Goal: Transaction & Acquisition: Purchase product/service

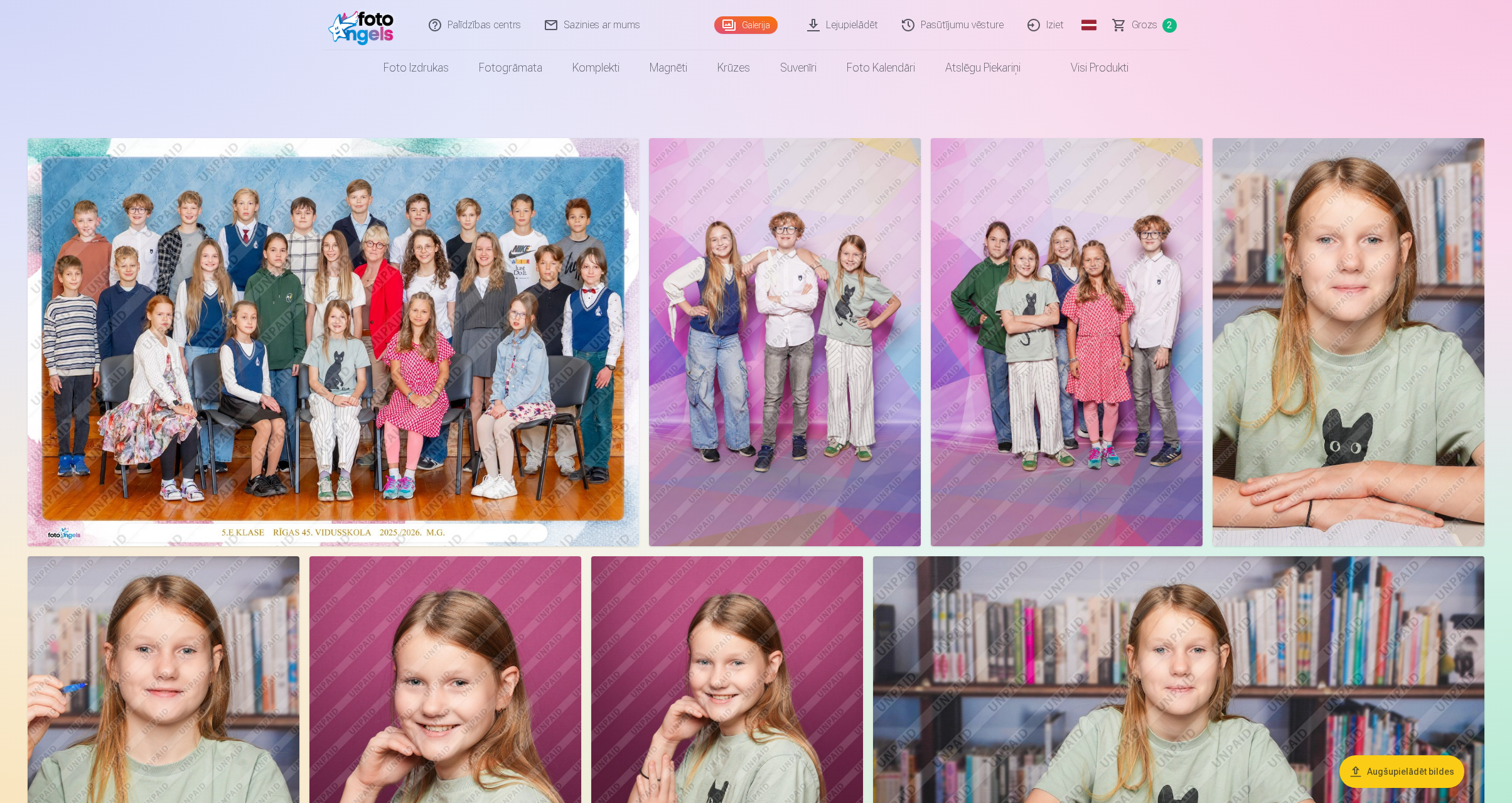
click at [489, 370] on img at bounding box center [332, 342] width 611 height 408
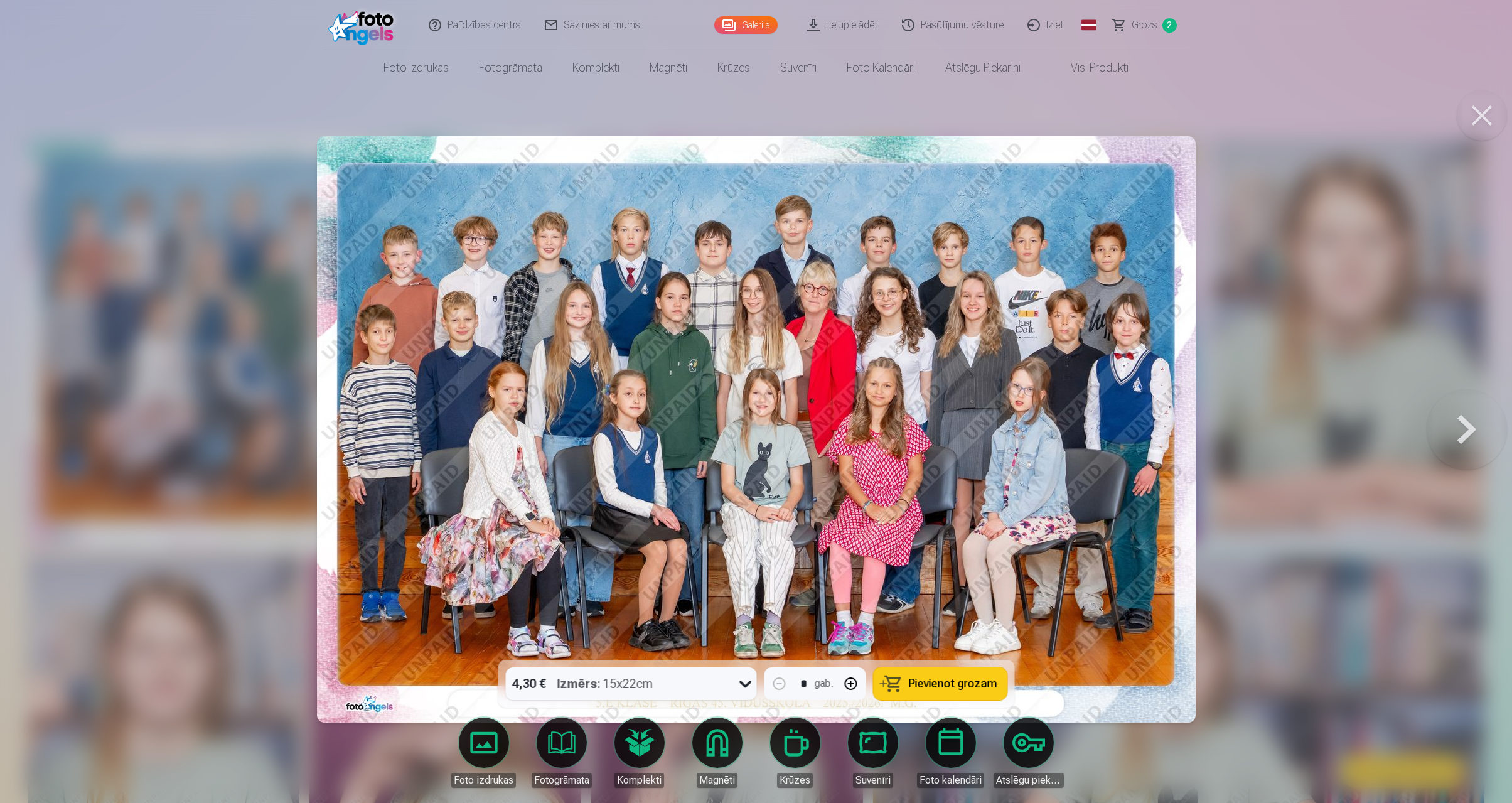
click at [489, 370] on img at bounding box center [756, 429] width 879 height 586
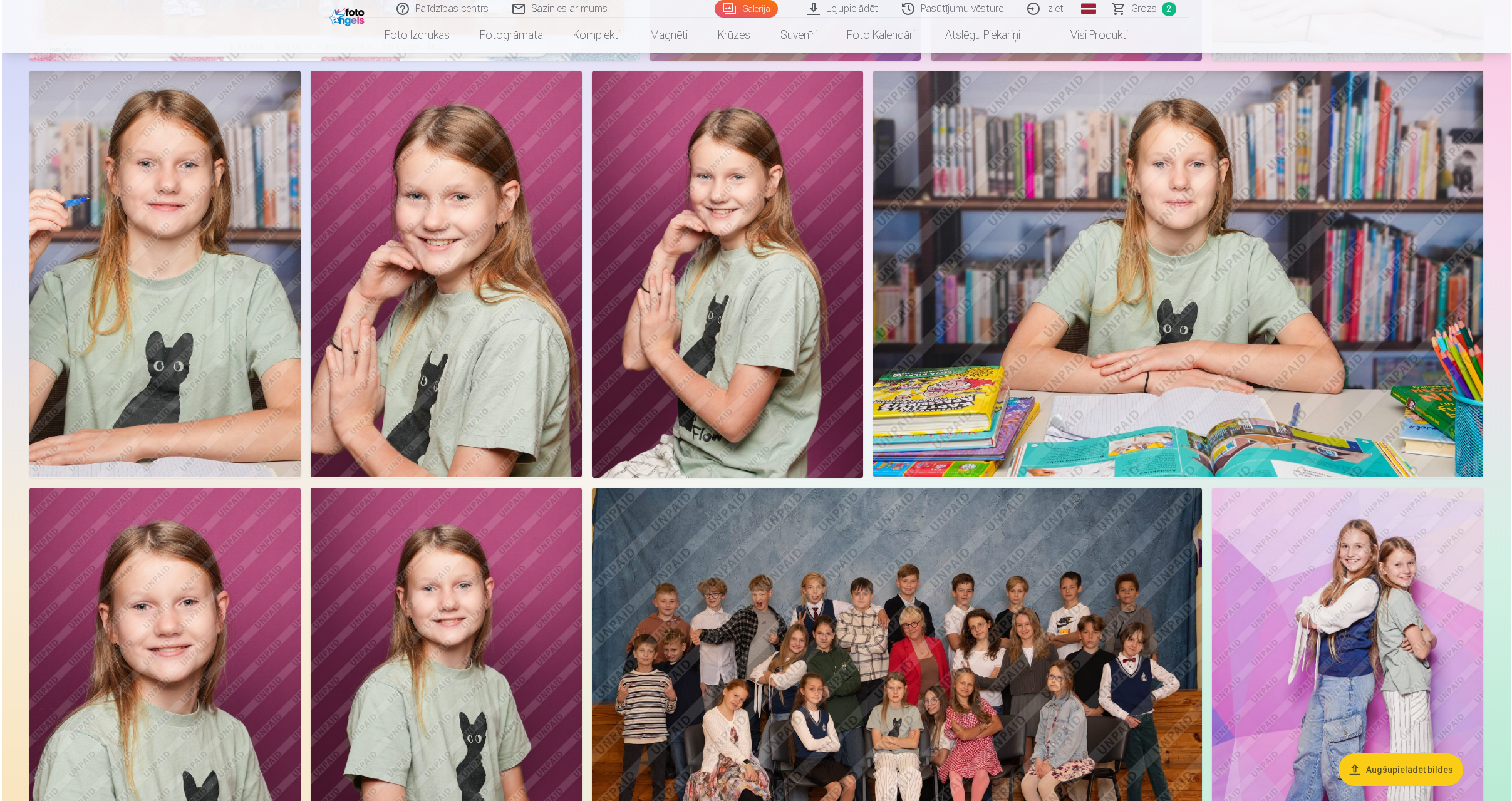
scroll to position [484, 0]
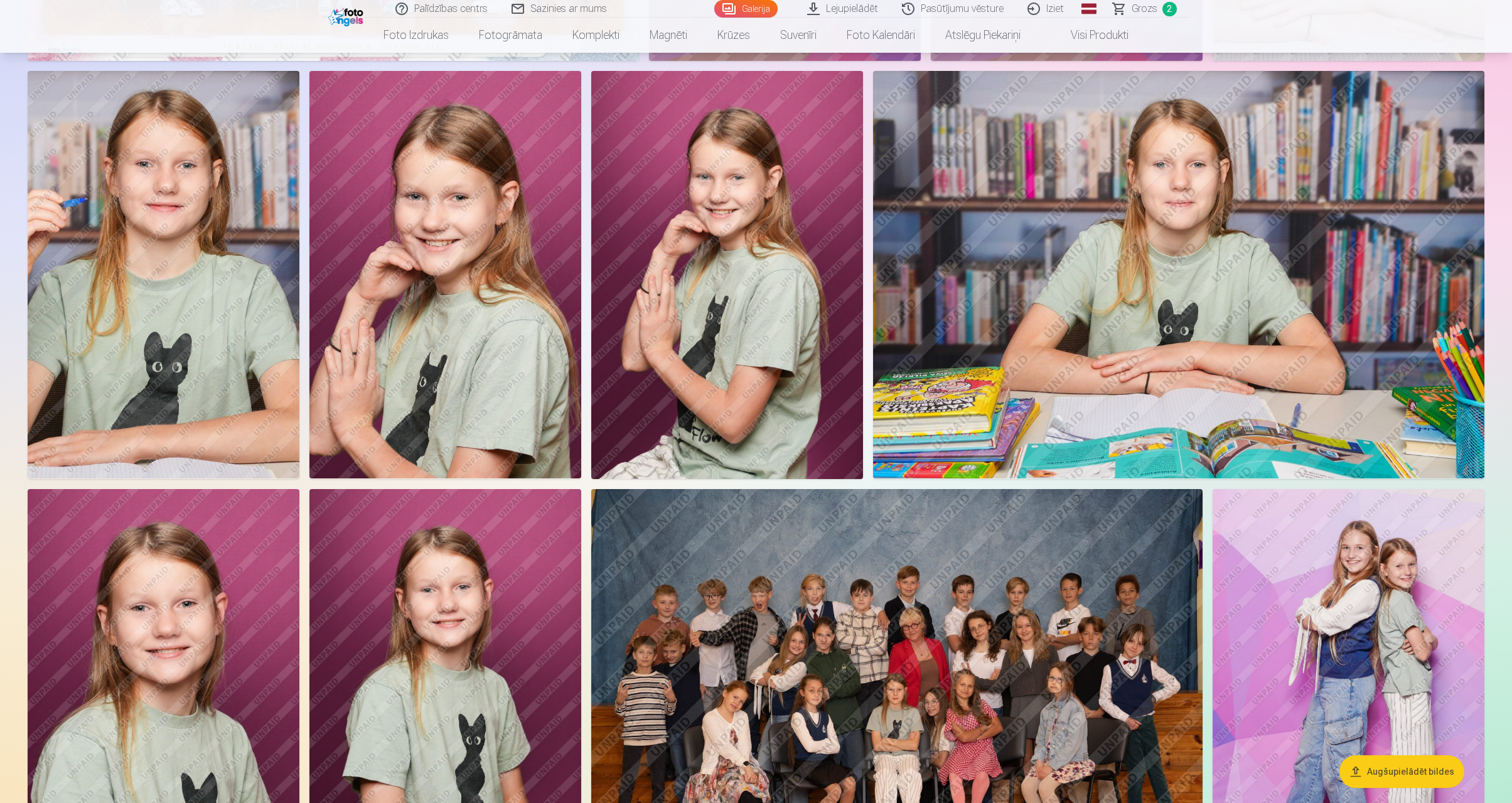
click at [194, 221] on img at bounding box center [163, 275] width 272 height 407
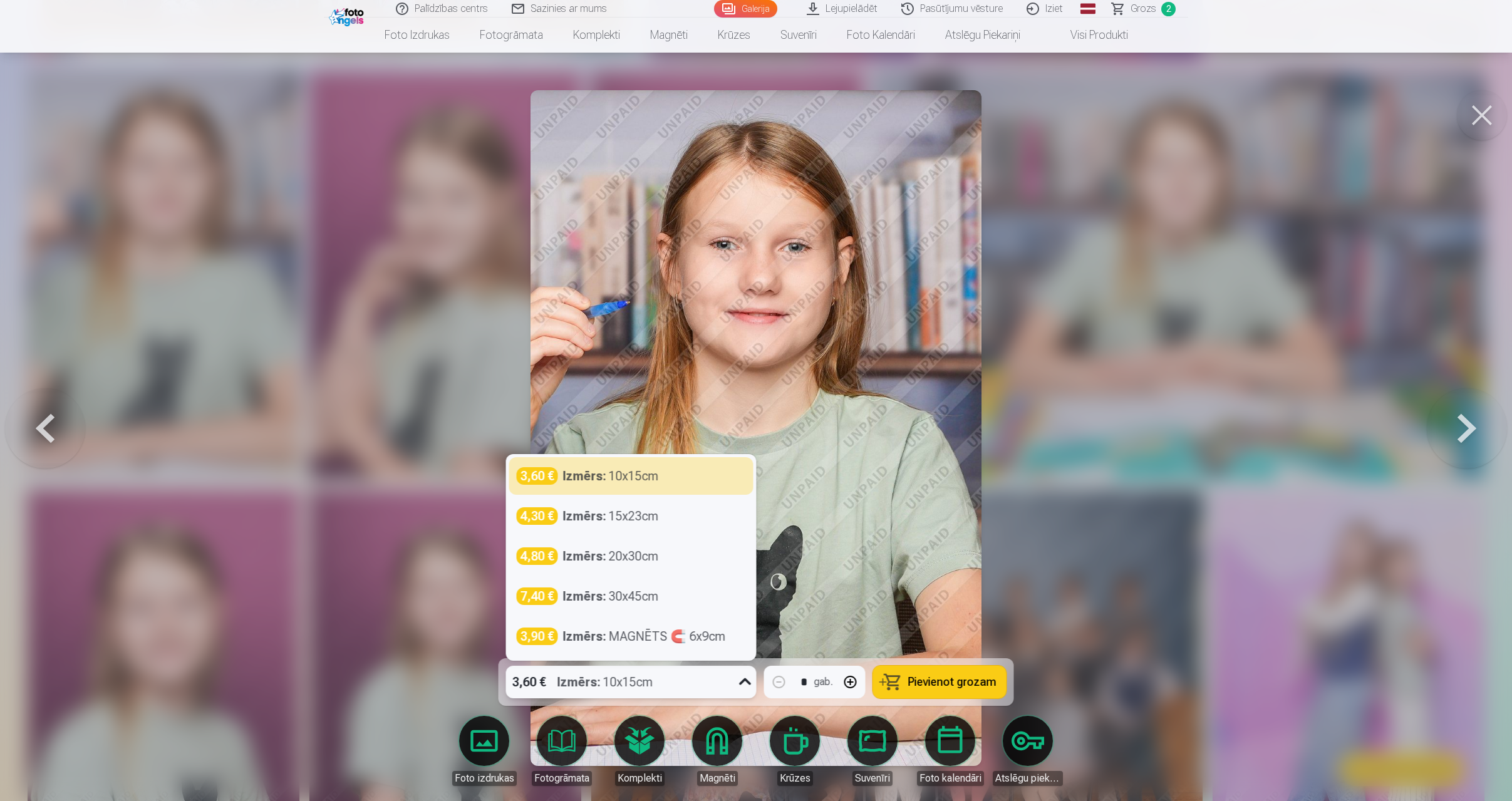
click at [748, 598] on icon at bounding box center [745, 680] width 12 height 7
click at [661, 519] on div "4,30 € Izmērs : 15x23cm" at bounding box center [631, 516] width 229 height 17
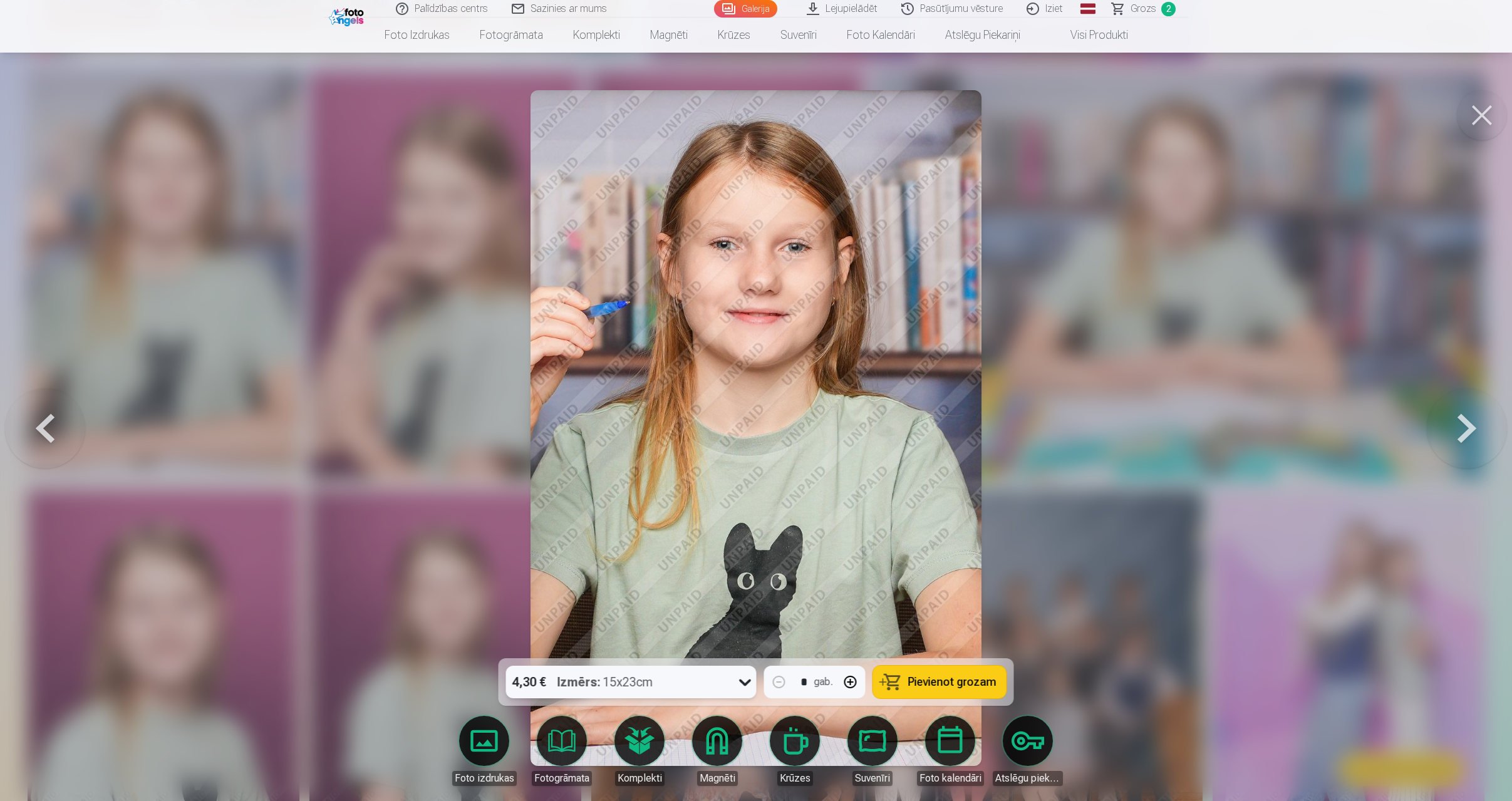
click at [946, 598] on span "Pievienot grozam" at bounding box center [952, 682] width 88 height 12
click at [1067, 11] on span "Grozs" at bounding box center [1143, 8] width 25 height 15
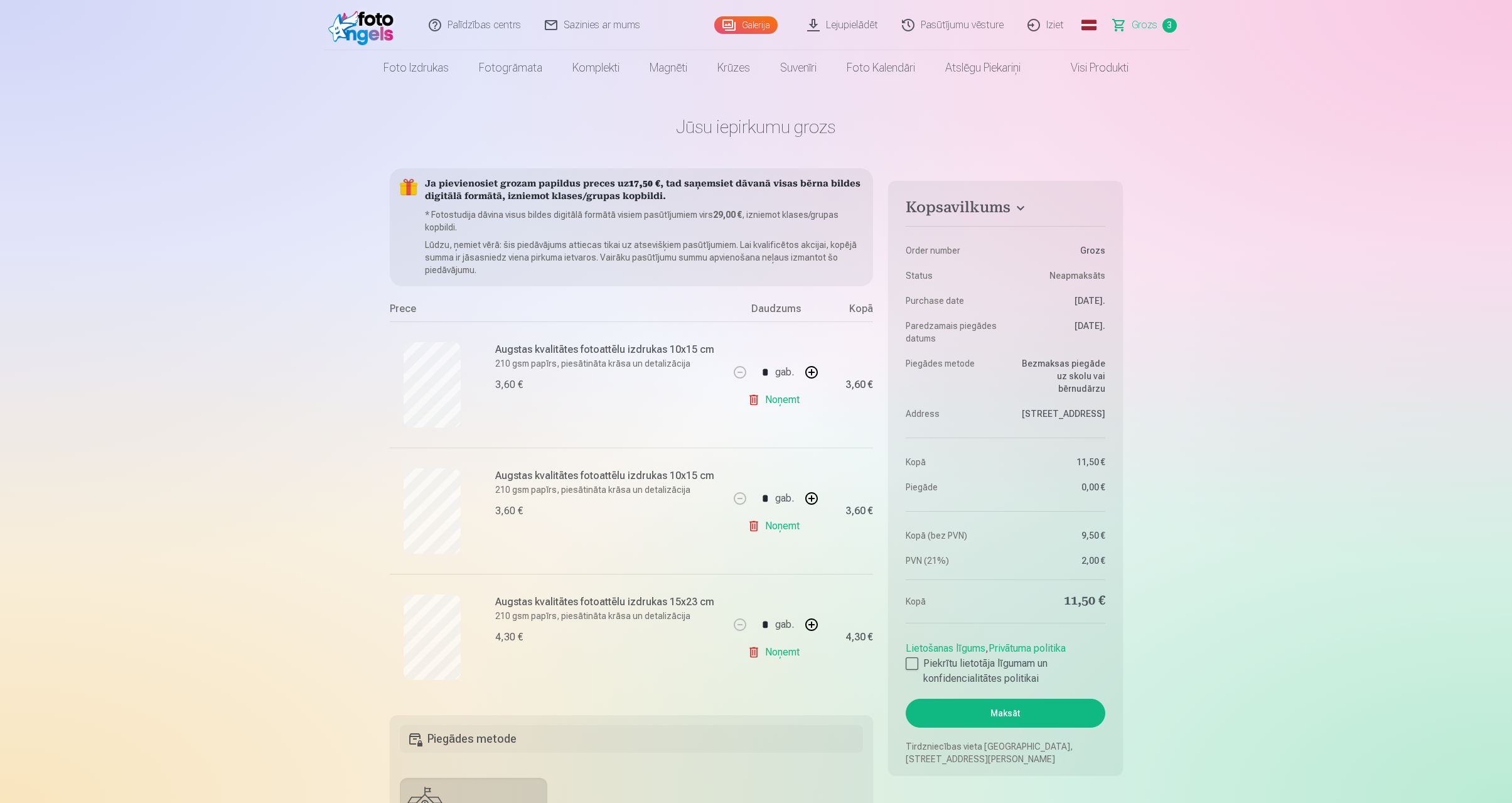
click at [785, 396] on link "Noņemt" at bounding box center [776, 400] width 58 height 25
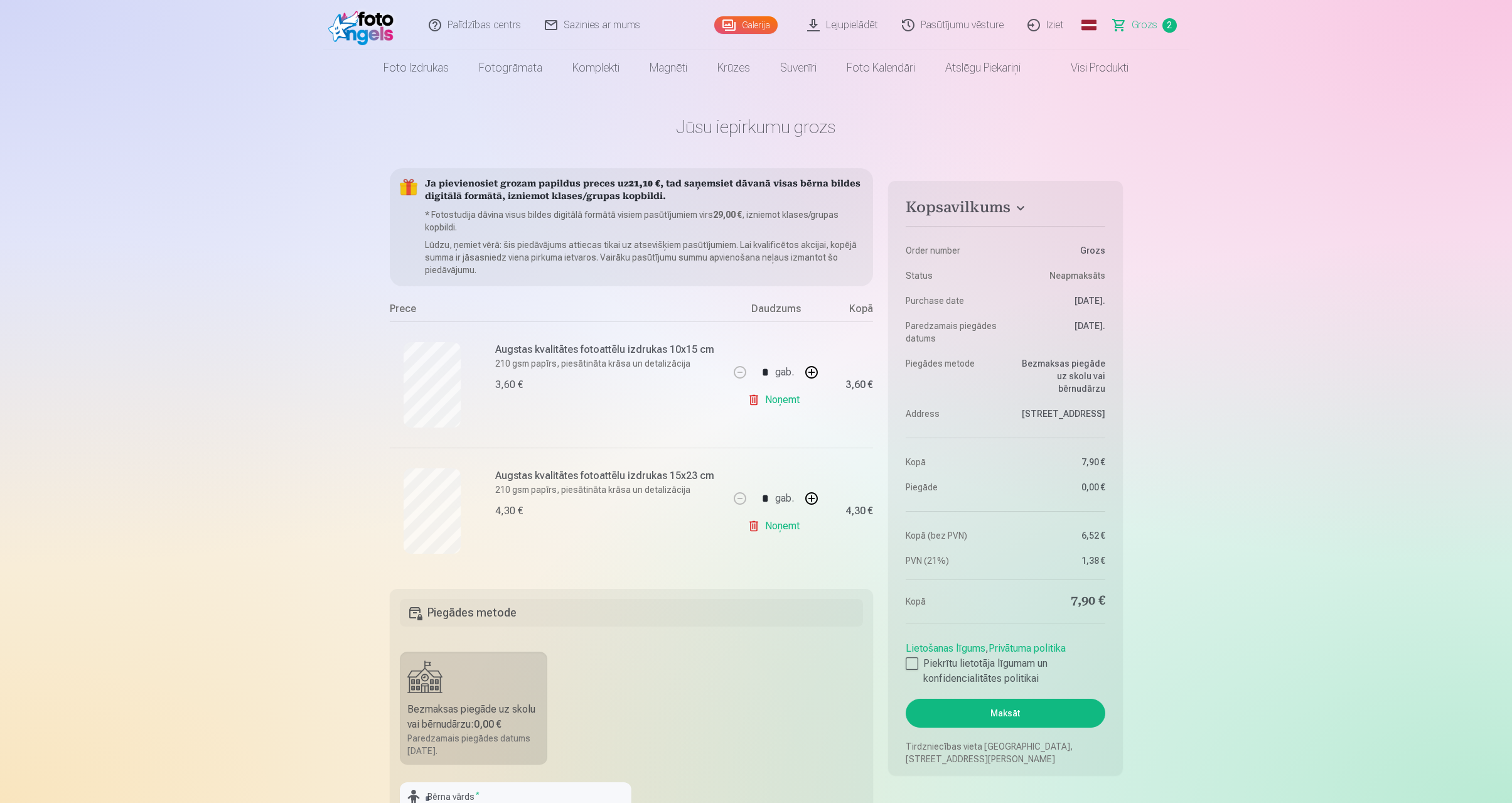
click at [786, 524] on link "Noņemt" at bounding box center [776, 526] width 58 height 25
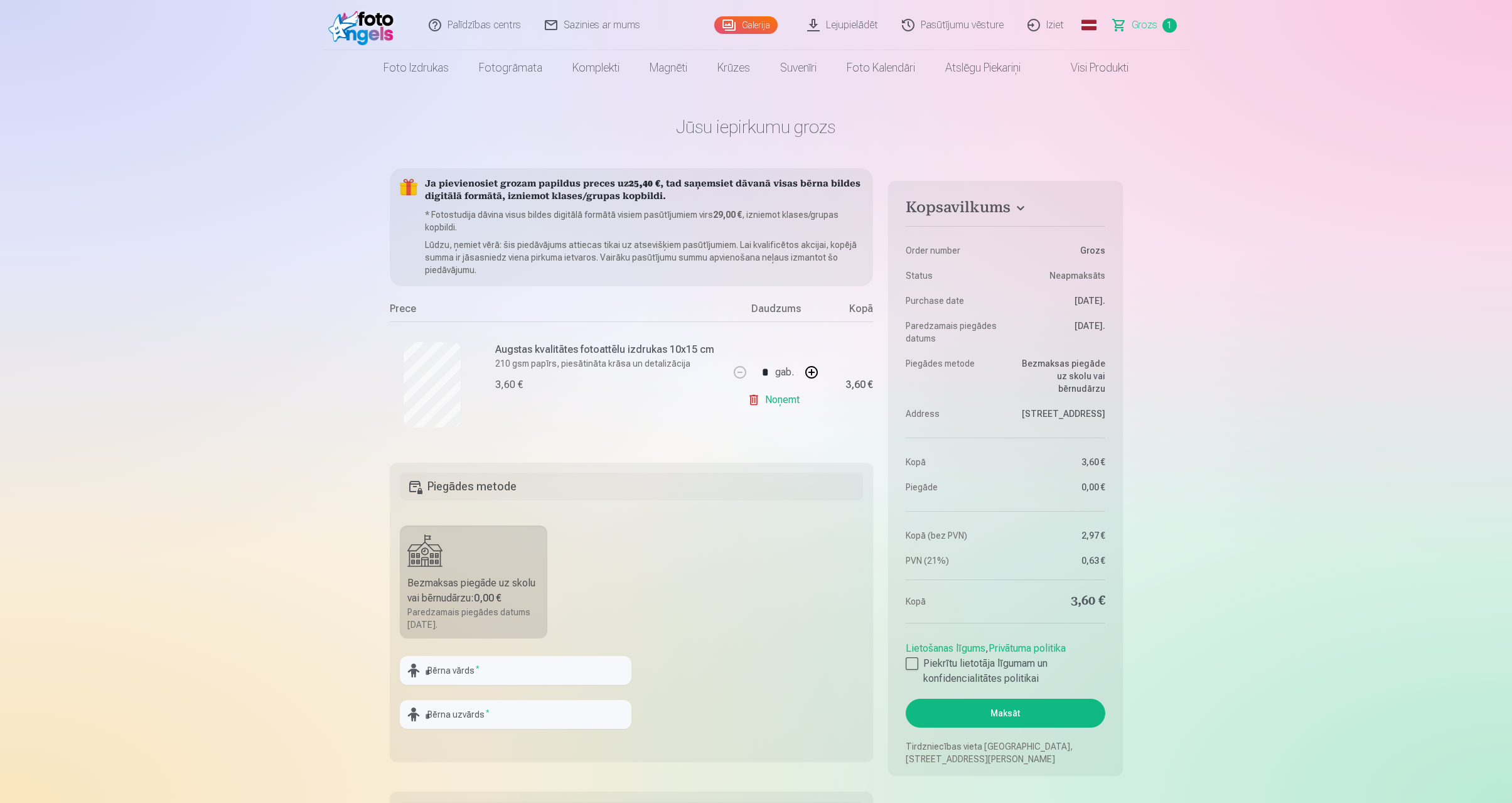
click at [779, 402] on link "Noņemt" at bounding box center [776, 400] width 58 height 25
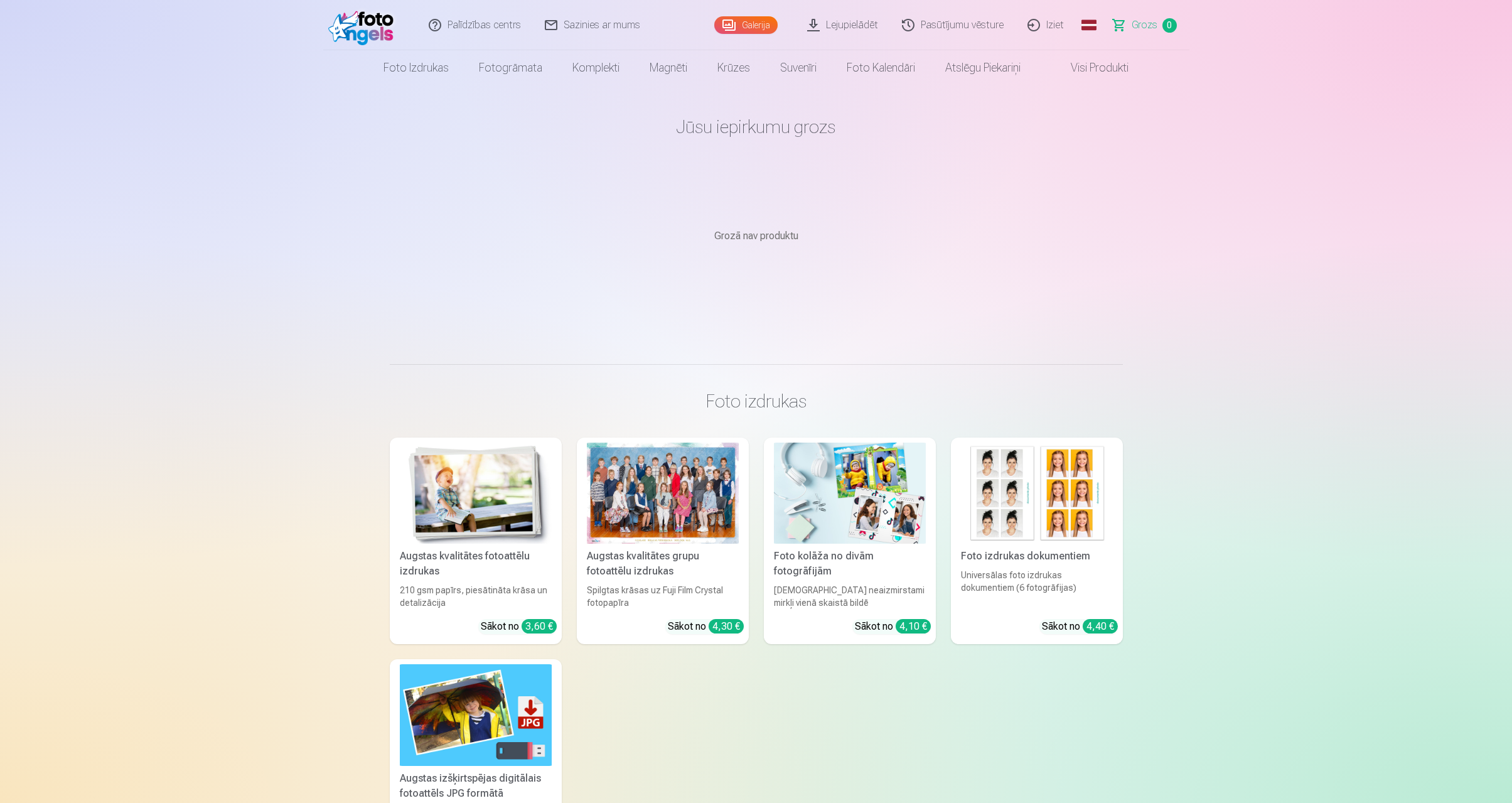
click at [651, 259] on main "Jūsu iepirkumu grozs Grozā nav produktu" at bounding box center [756, 210] width 733 height 249
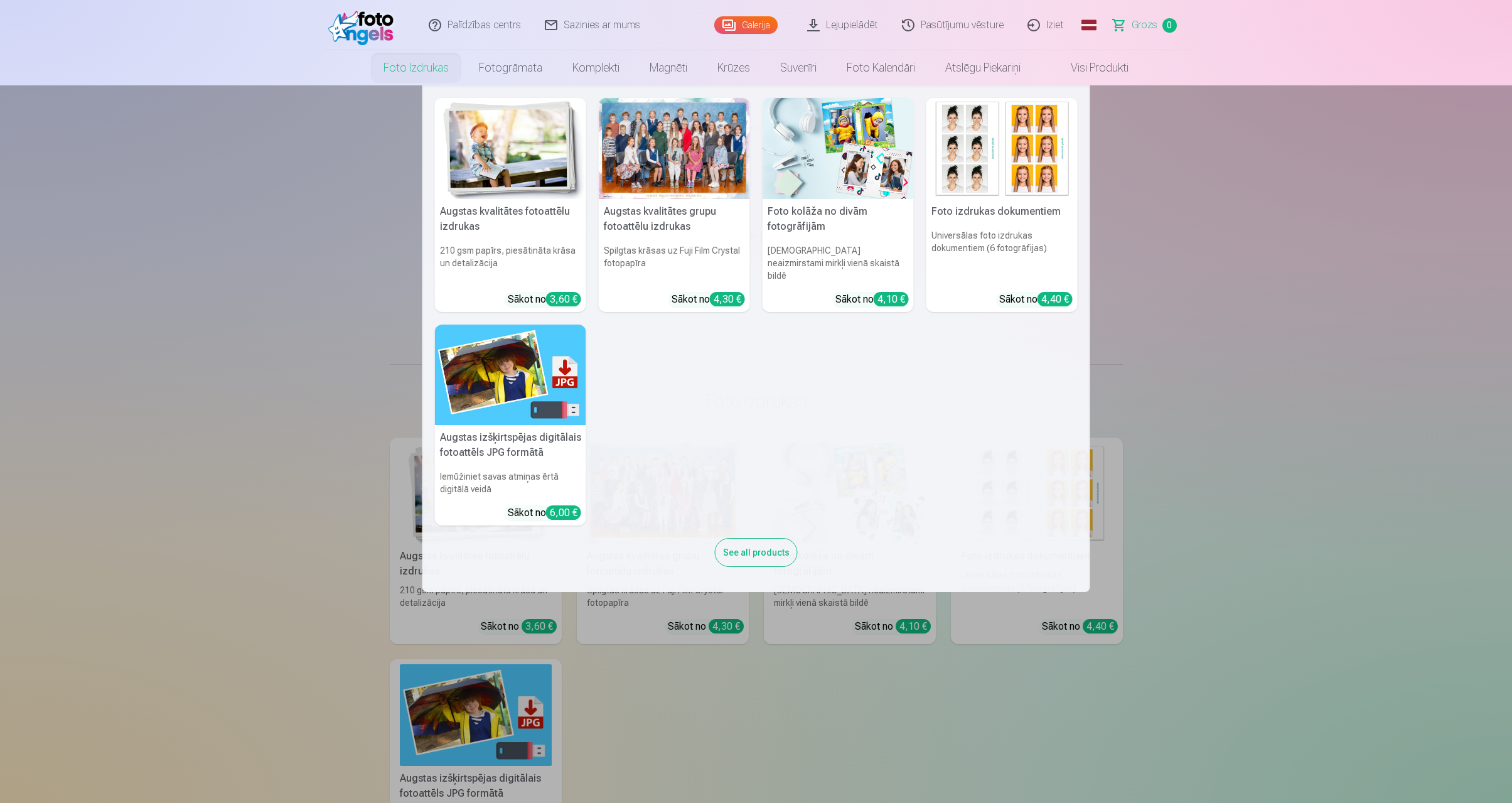
click at [437, 67] on link "Foto izdrukas" at bounding box center [416, 68] width 96 height 35
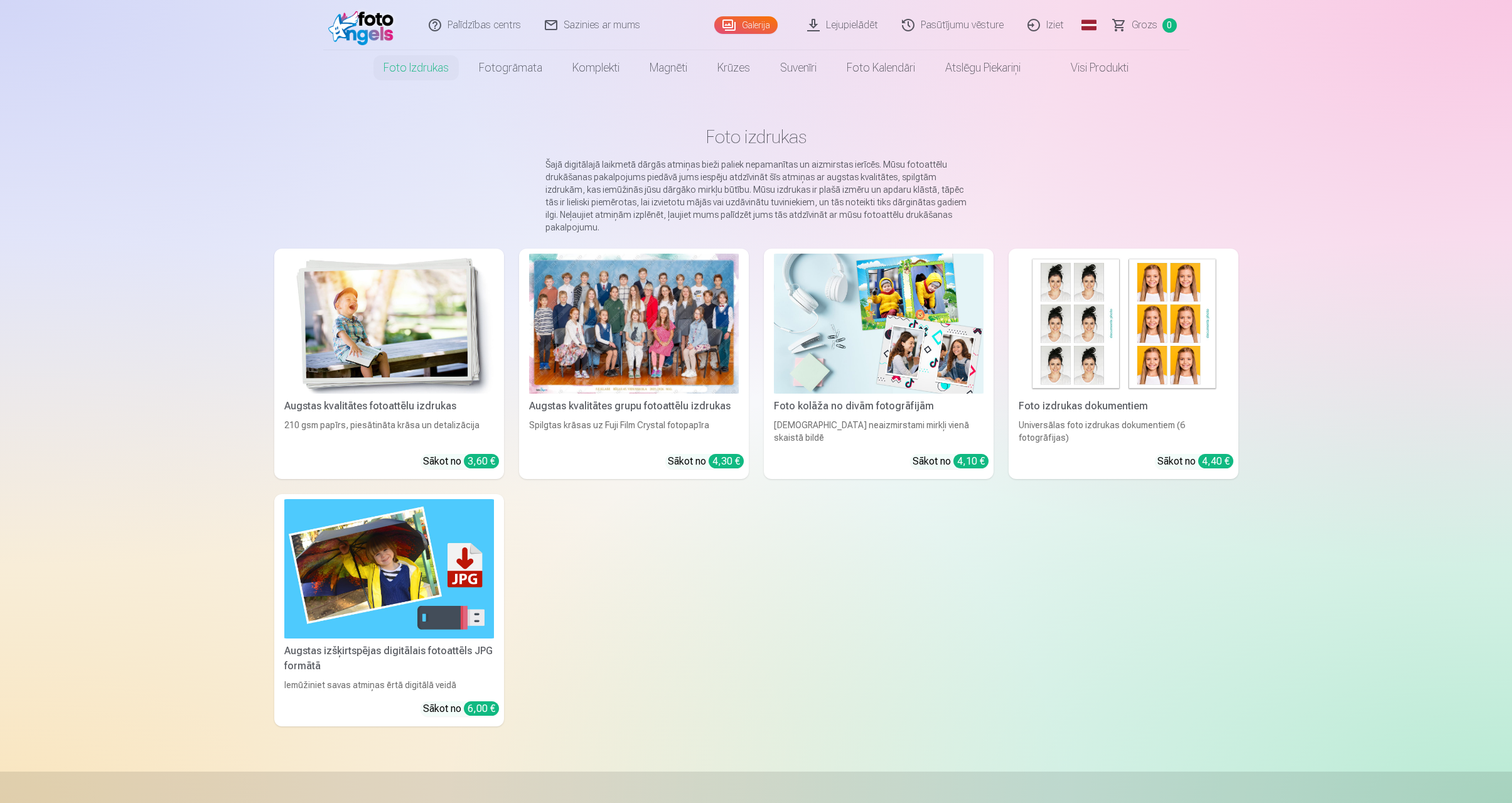
click at [625, 306] on div at bounding box center [634, 324] width 210 height 140
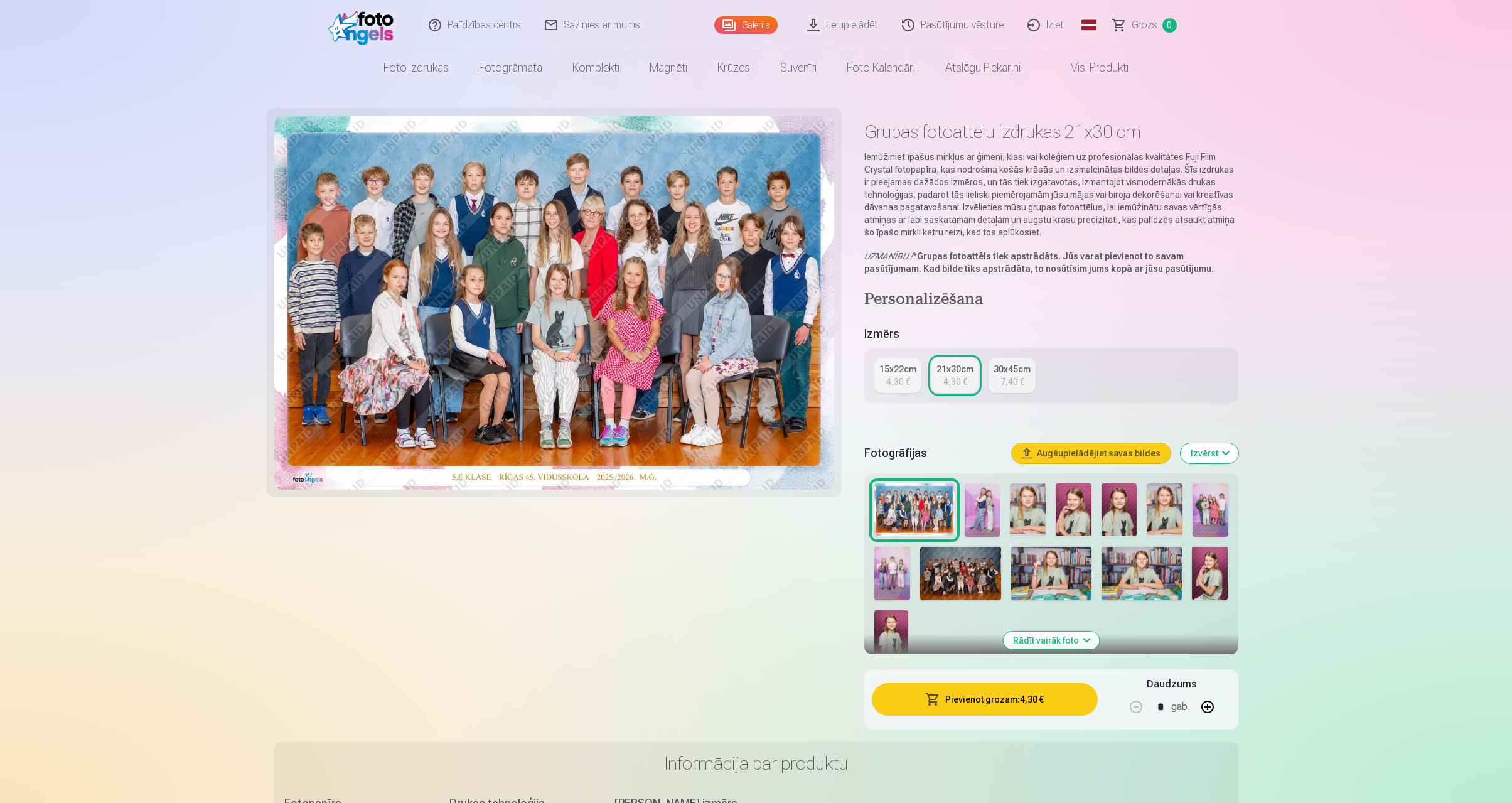
click at [895, 509] on img at bounding box center [914, 510] width 80 height 54
click at [983, 503] on img at bounding box center [983, 510] width 36 height 54
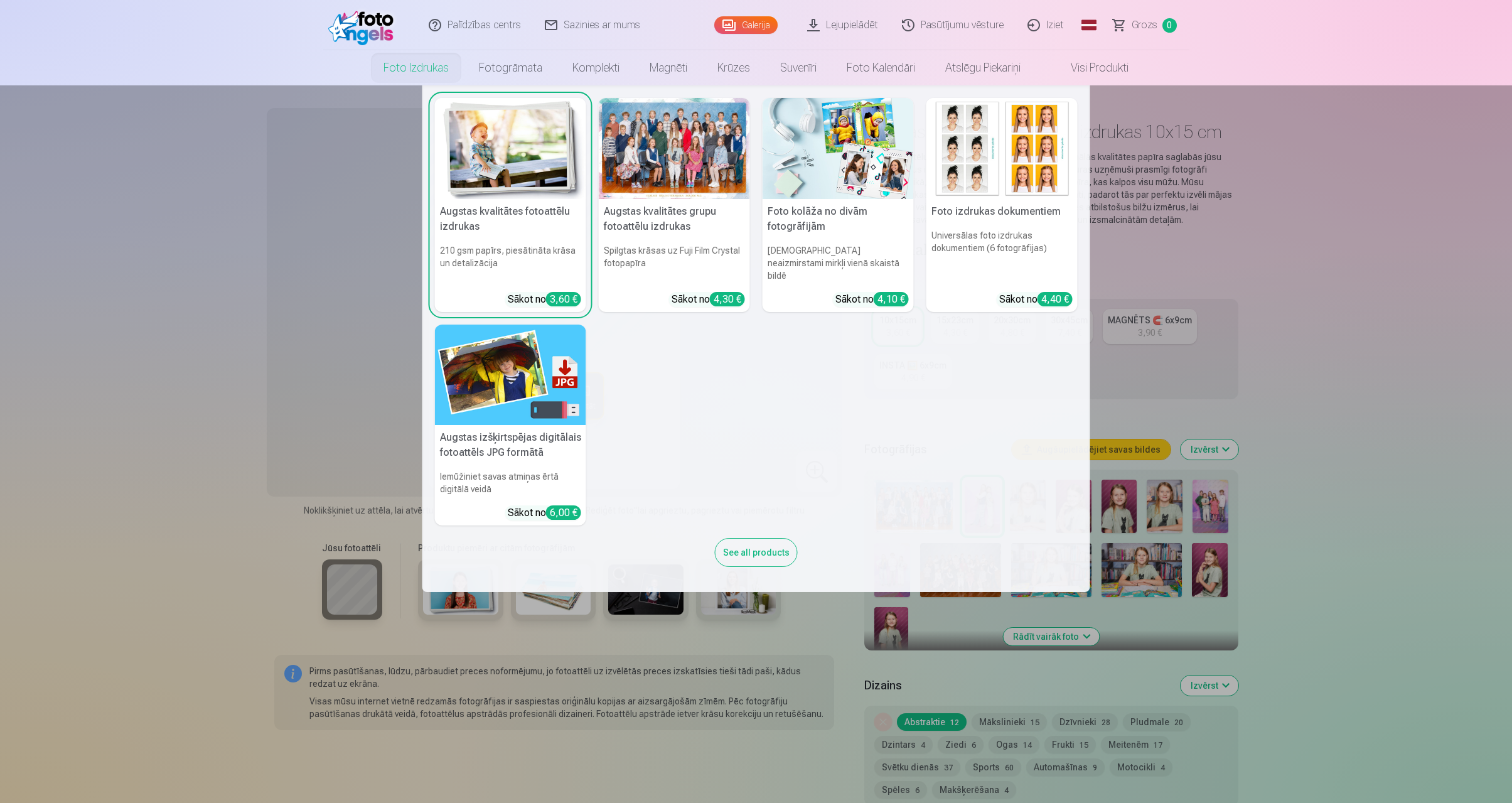
click at [413, 73] on link "Foto izdrukas" at bounding box center [416, 68] width 96 height 35
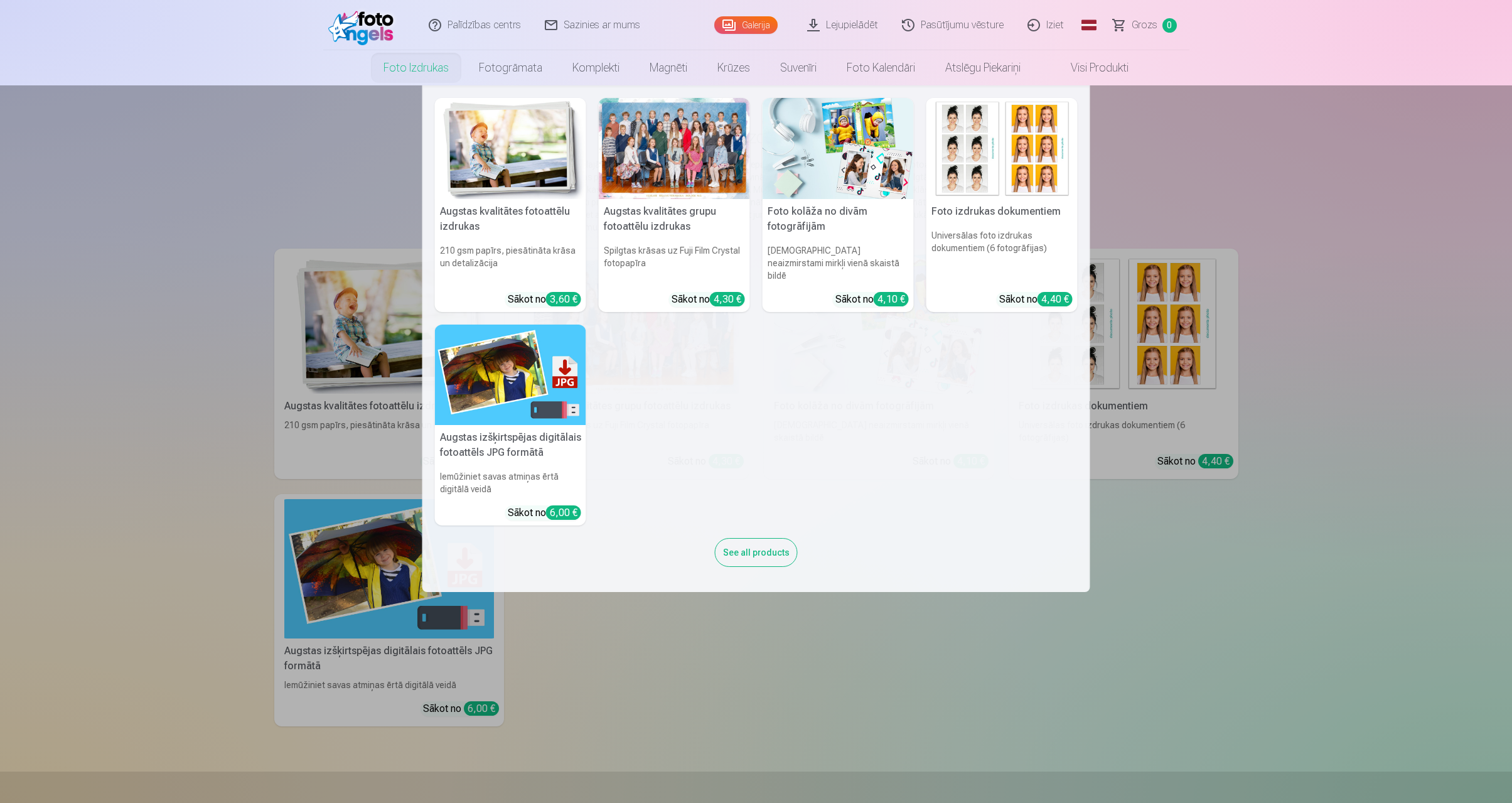
click at [413, 75] on link "Foto izdrukas" at bounding box center [416, 68] width 96 height 35
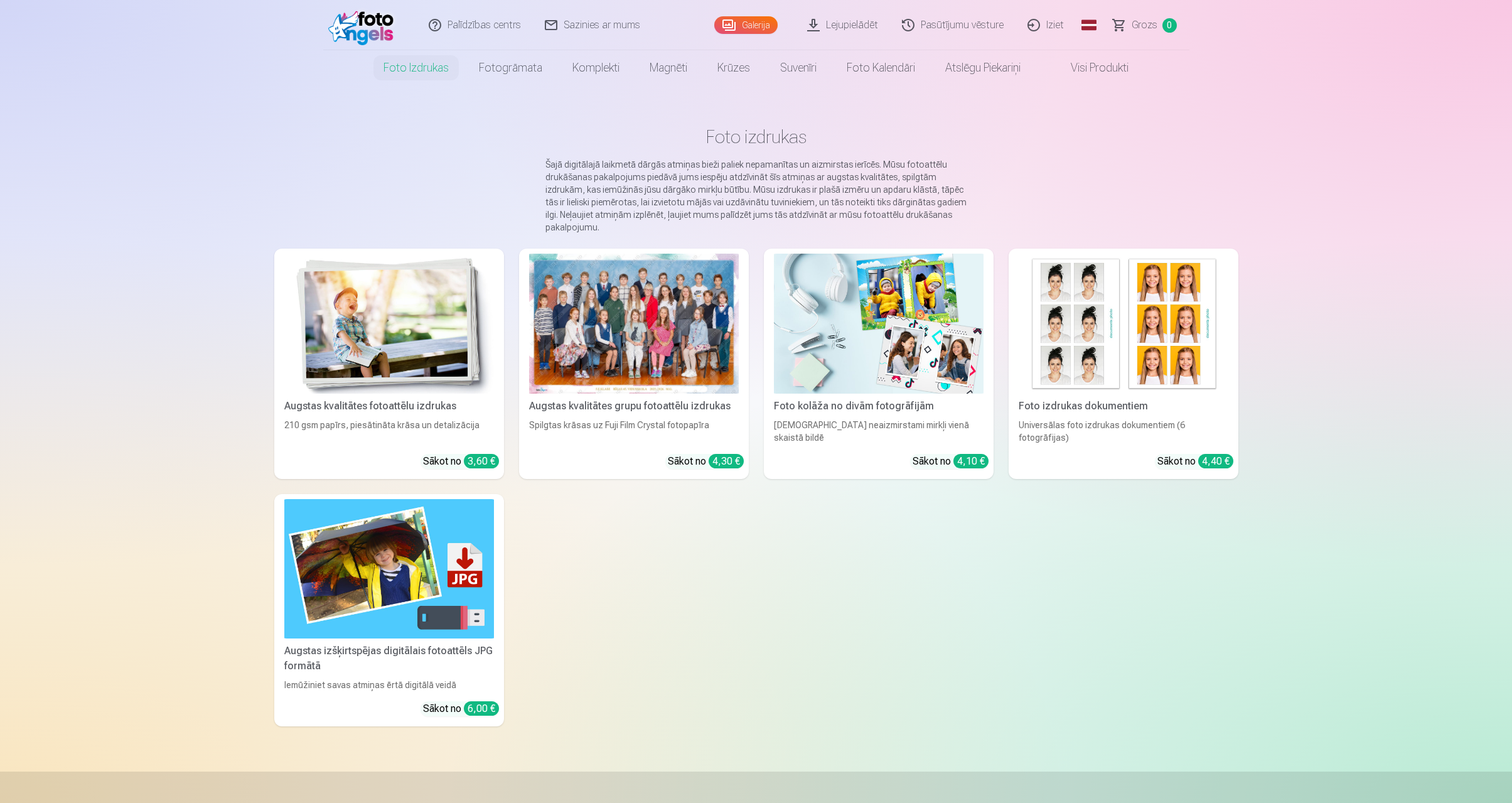
click at [642, 357] on div at bounding box center [634, 324] width 210 height 140
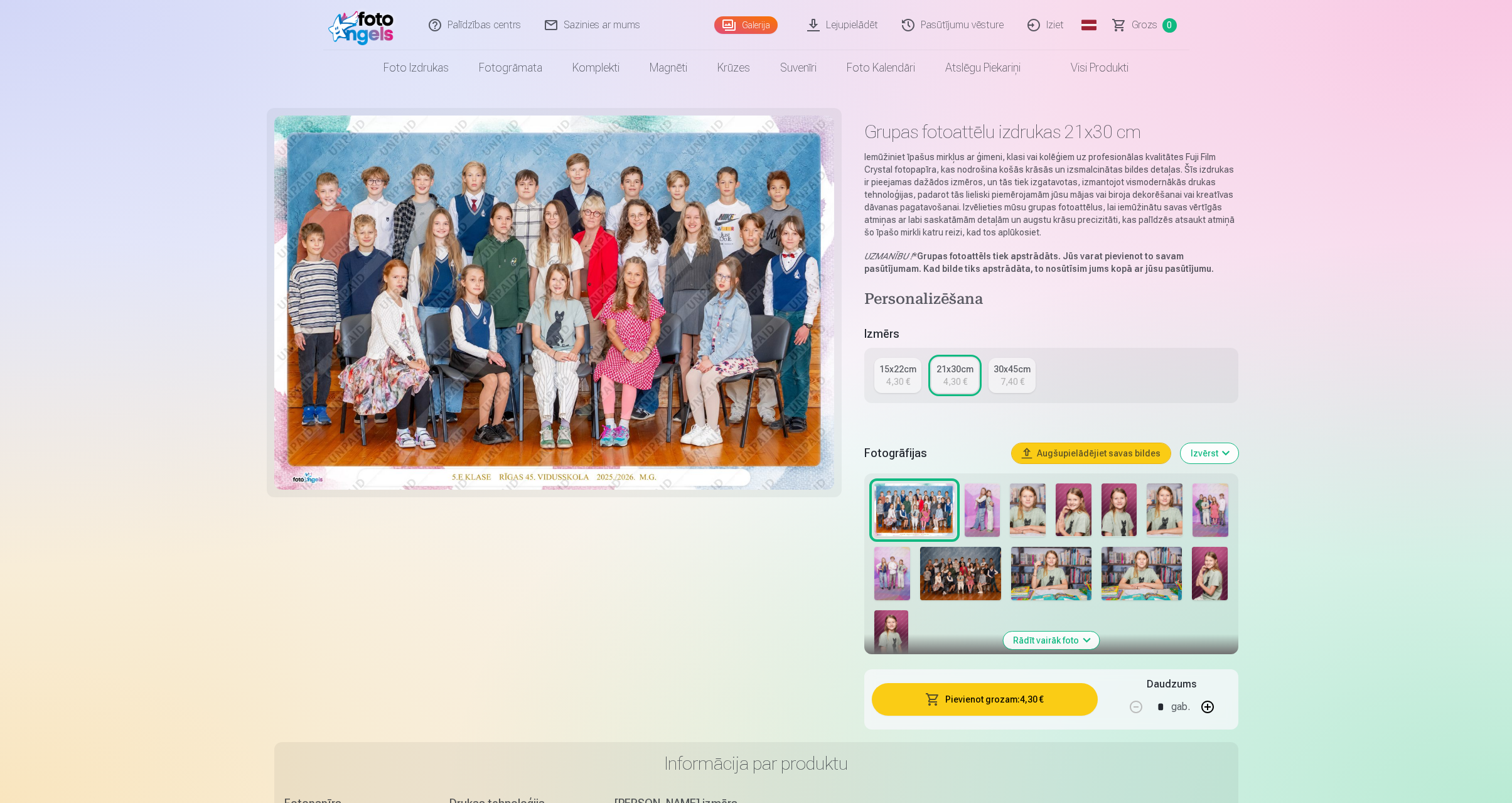
click at [1207, 516] on img at bounding box center [1211, 510] width 36 height 54
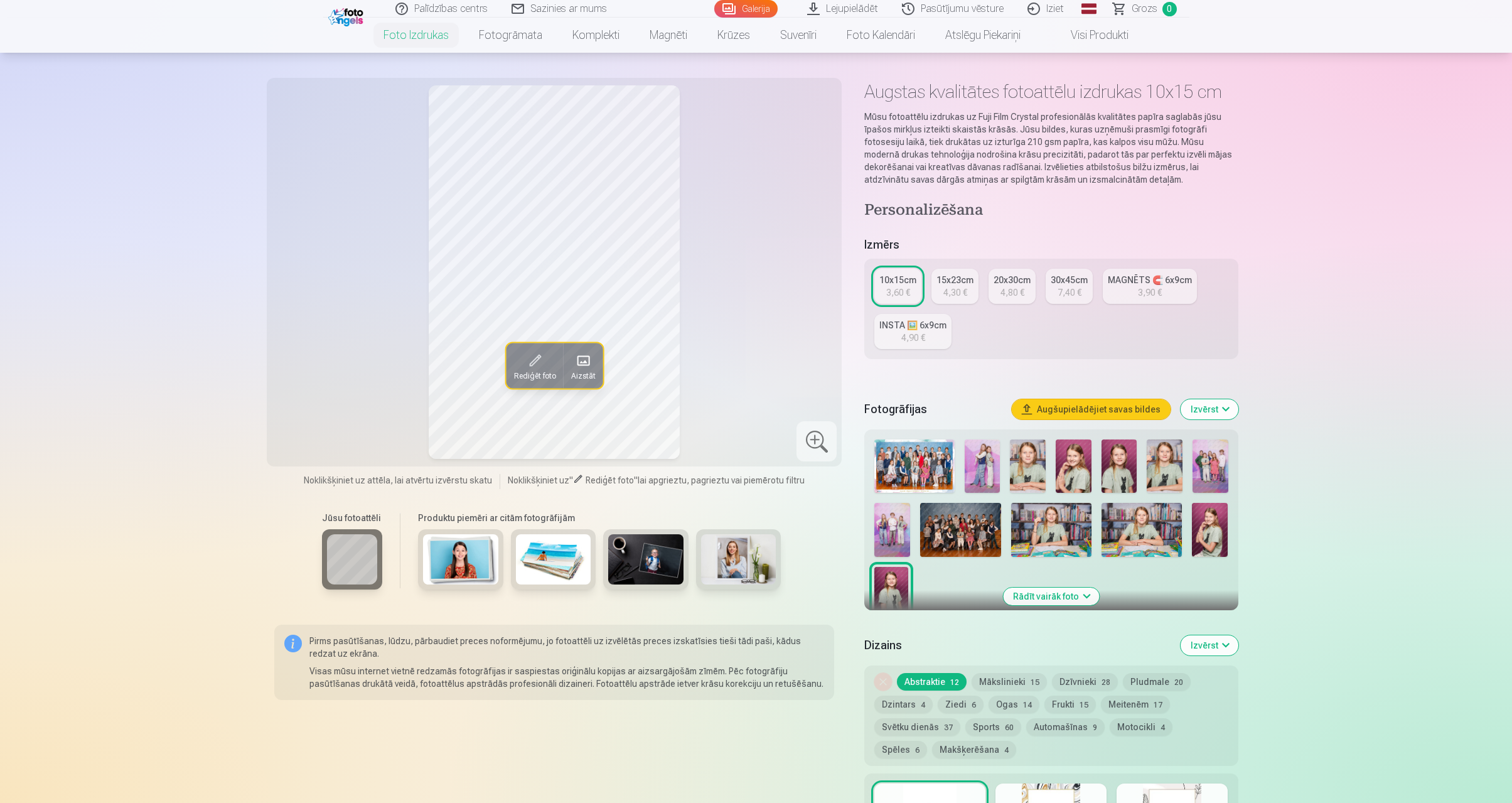
scroll to position [40, 0]
click at [706, 391] on div "Rediģēt foto Aizstāt" at bounding box center [554, 272] width 561 height 373
click at [950, 278] on div "15x23cm" at bounding box center [955, 280] width 37 height 13
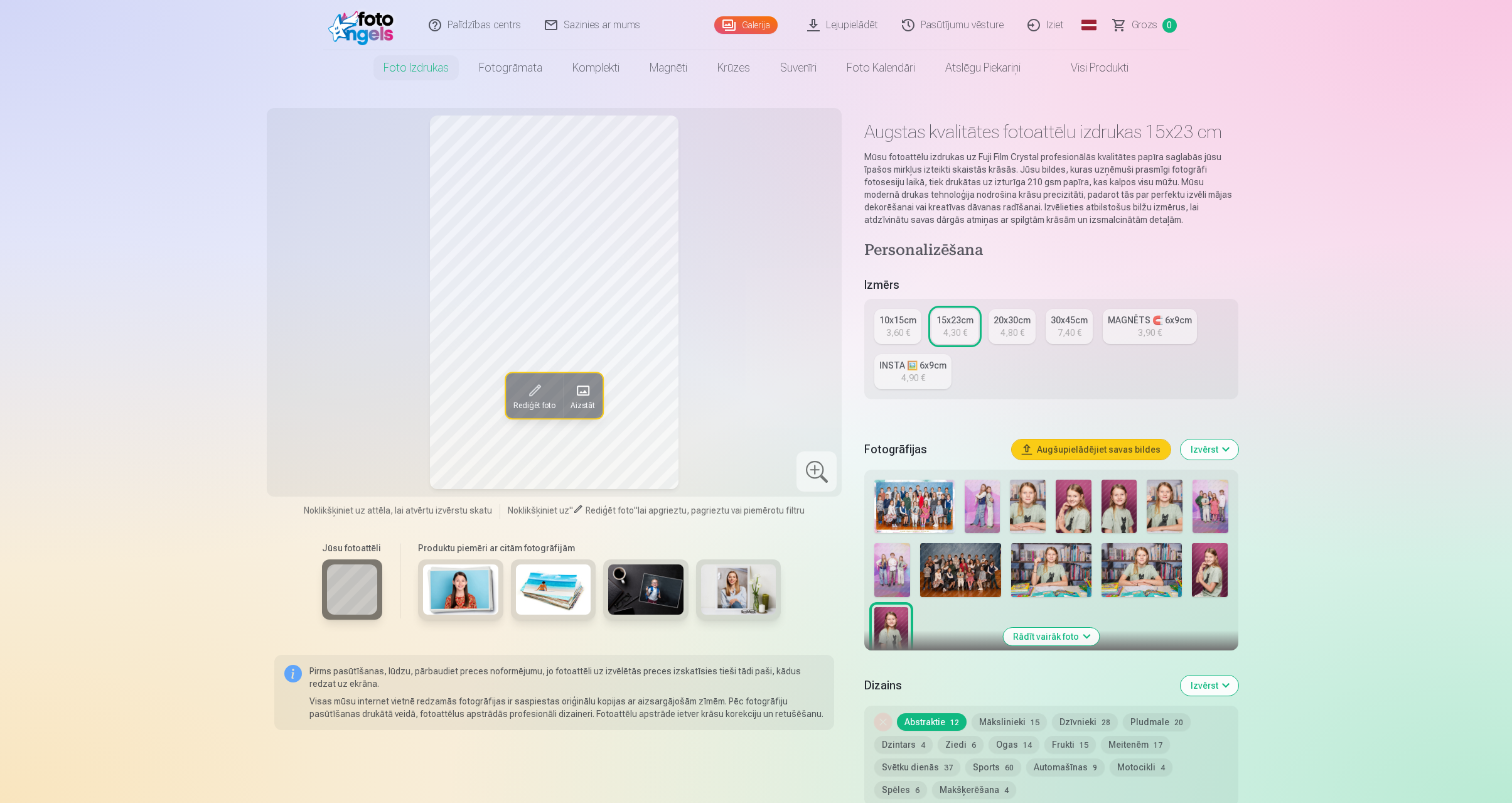
click at [1027, 513] on img at bounding box center [1027, 506] width 36 height 54
click at [1168, 514] on img at bounding box center [1165, 506] width 36 height 54
click at [960, 324] on div "15x23cm" at bounding box center [955, 320] width 37 height 13
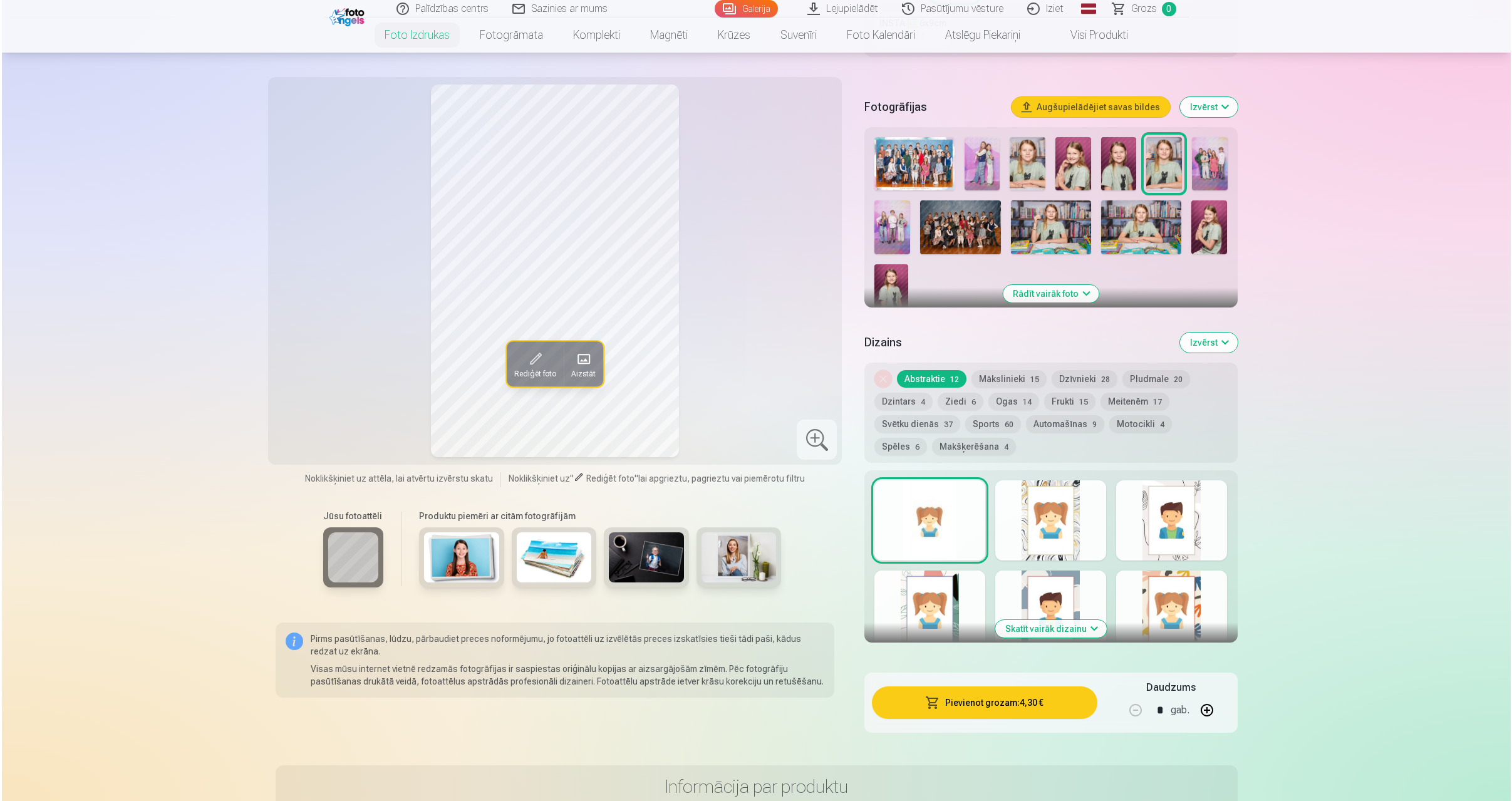
scroll to position [342, 0]
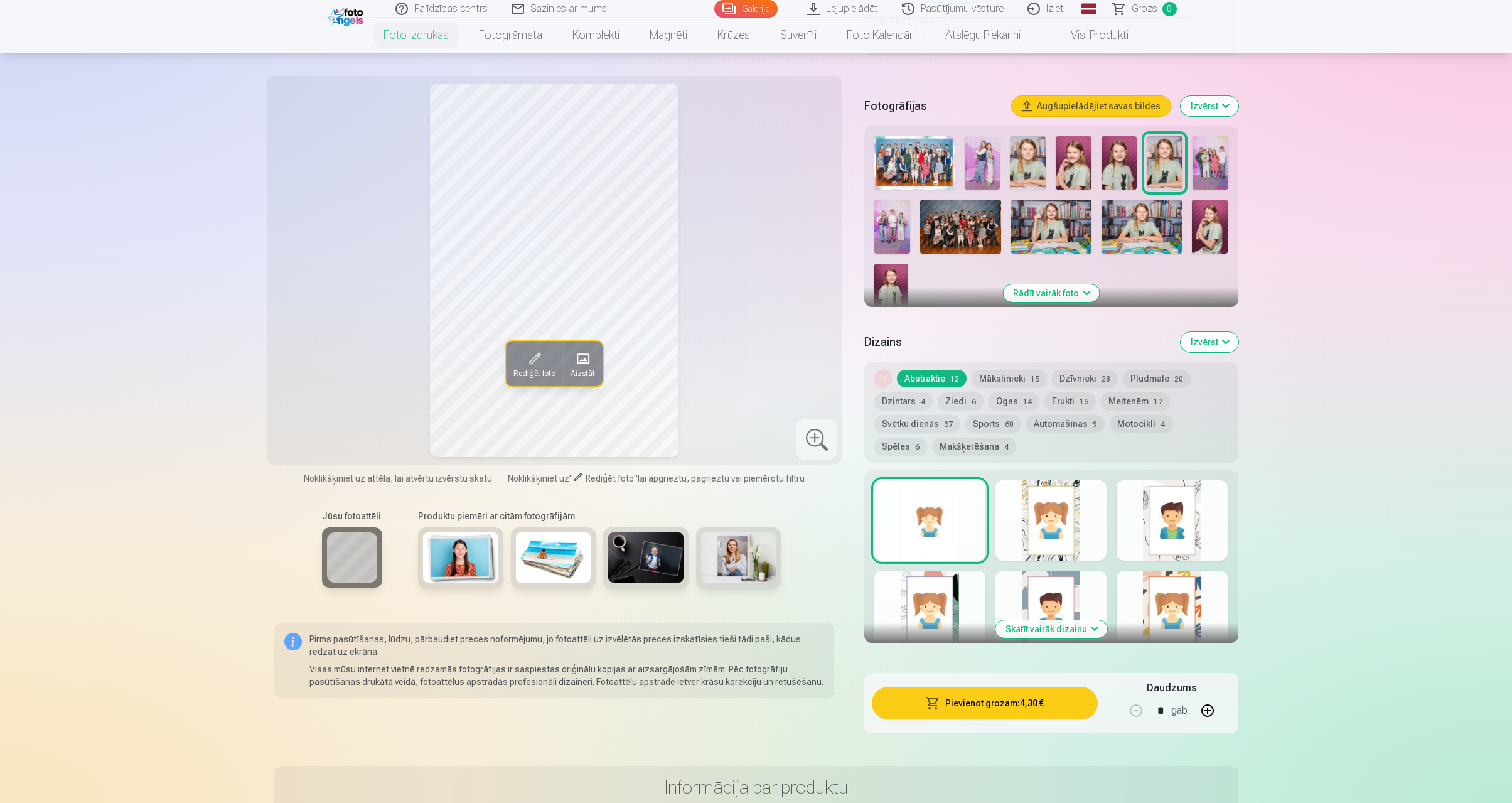
click at [976, 706] on button "Pievienot grozam : 4,30 €" at bounding box center [985, 703] width 225 height 32
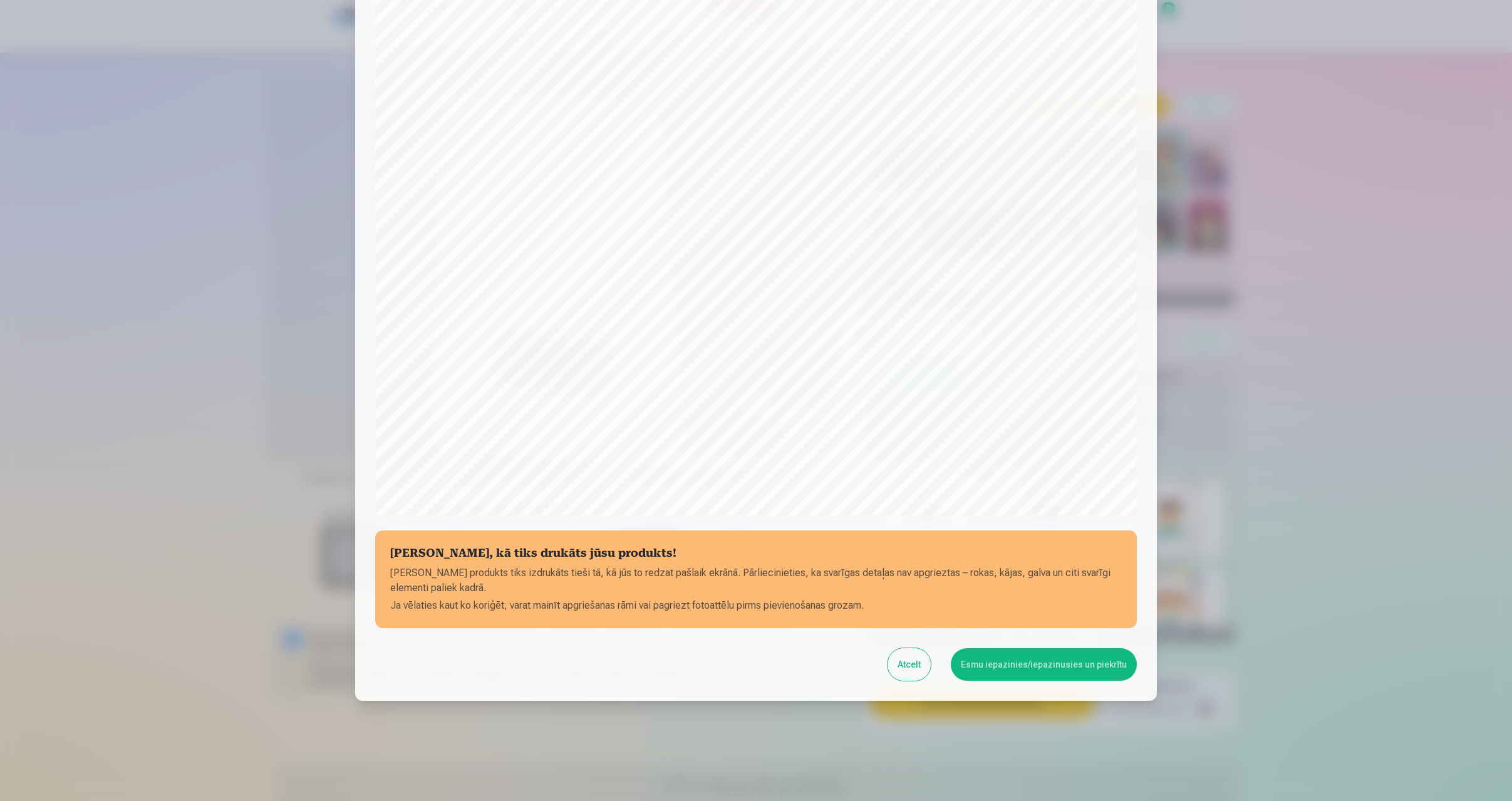
scroll to position [96, 0]
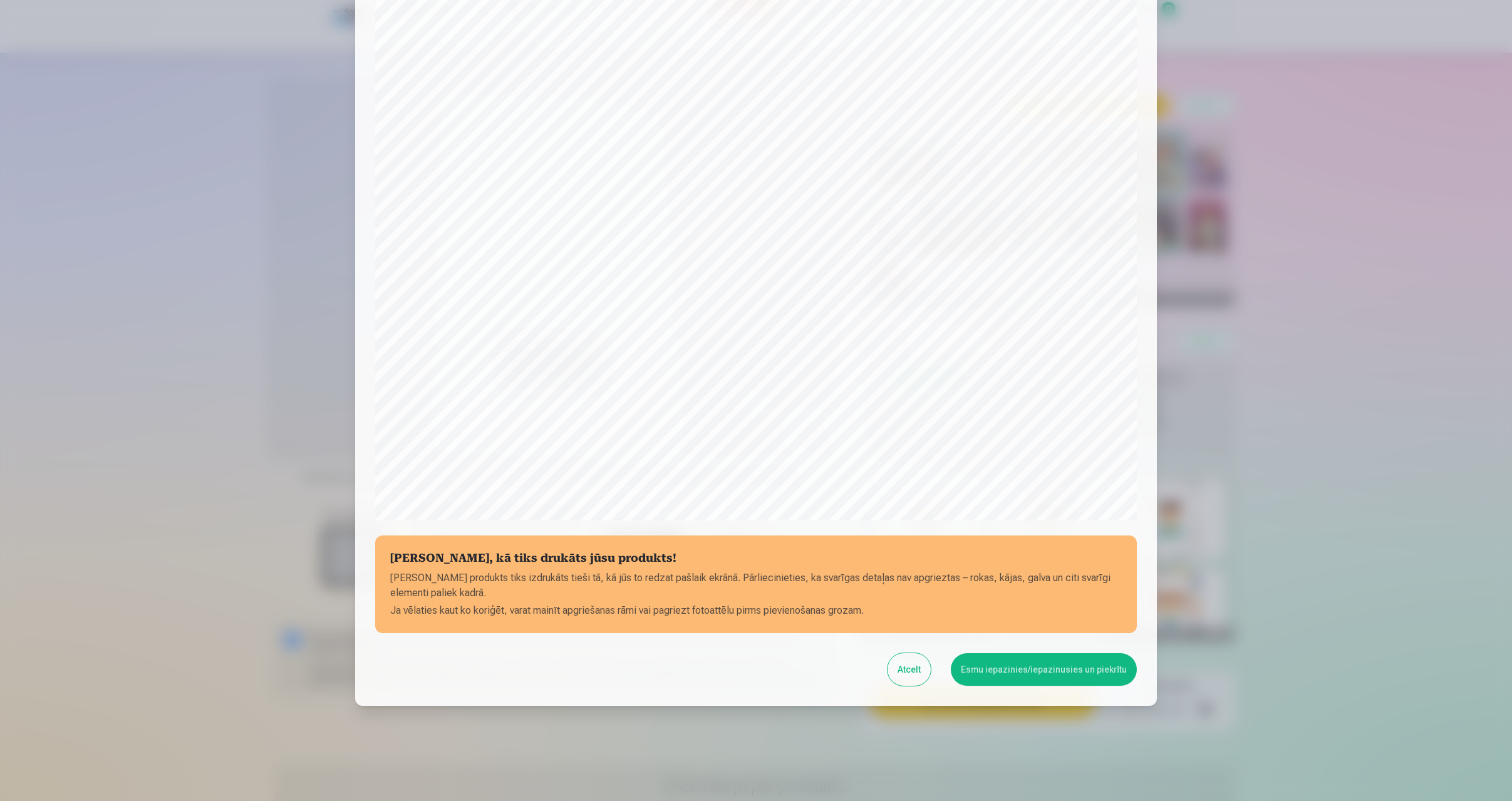
click at [1014, 666] on button "Esmu iepazinies/iepazinusies un piekrītu" at bounding box center [1043, 669] width 186 height 32
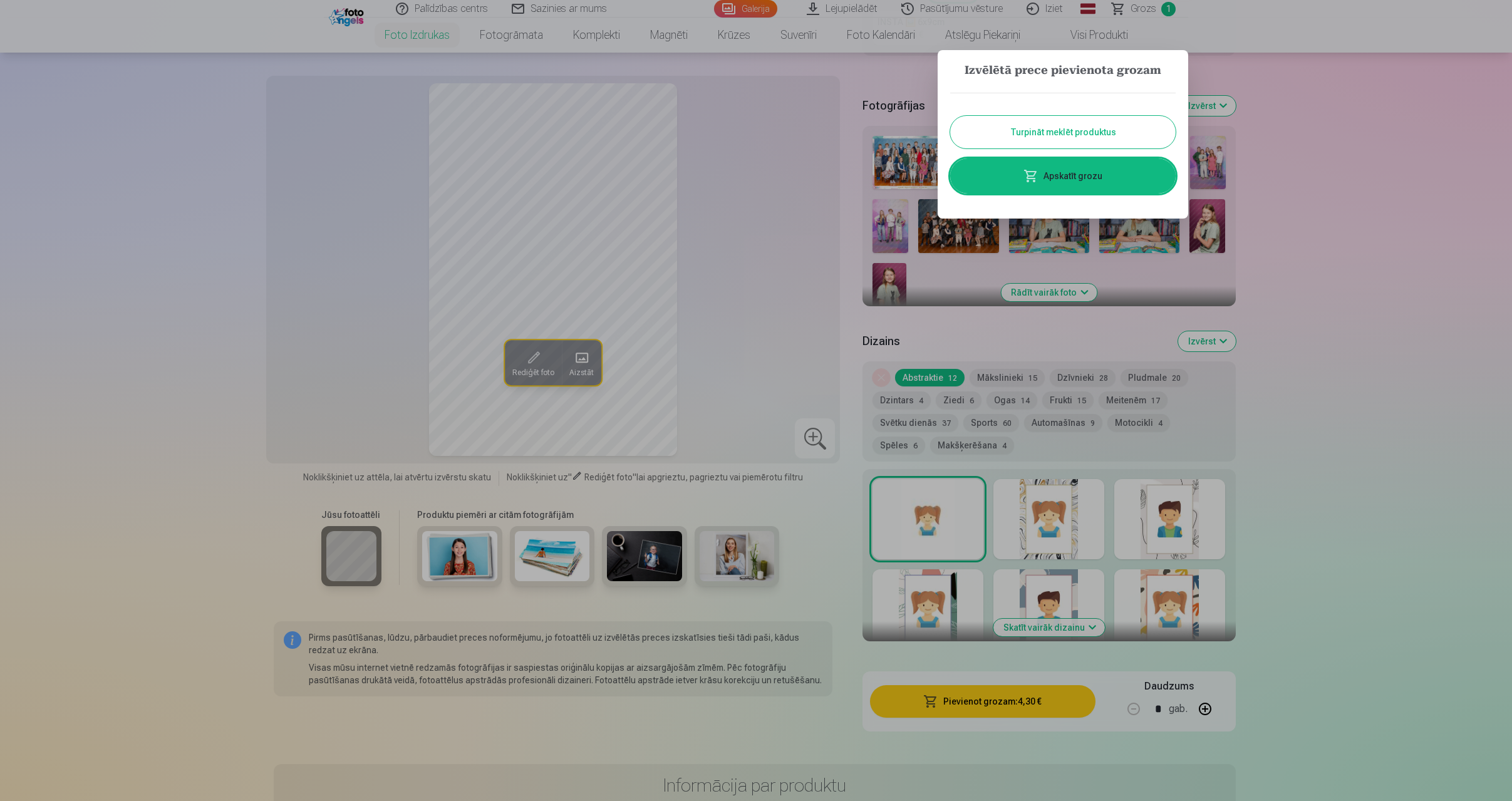
click at [1096, 179] on link "Apskatīt grozu" at bounding box center [1063, 176] width 226 height 35
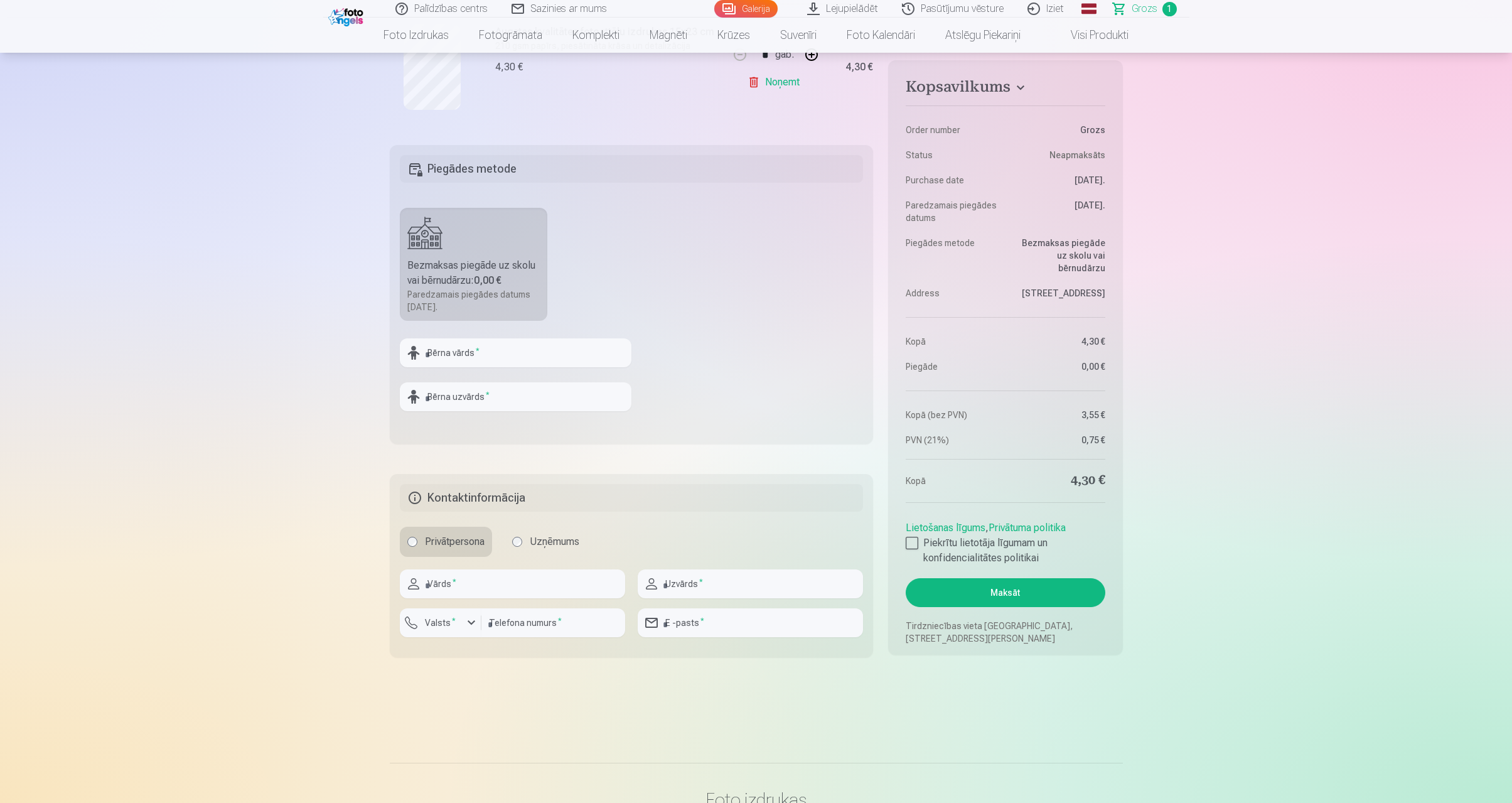
scroll to position [324, 0]
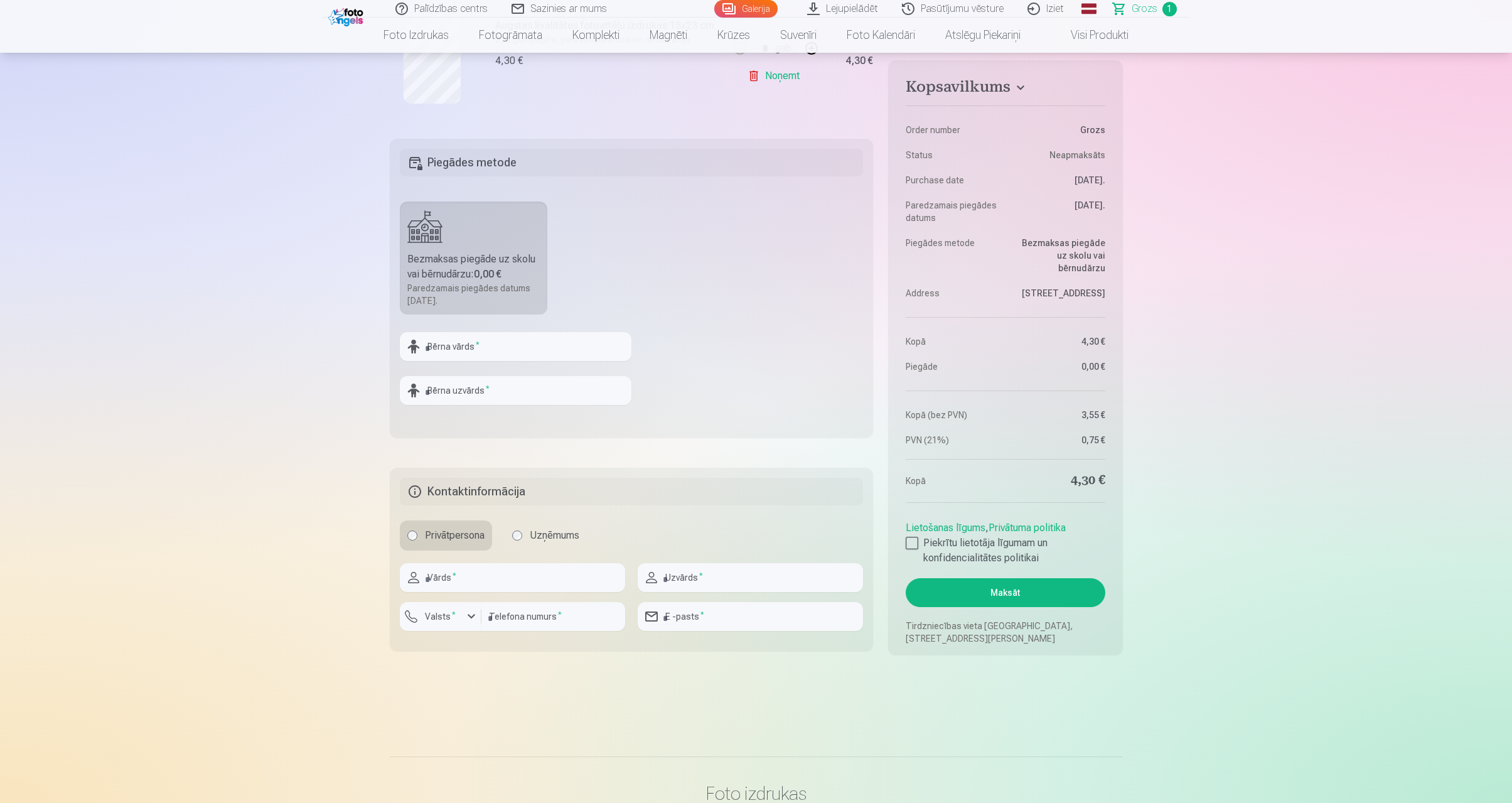
click at [866, 330] on fieldset "Piegādes metode Bezmaksas piegāde uz skolu vai bērnudārzu : 0,00 € Paredzamais …" at bounding box center [632, 287] width 485 height 299
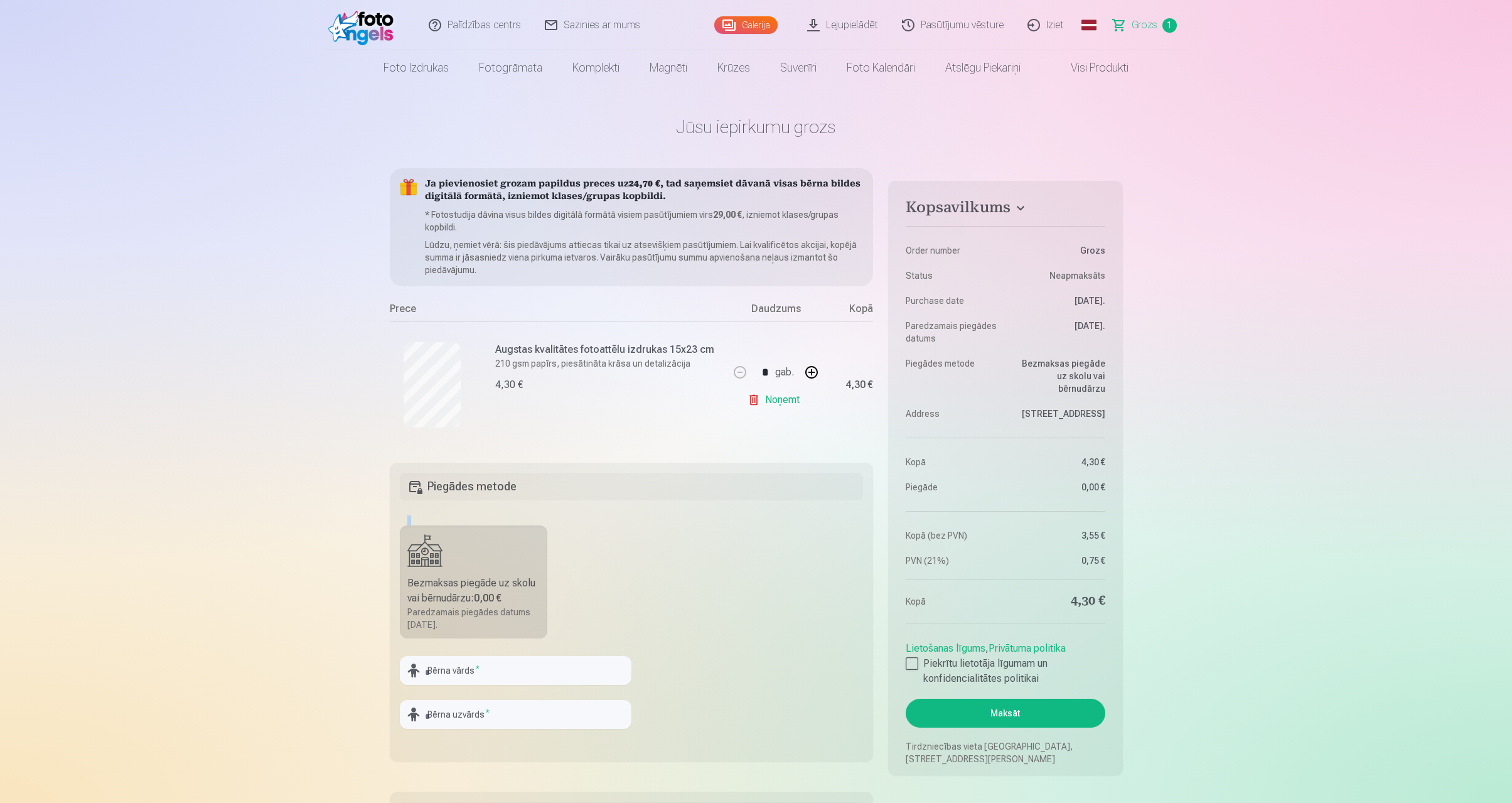
scroll to position [0, 0]
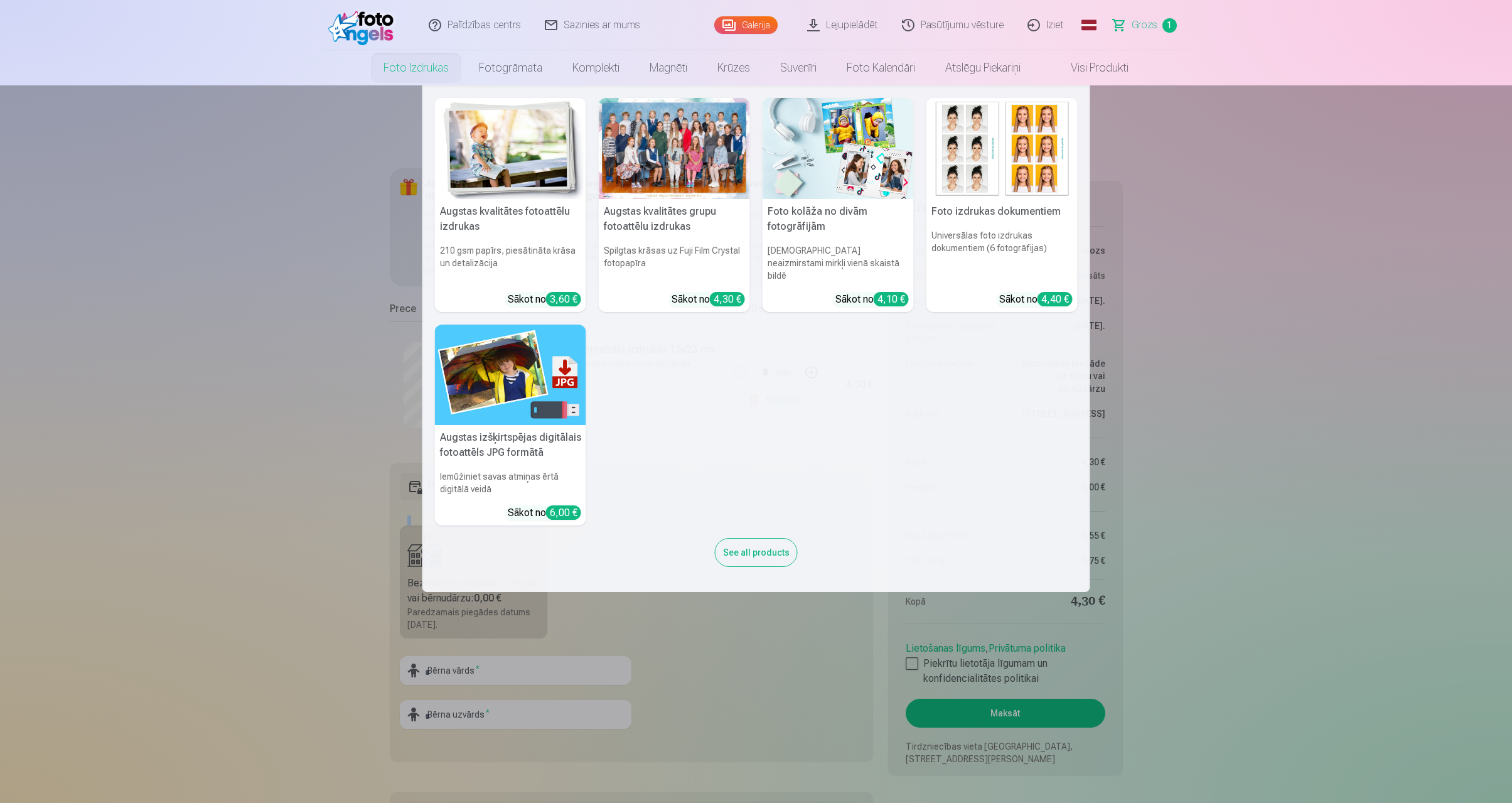
click at [417, 68] on link "Foto izdrukas" at bounding box center [416, 68] width 96 height 35
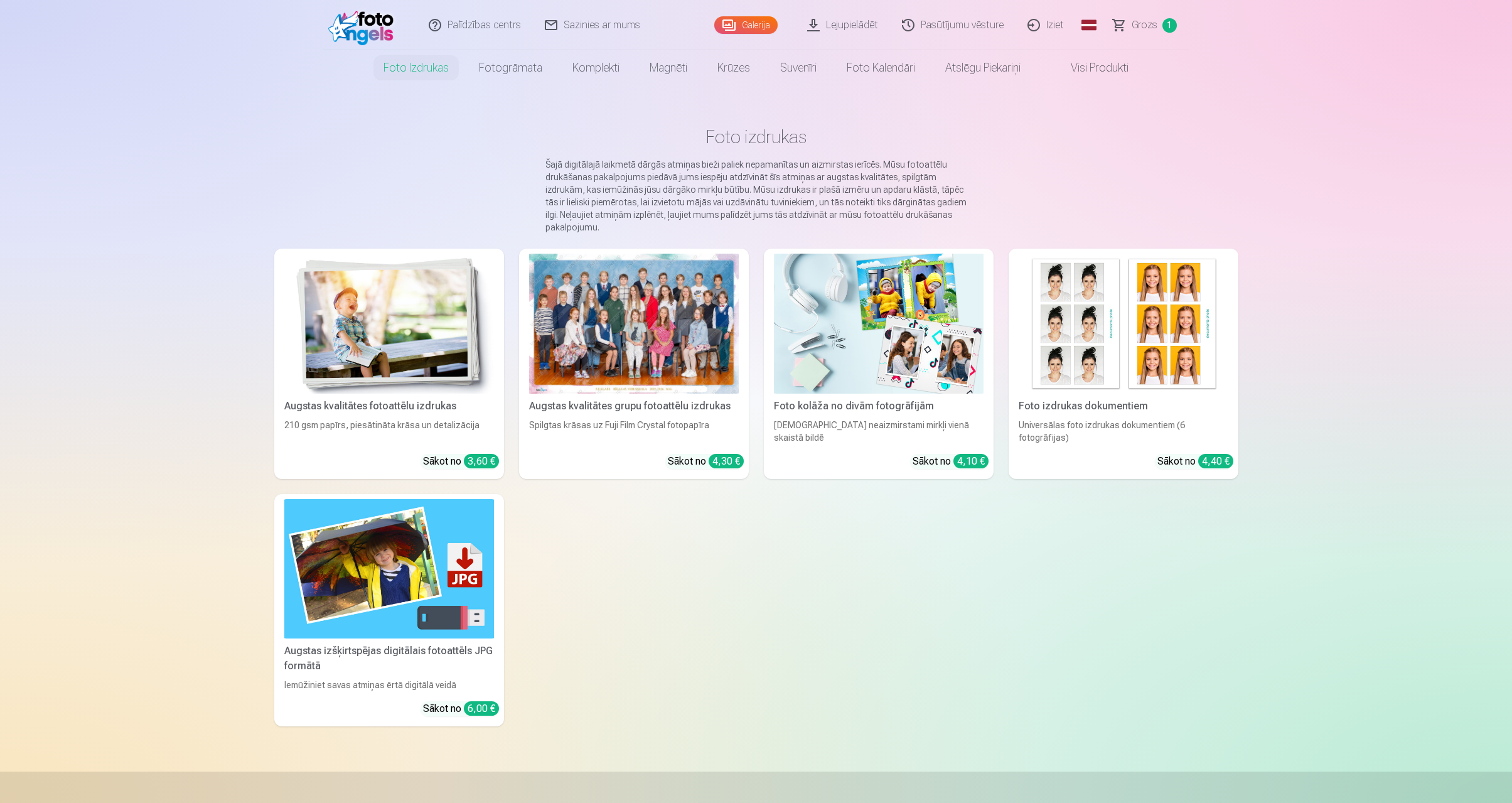
click at [648, 323] on div at bounding box center [634, 324] width 210 height 140
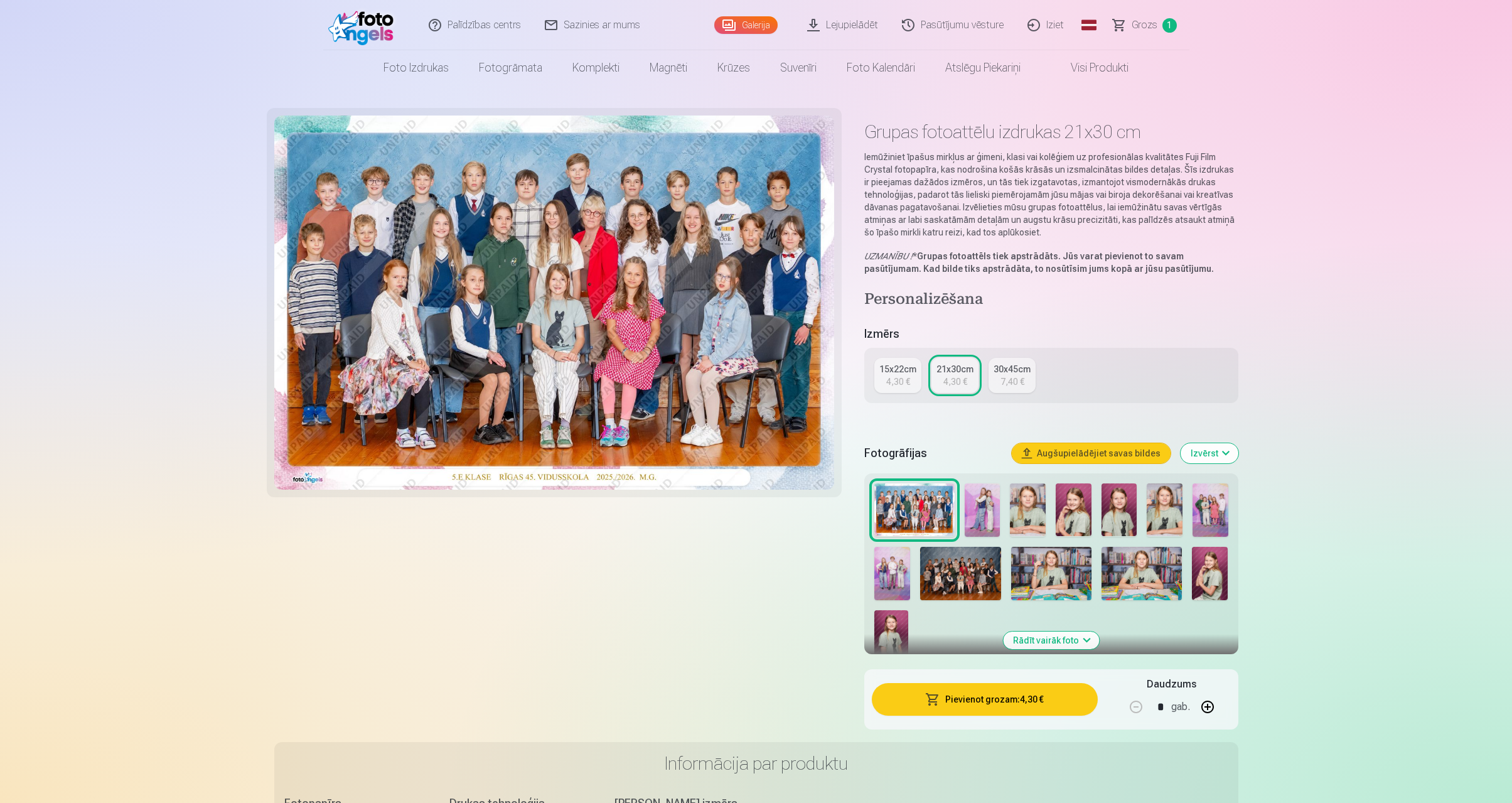
click at [1213, 518] on img at bounding box center [1211, 510] width 36 height 54
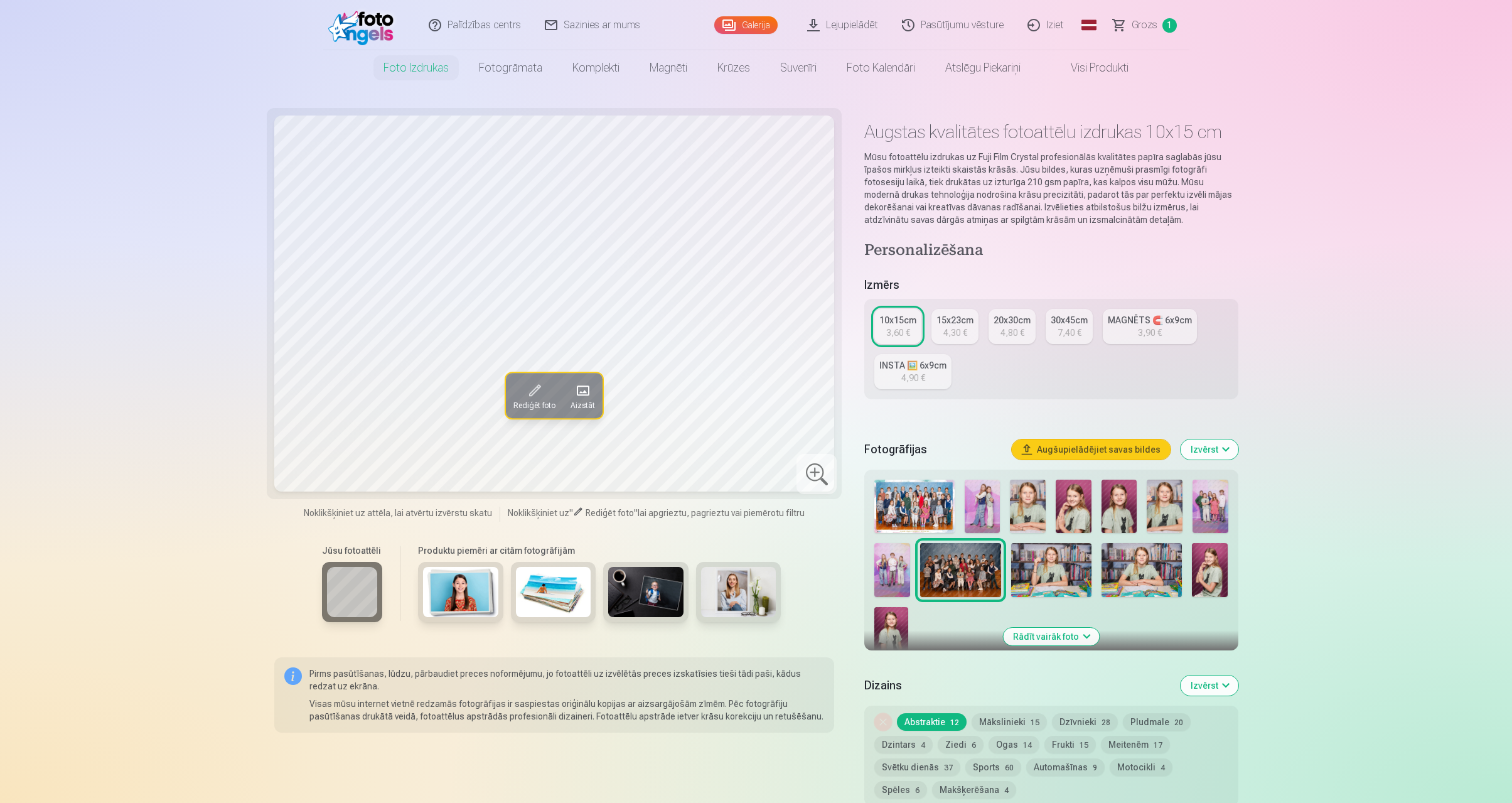
click at [1213, 518] on img at bounding box center [1211, 506] width 36 height 54
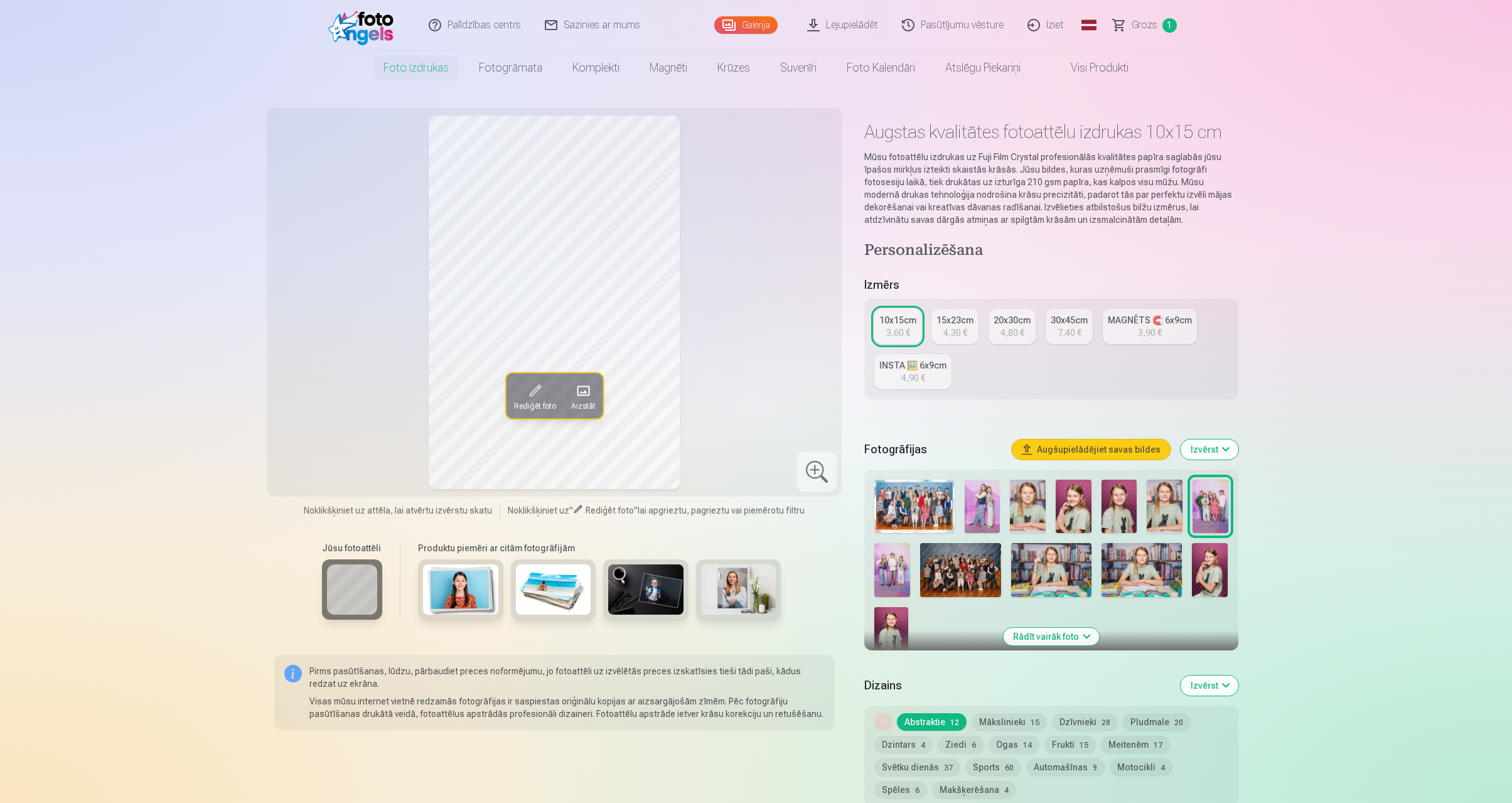
click at [1213, 518] on img at bounding box center [1211, 506] width 36 height 54
click at [955, 334] on div "4,30 €" at bounding box center [955, 332] width 23 height 13
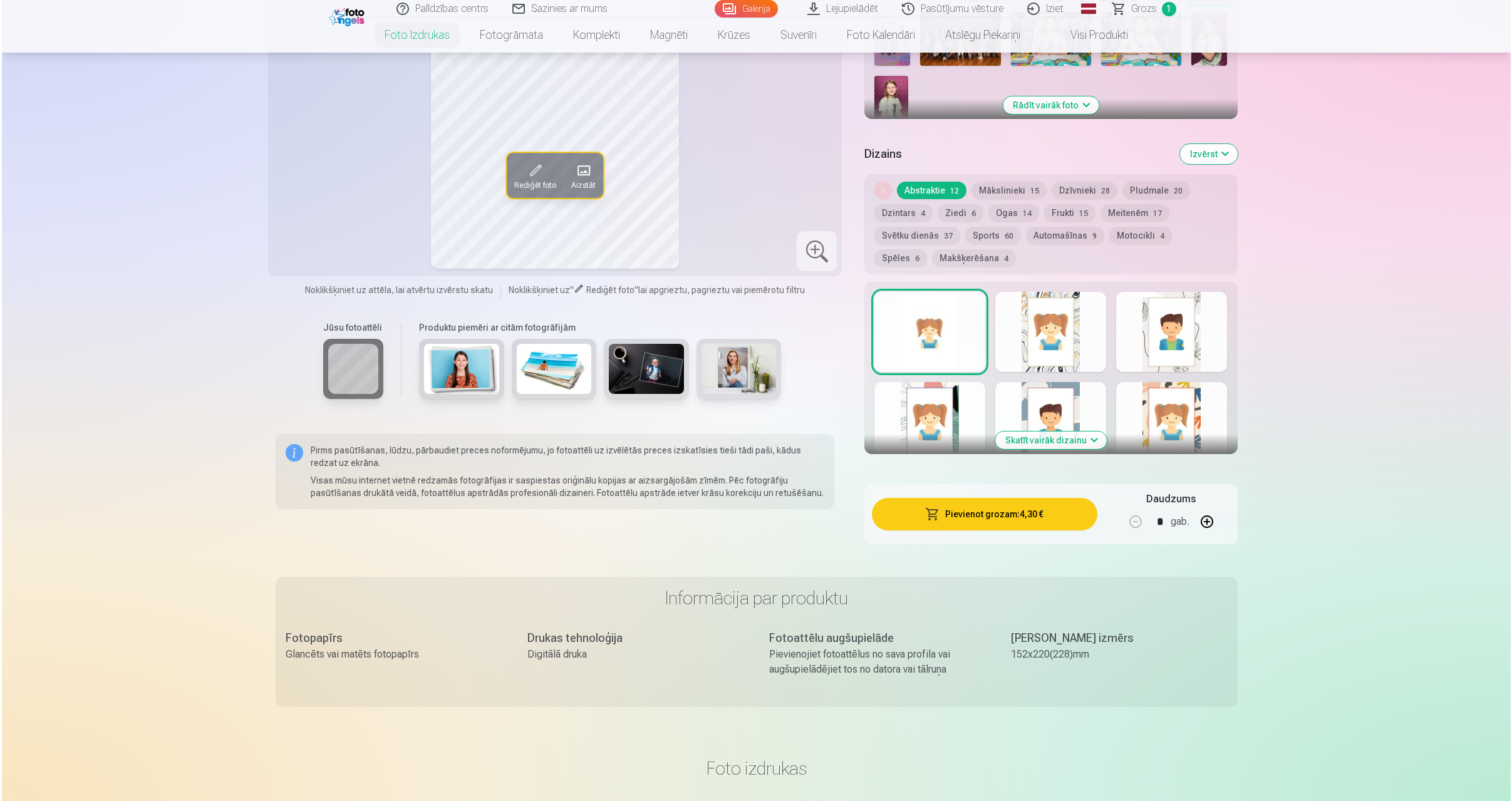
scroll to position [532, 0]
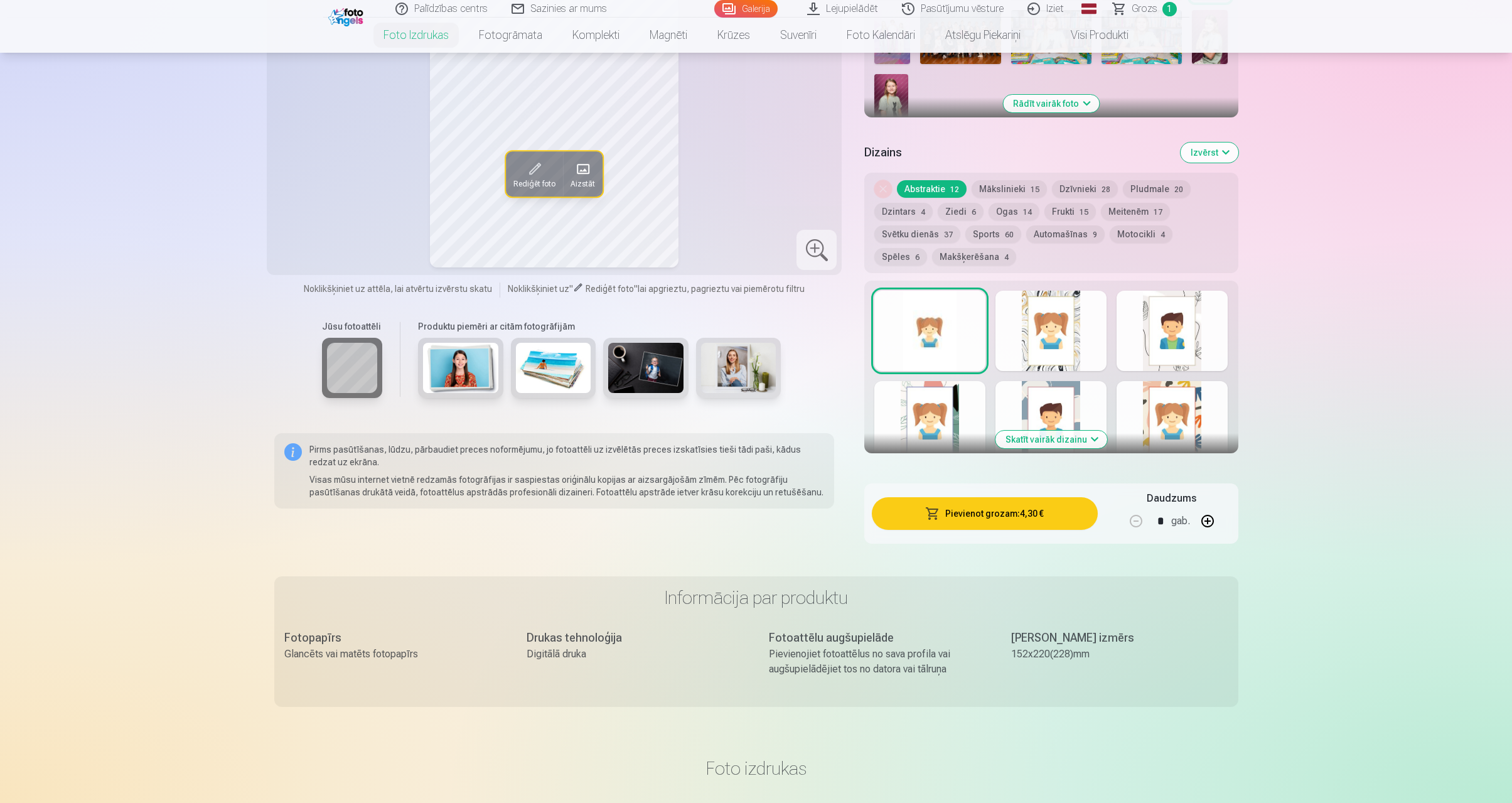
click at [999, 512] on button "Pievienot grozam : 4,30 €" at bounding box center [985, 513] width 225 height 32
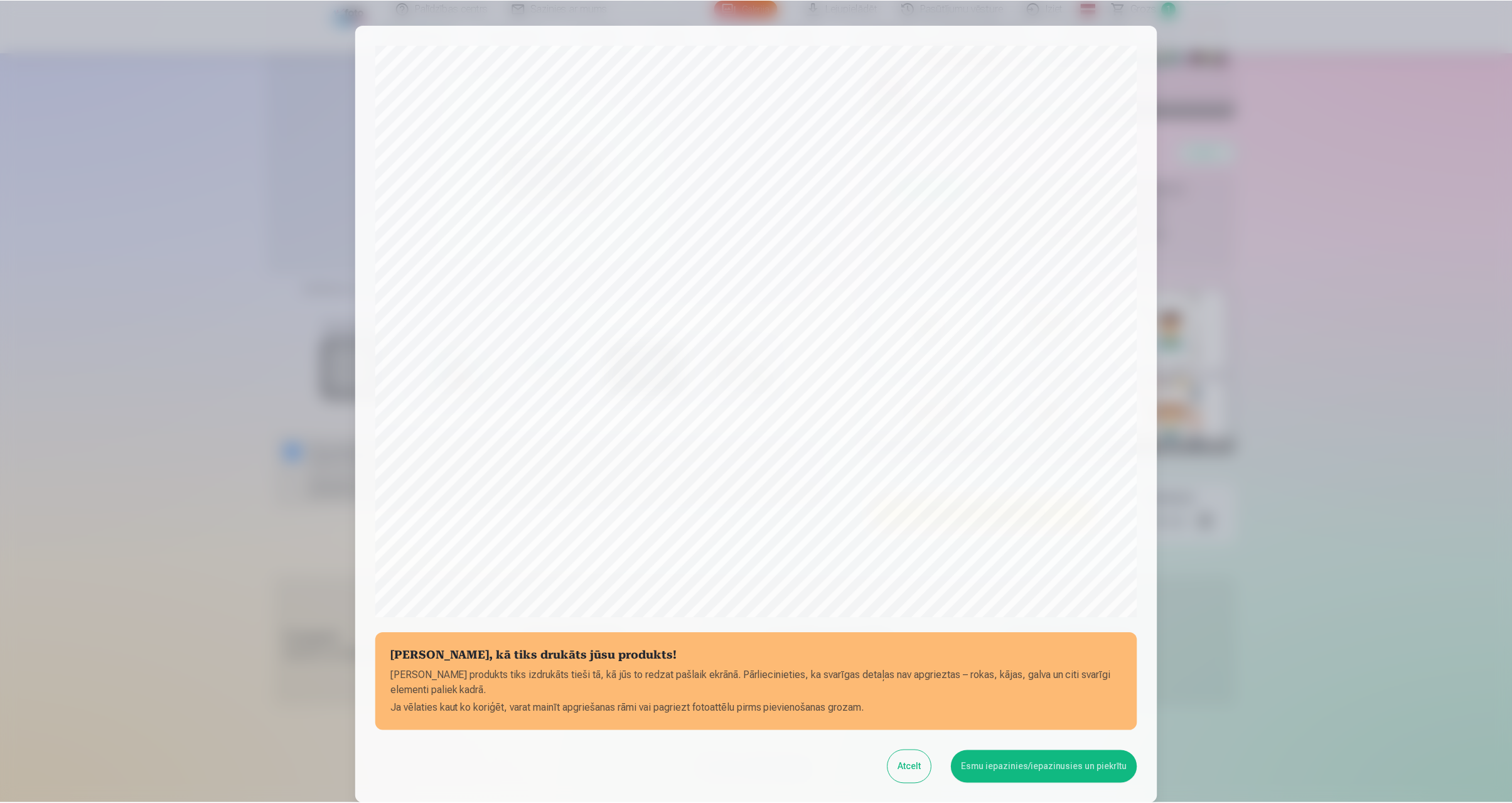
scroll to position [101, 0]
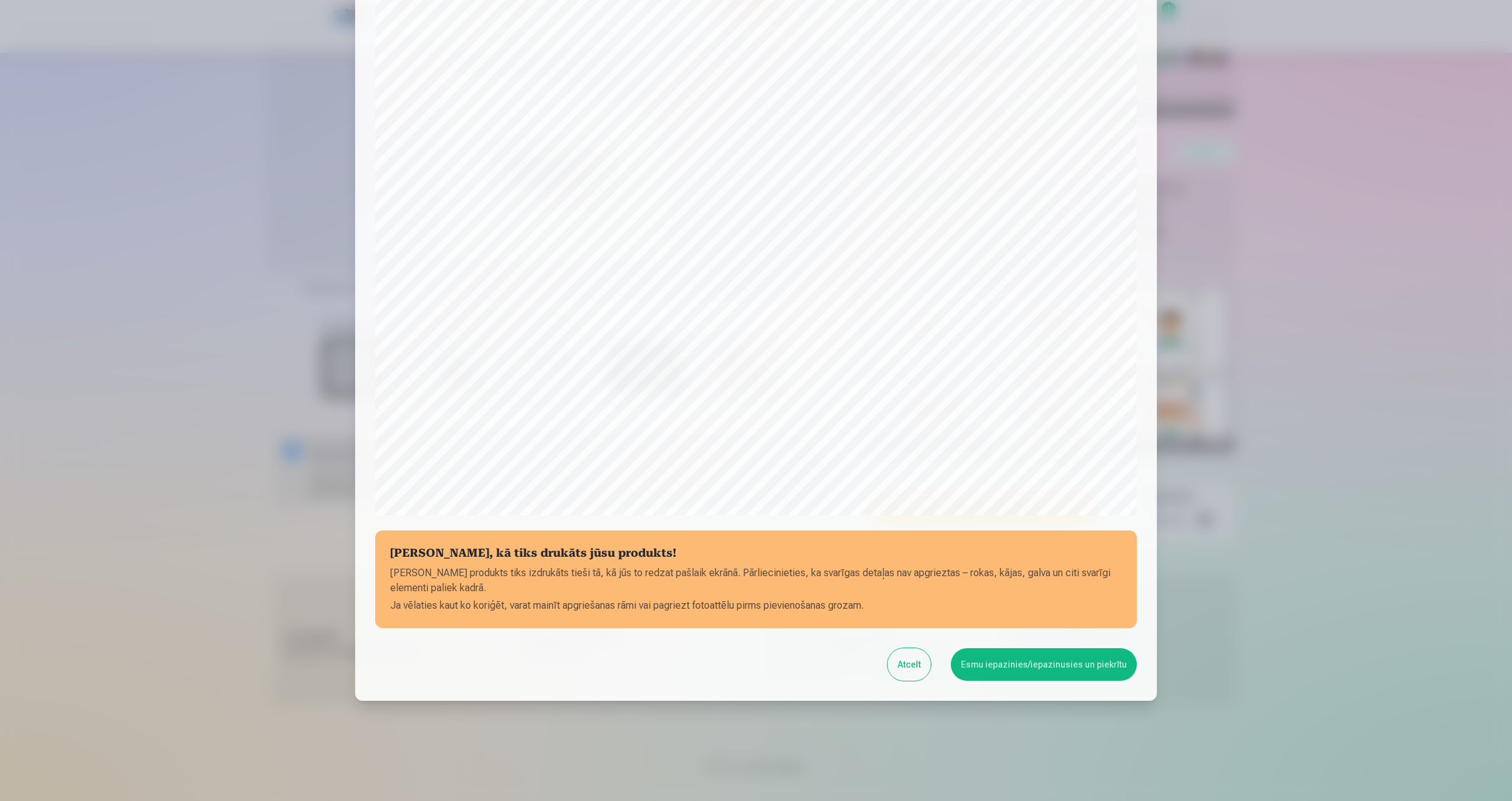
click at [973, 666] on button "Esmu iepazinies/iepazinusies un piekrītu" at bounding box center [1043, 664] width 186 height 32
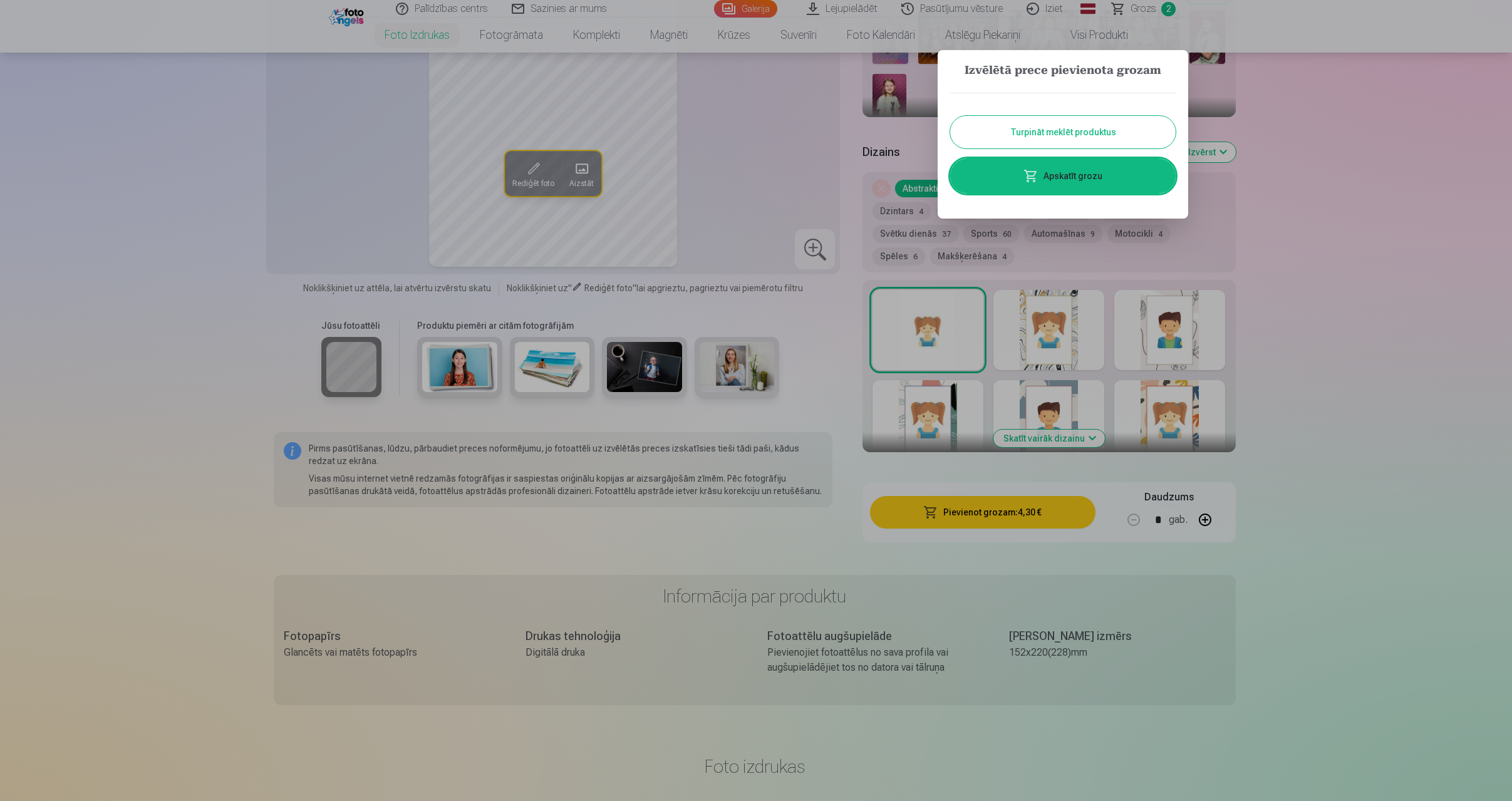
click at [1151, 102] on hr at bounding box center [1063, 99] width 226 height 14
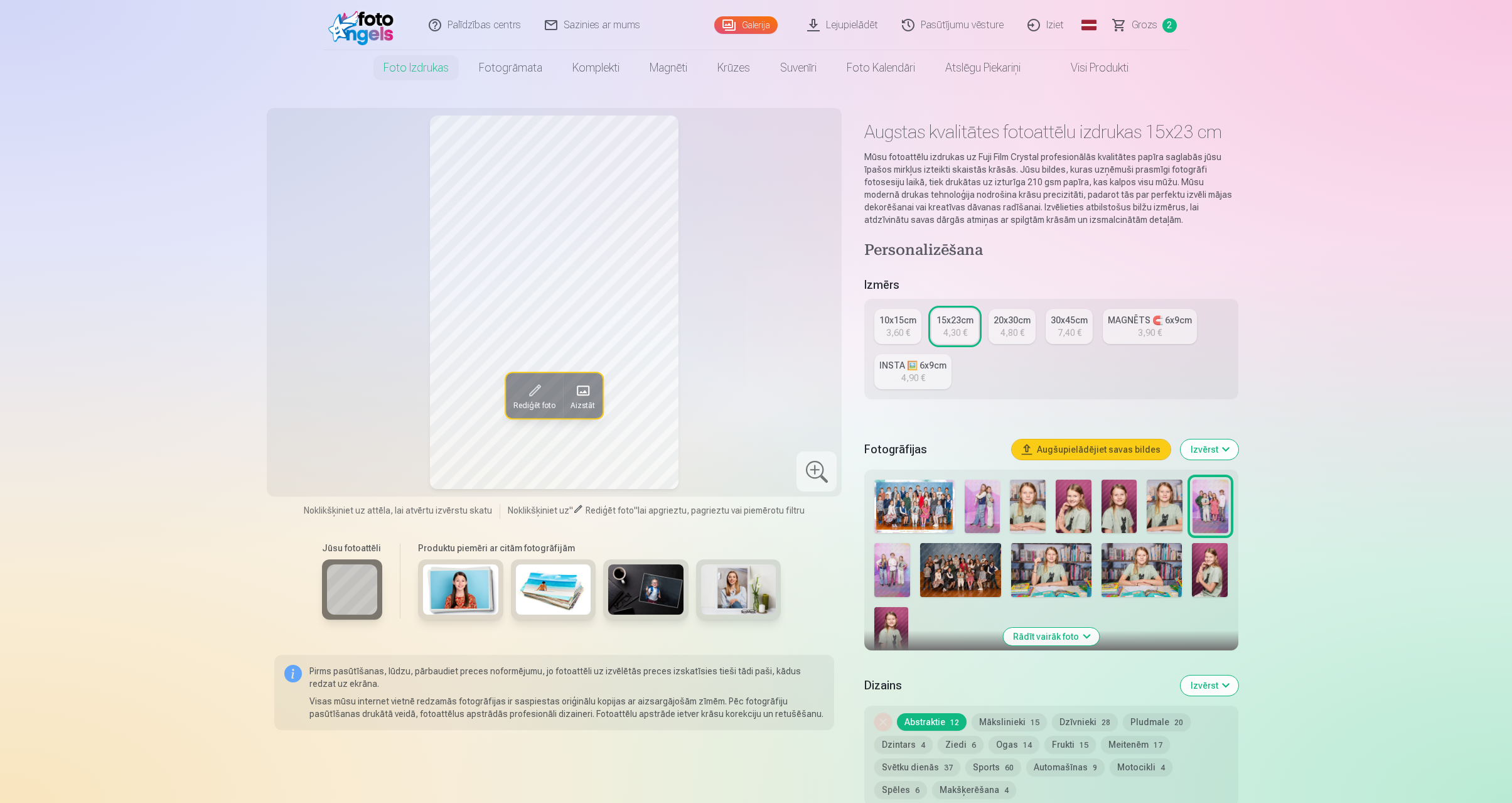
scroll to position [0, 0]
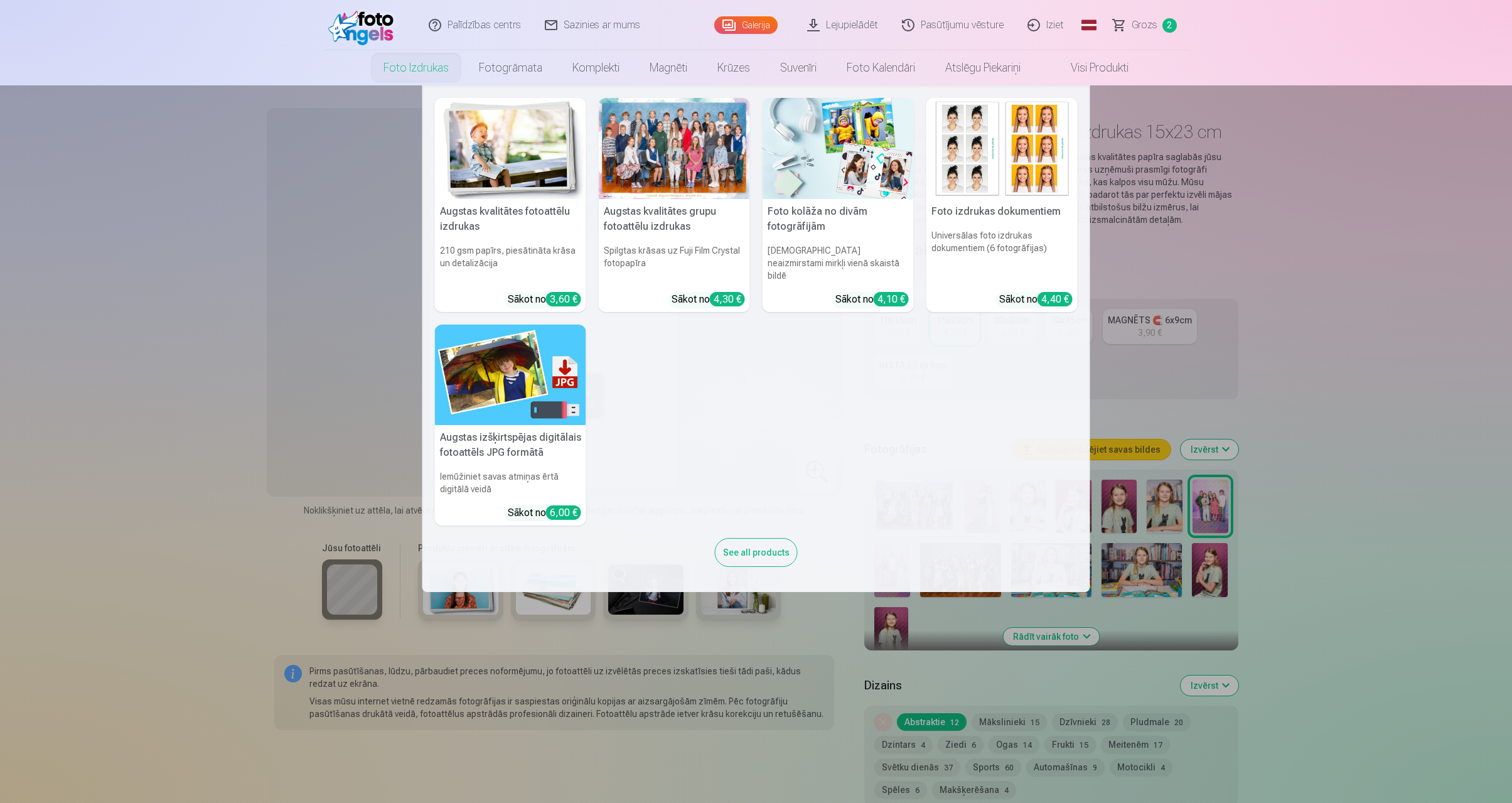
click at [419, 66] on link "Foto izdrukas" at bounding box center [416, 68] width 96 height 35
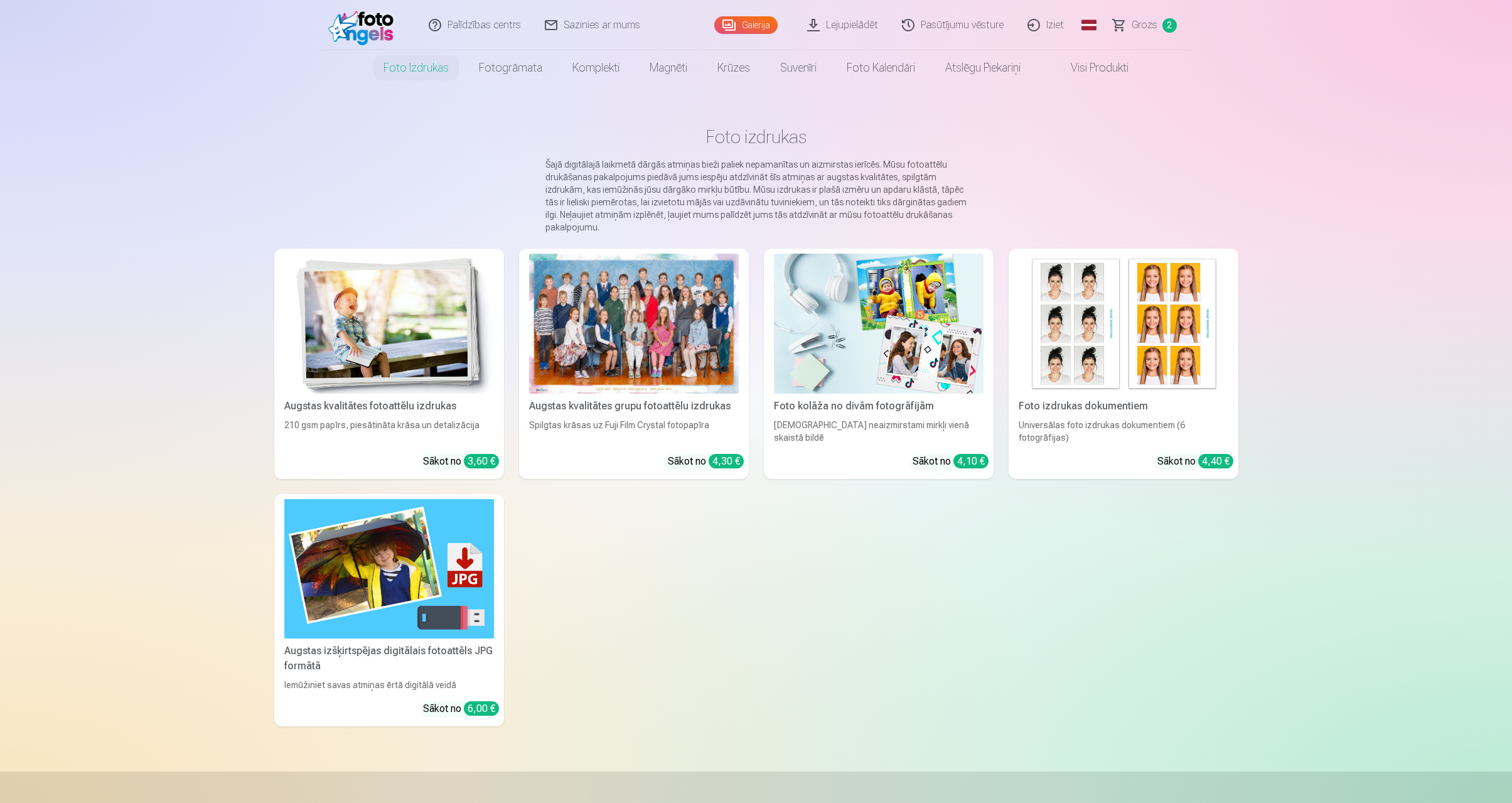
click at [600, 312] on div at bounding box center [634, 324] width 210 height 140
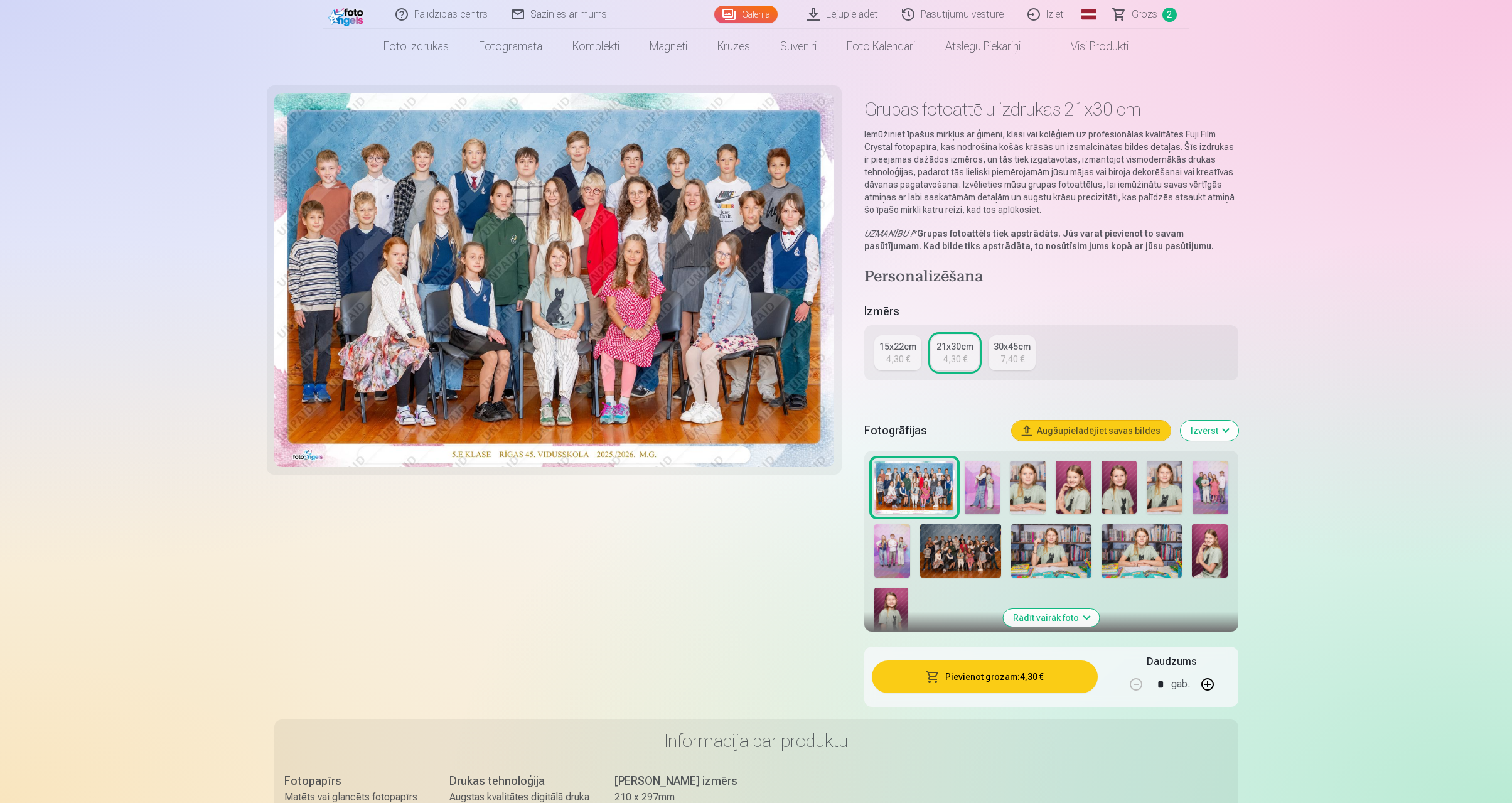
scroll to position [25, 0]
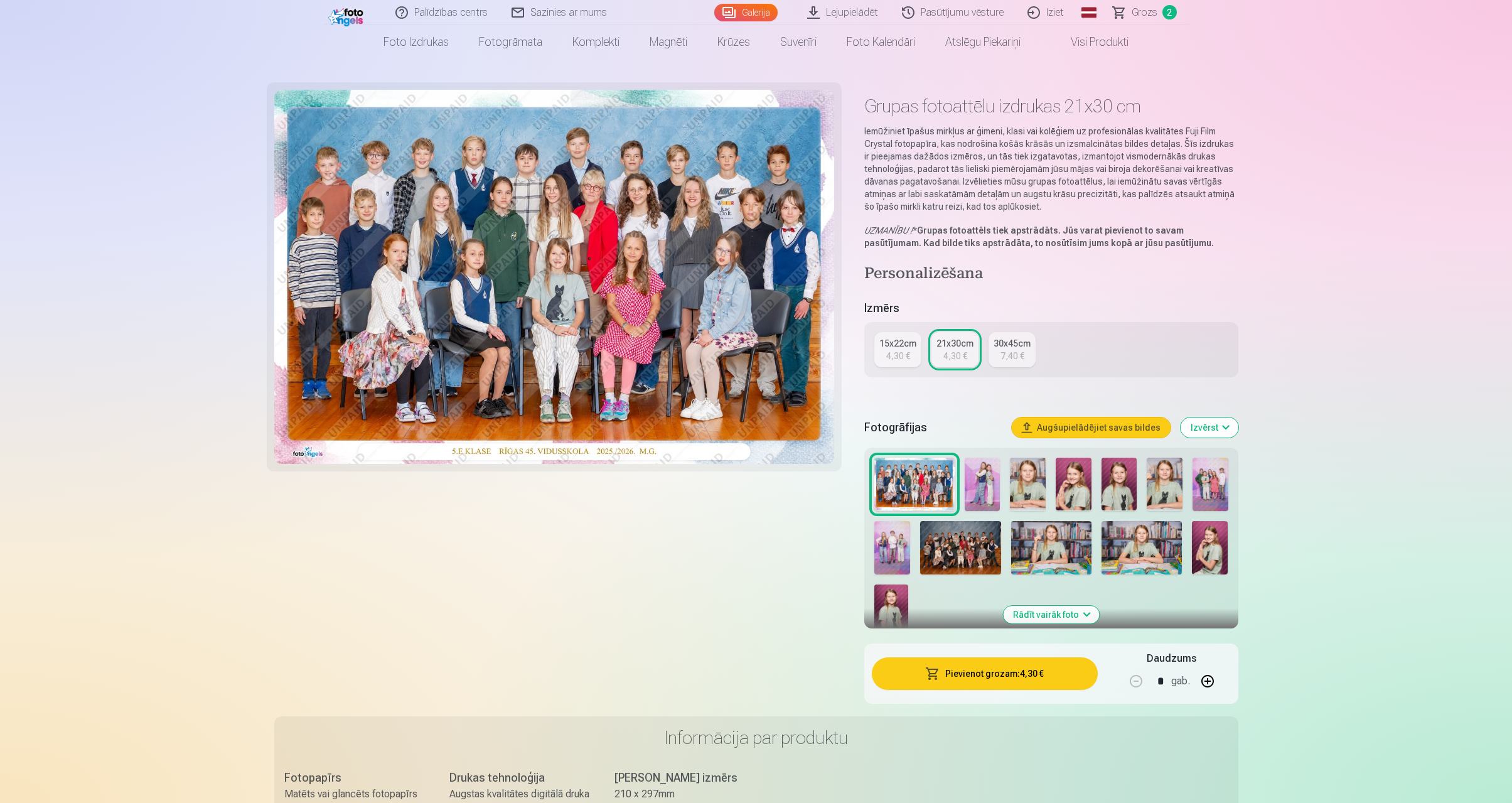
click at [884, 545] on img at bounding box center [892, 548] width 36 height 54
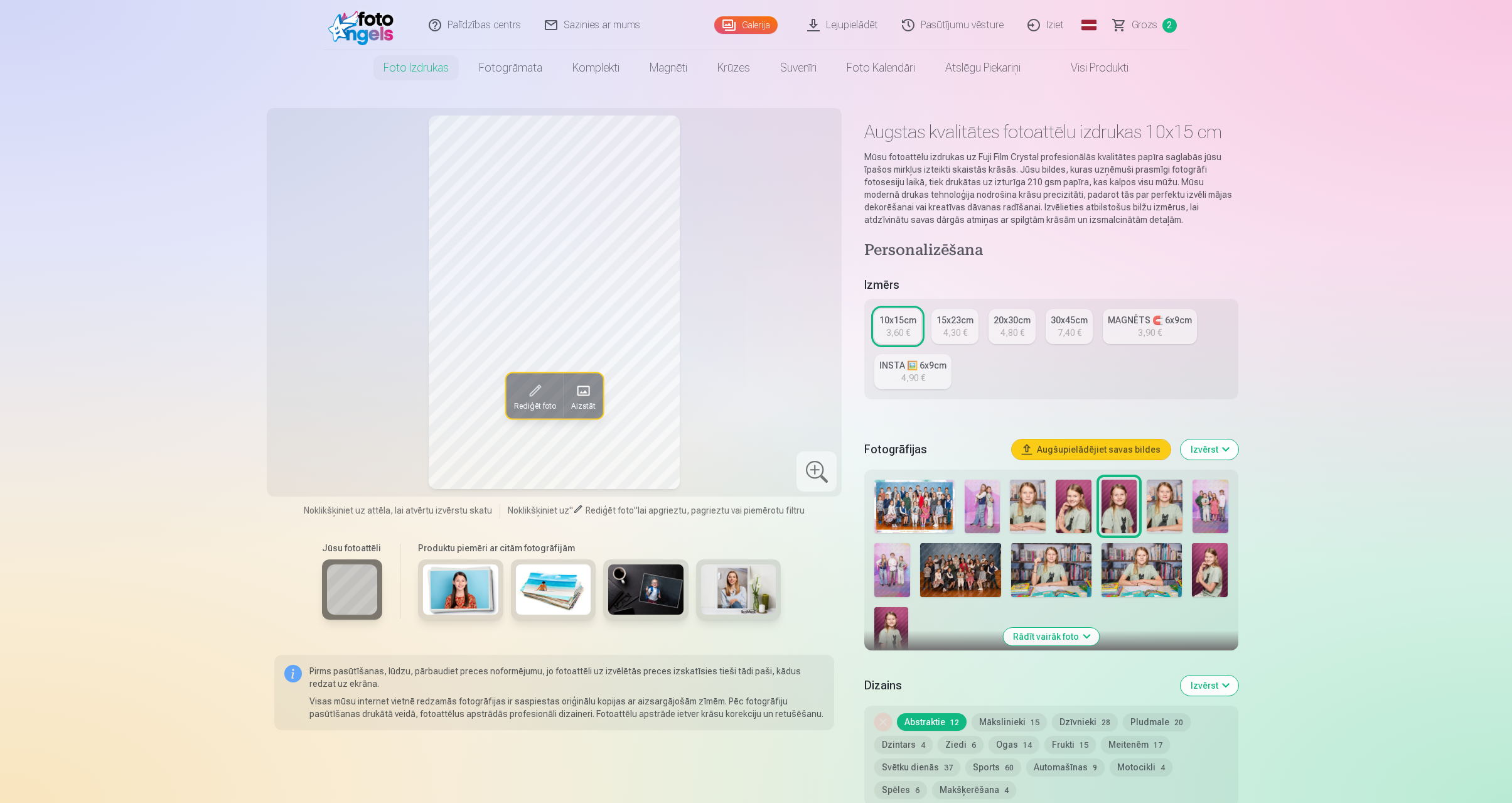
click at [896, 568] on img at bounding box center [892, 569] width 36 height 54
click at [956, 334] on div "4,30 €" at bounding box center [955, 332] width 23 height 13
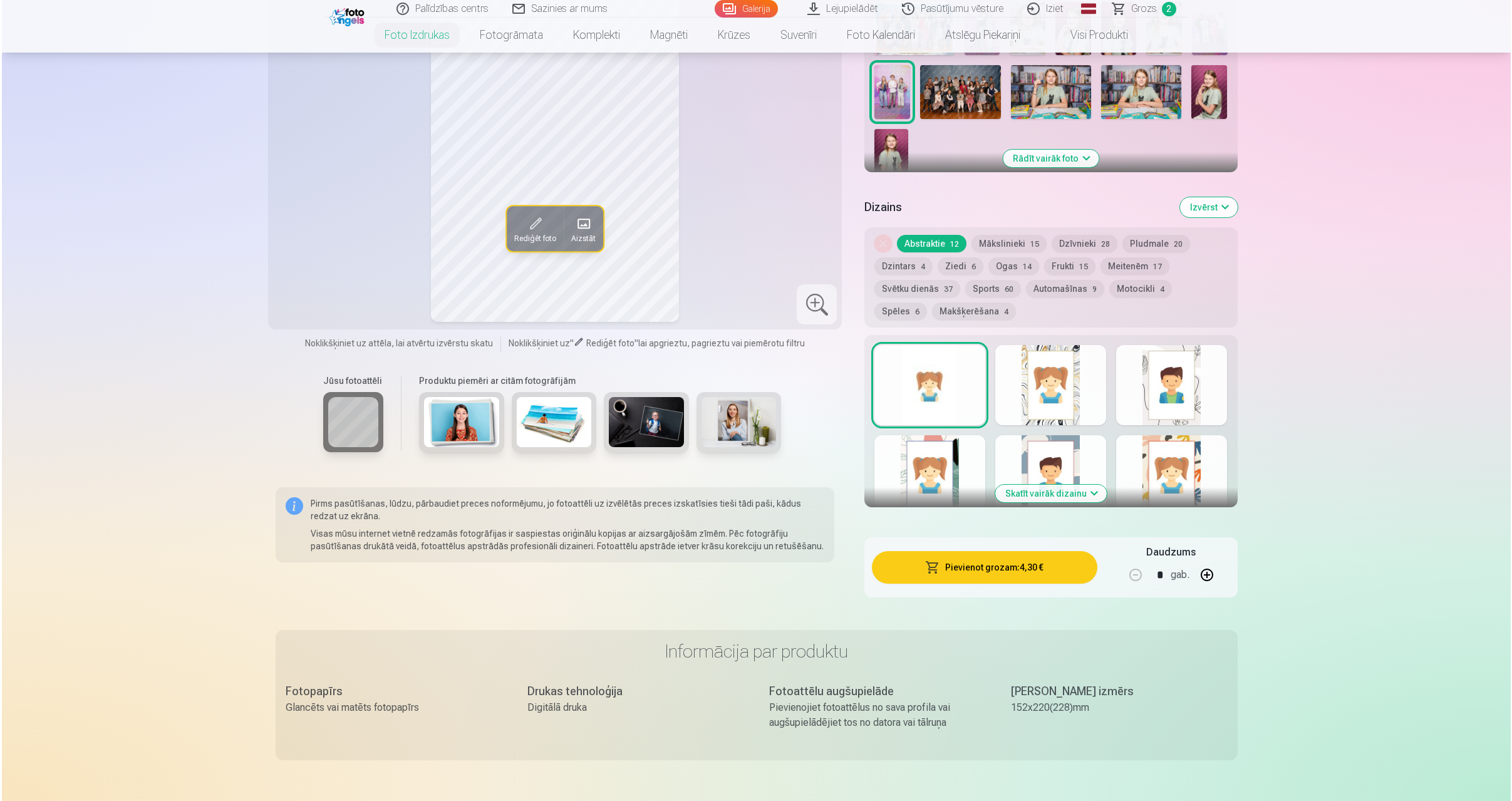
scroll to position [491, 0]
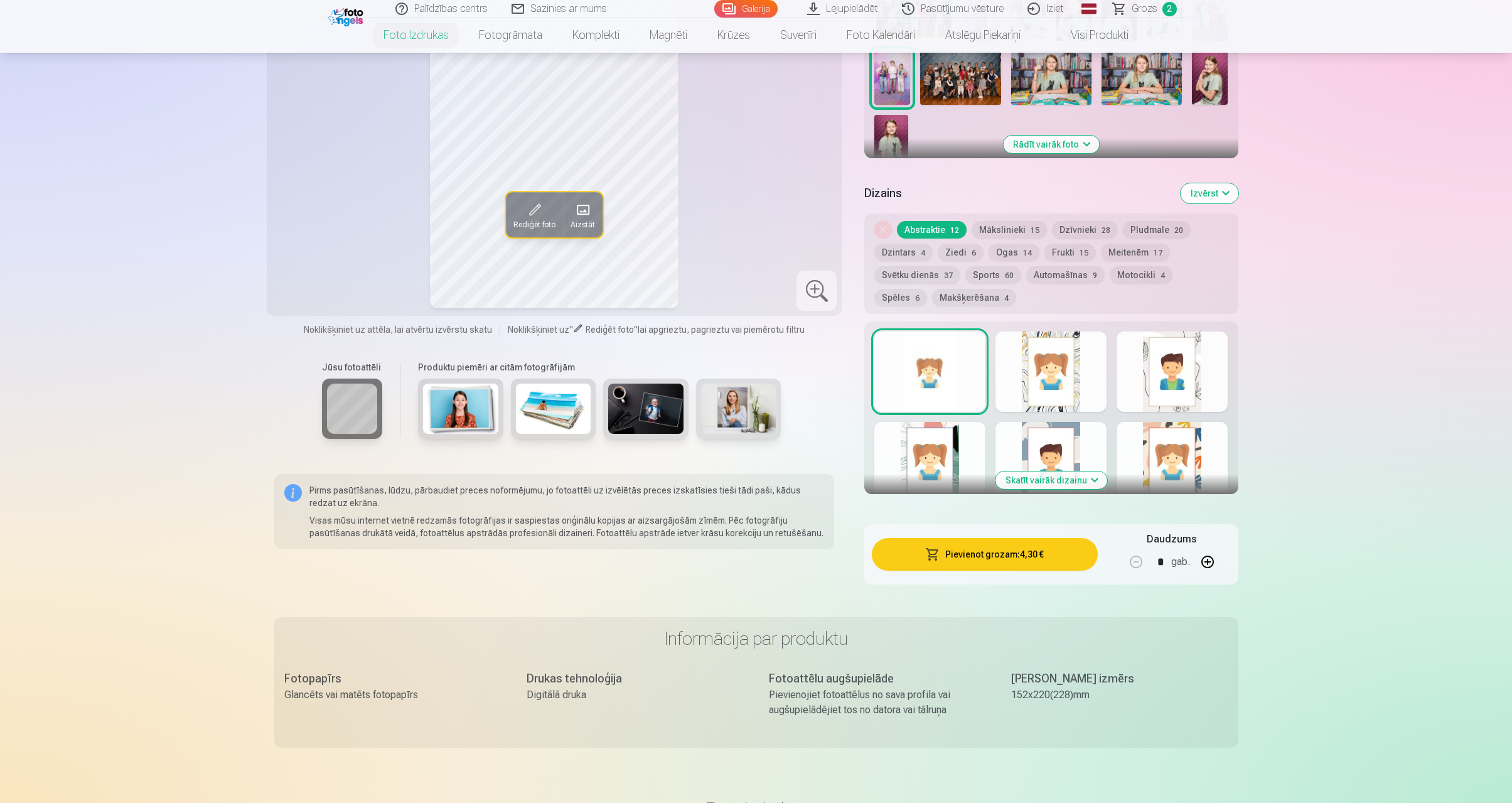
click at [982, 558] on button "Pievienot grozam : 4,30 €" at bounding box center [985, 554] width 225 height 32
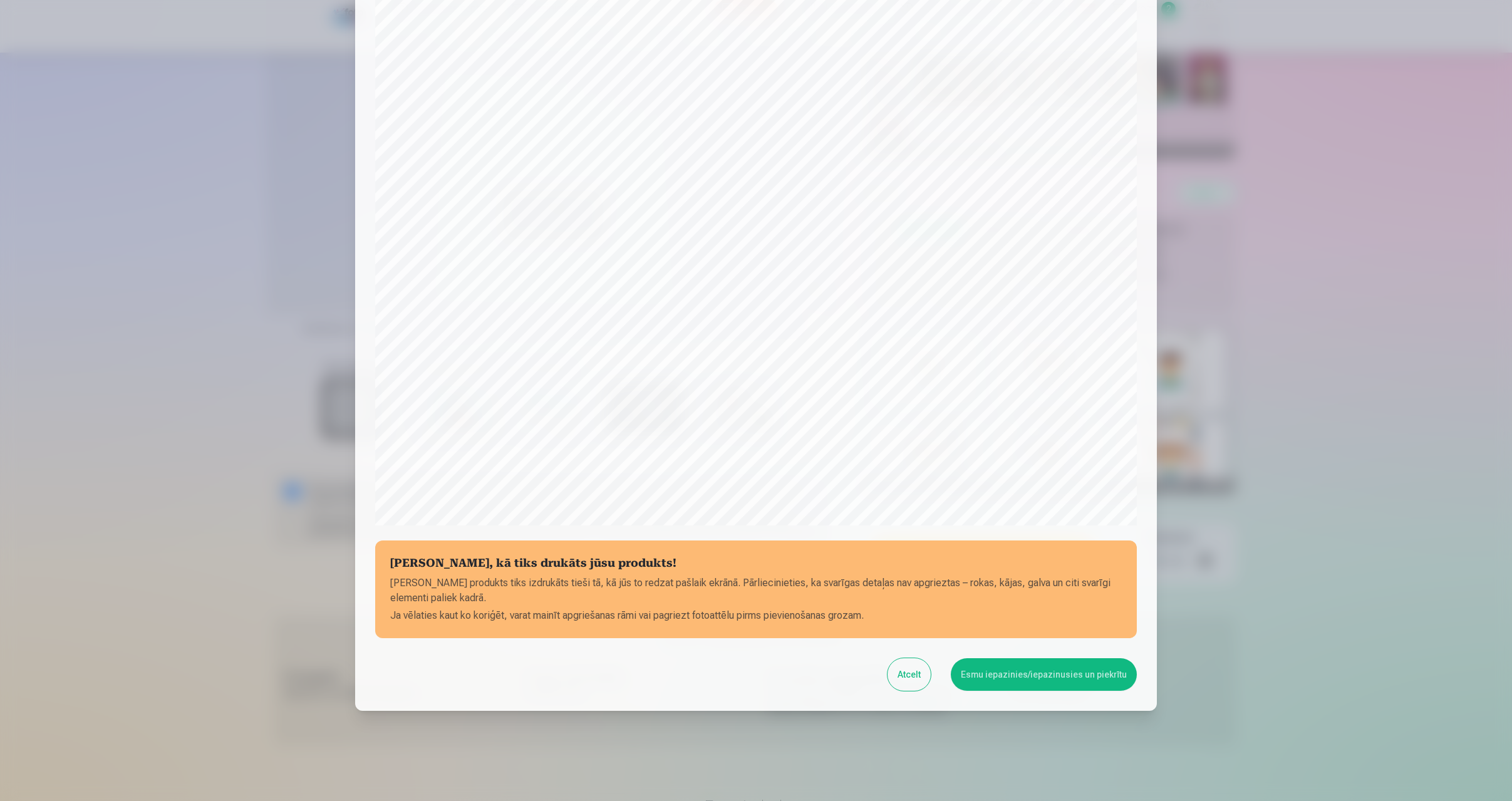
scroll to position [101, 0]
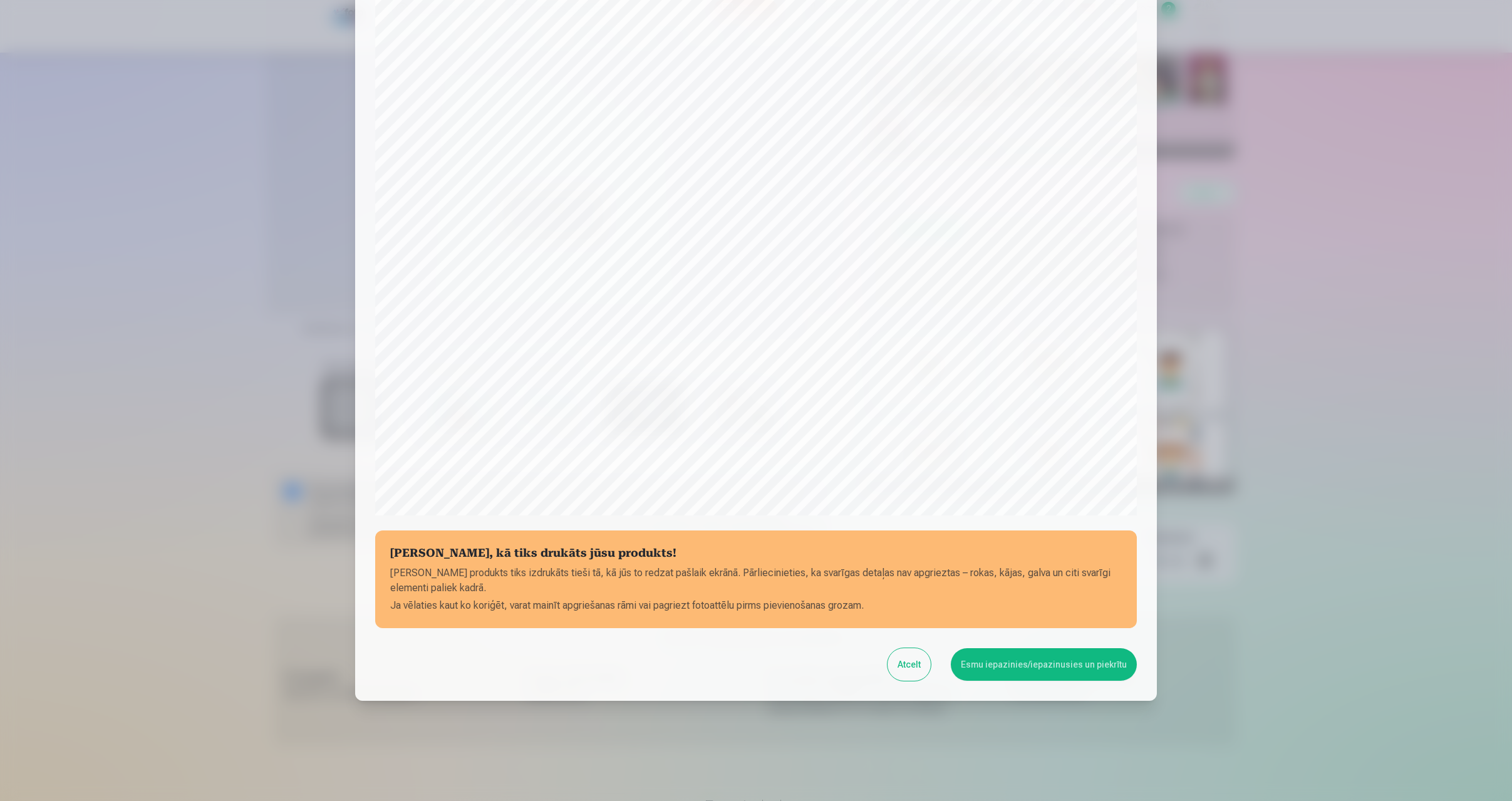
click at [997, 660] on button "Esmu iepazinies/iepazinusies un piekrītu" at bounding box center [1043, 664] width 186 height 32
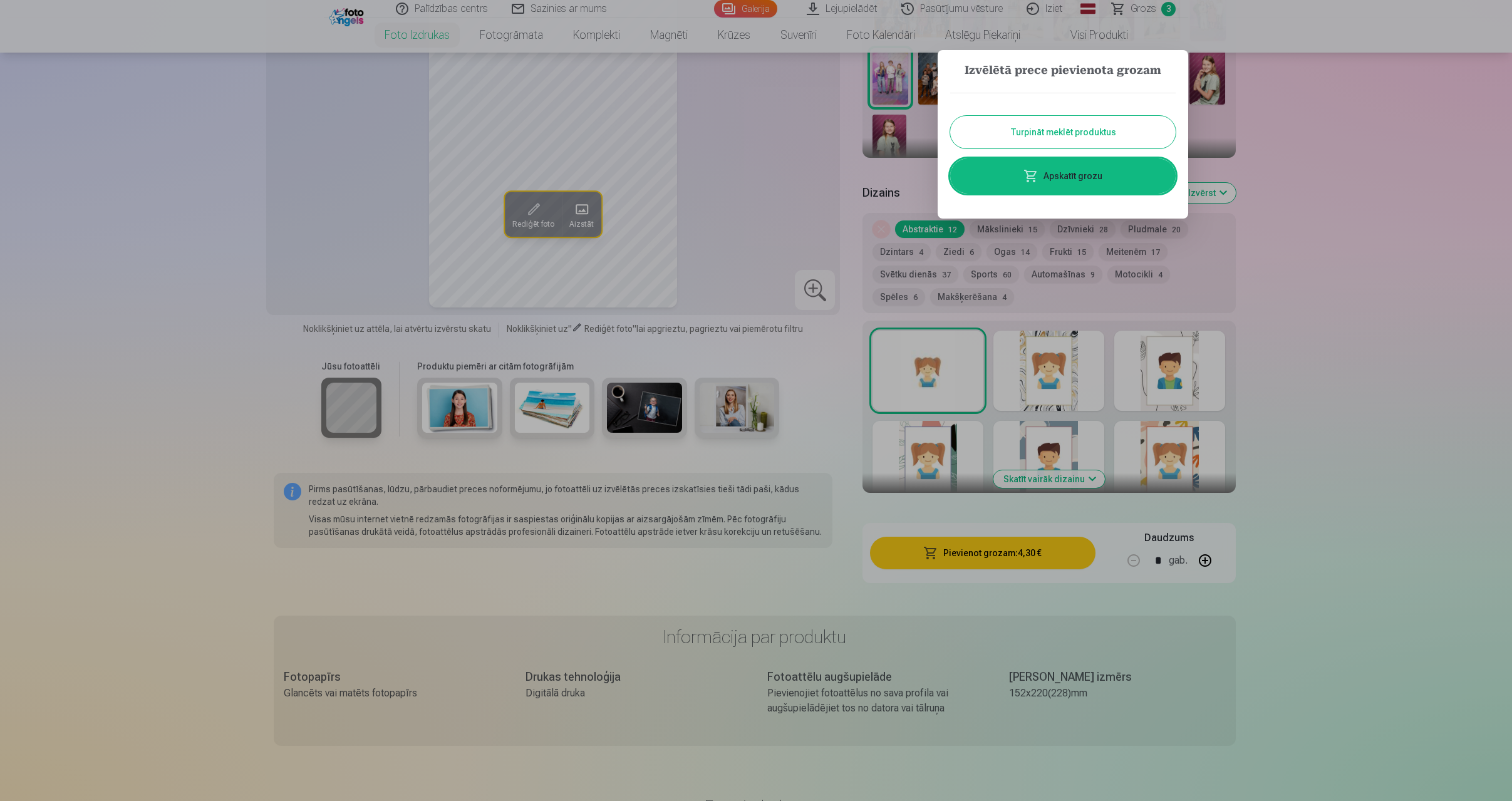
click at [1038, 178] on span at bounding box center [1030, 175] width 15 height 15
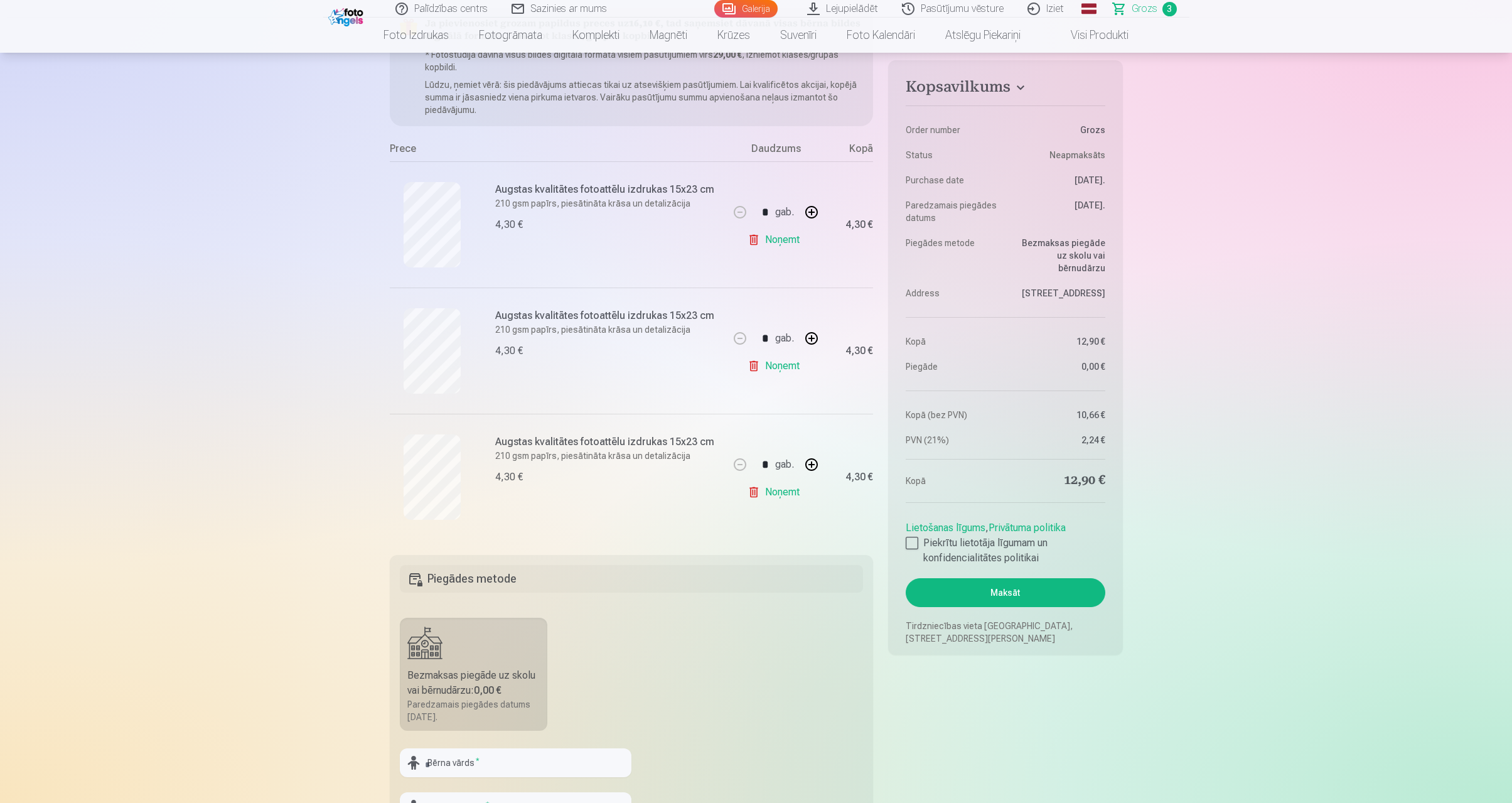
scroll to position [164, 0]
click at [771, 232] on link "Noņemt" at bounding box center [776, 236] width 58 height 25
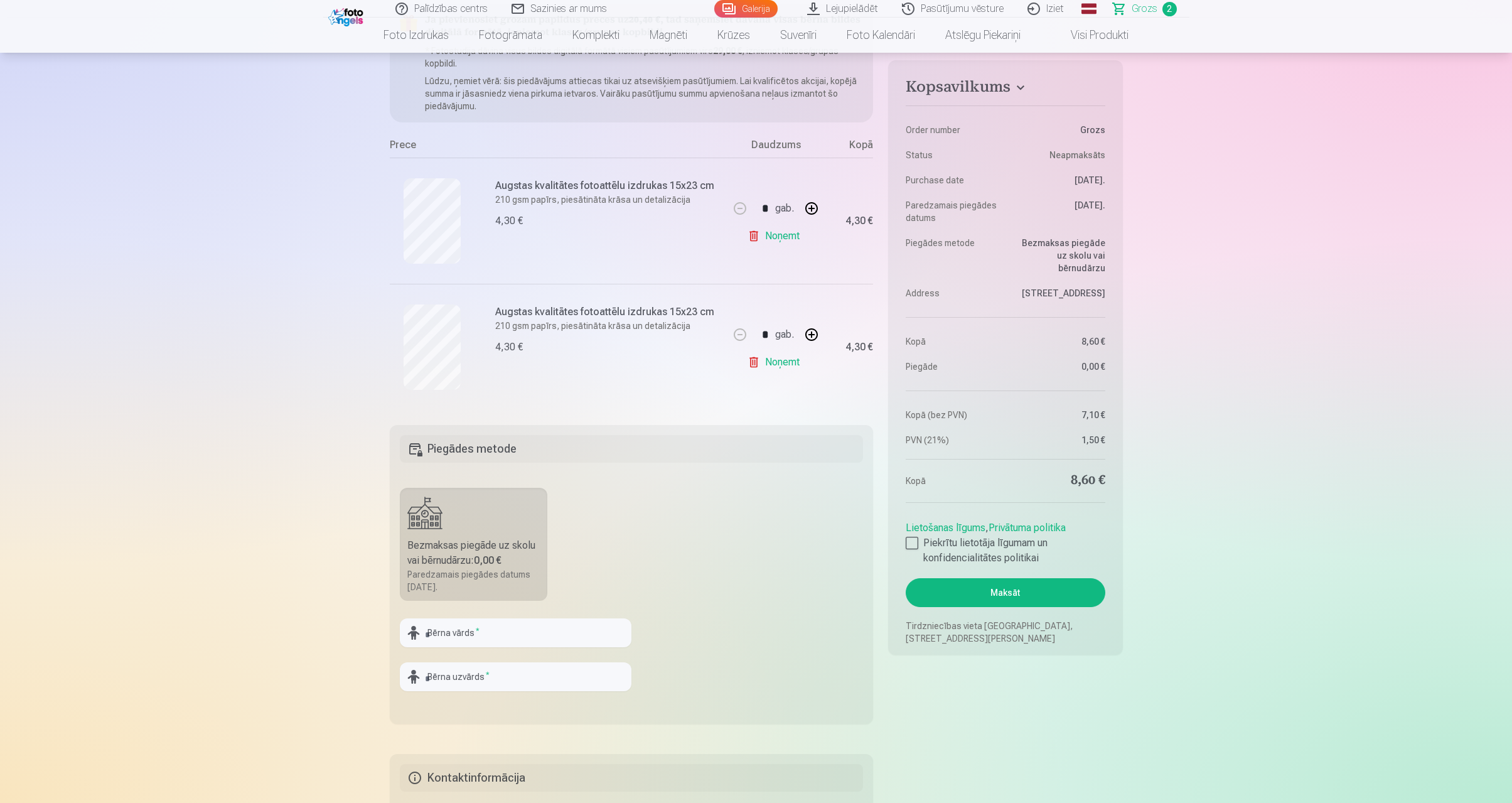
click at [779, 361] on link "Noņemt" at bounding box center [776, 363] width 58 height 25
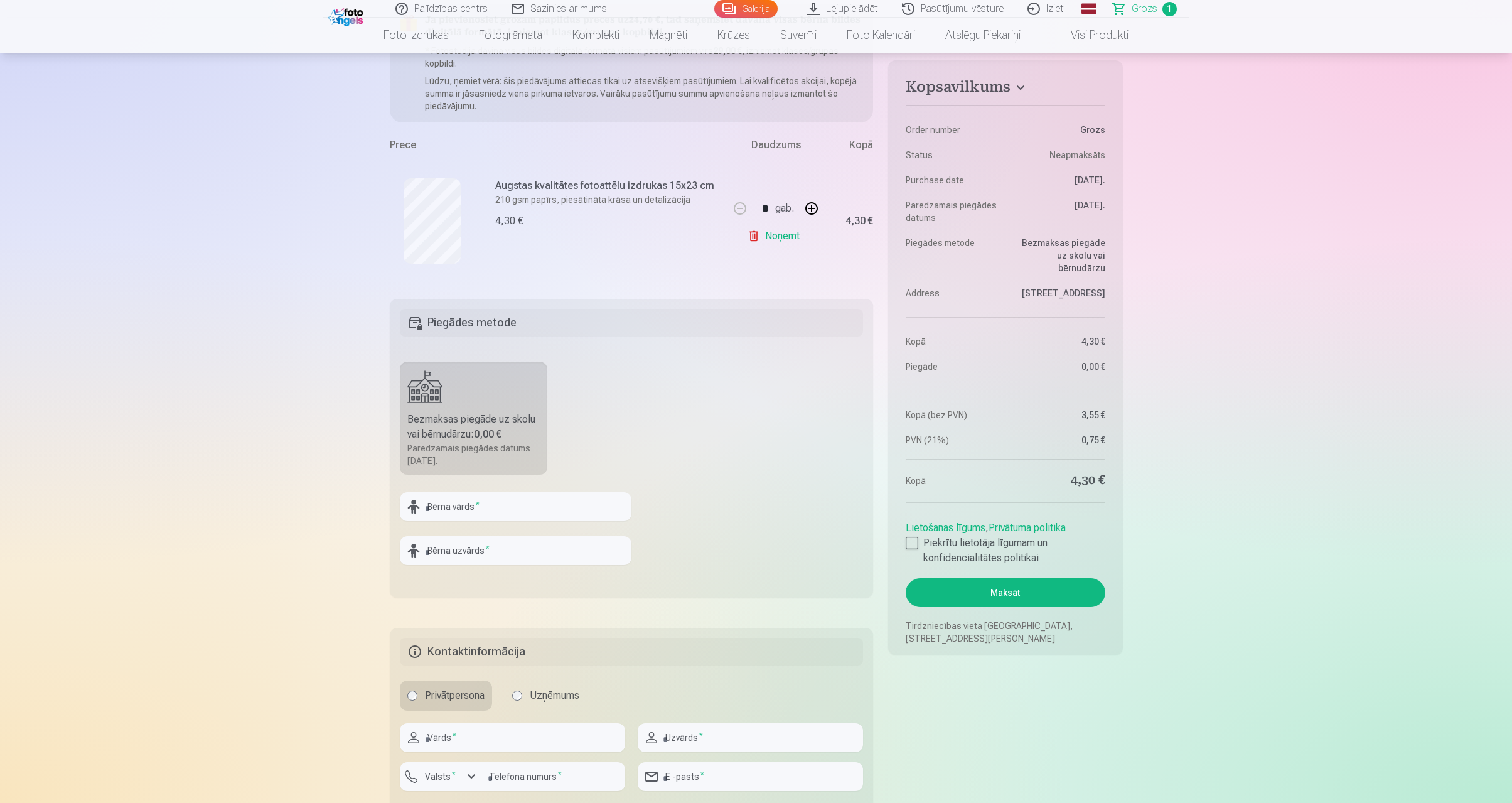
click at [779, 237] on link "Noņemt" at bounding box center [776, 236] width 58 height 25
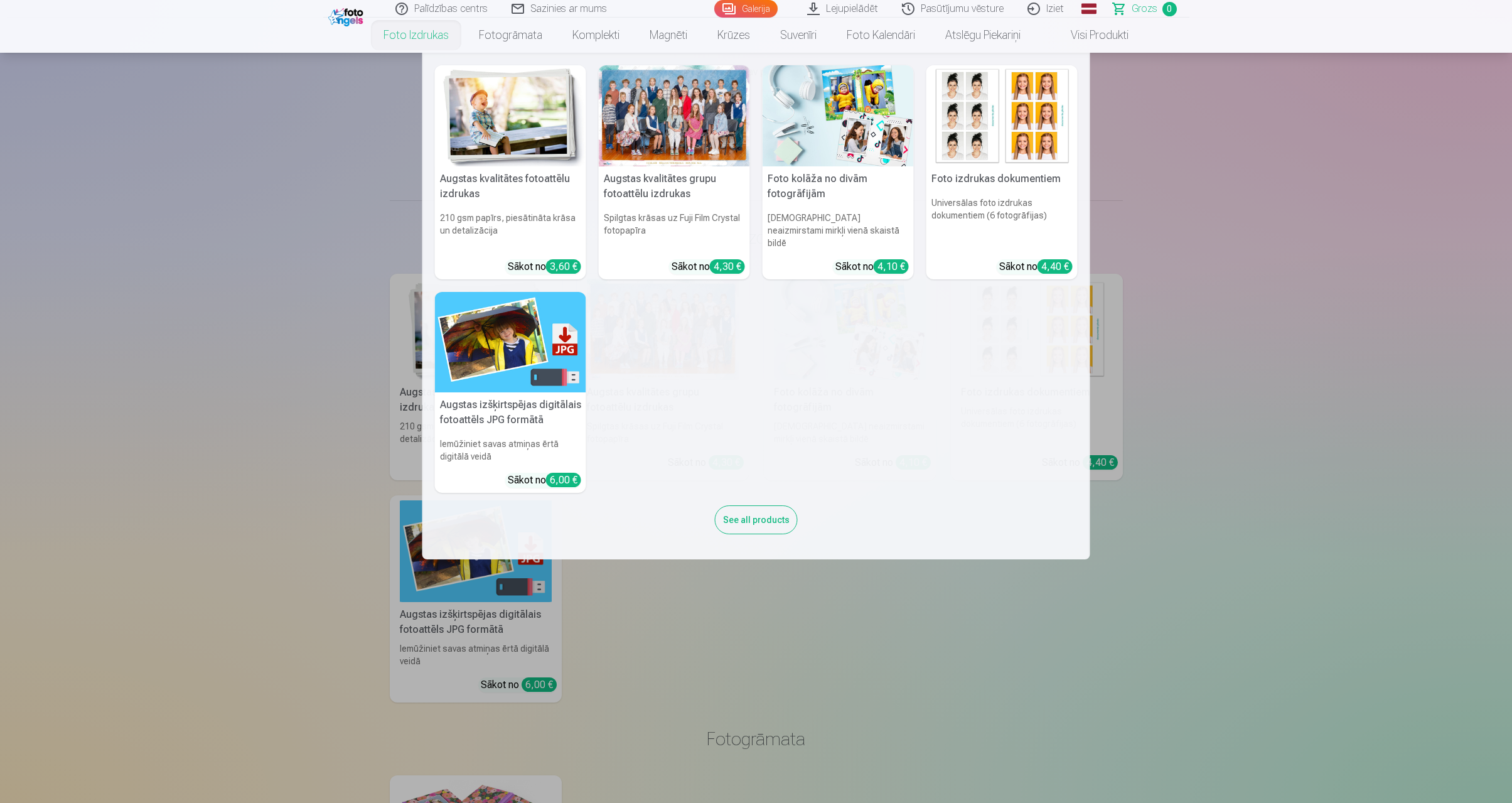
click at [430, 34] on link "Foto izdrukas" at bounding box center [416, 35] width 96 height 35
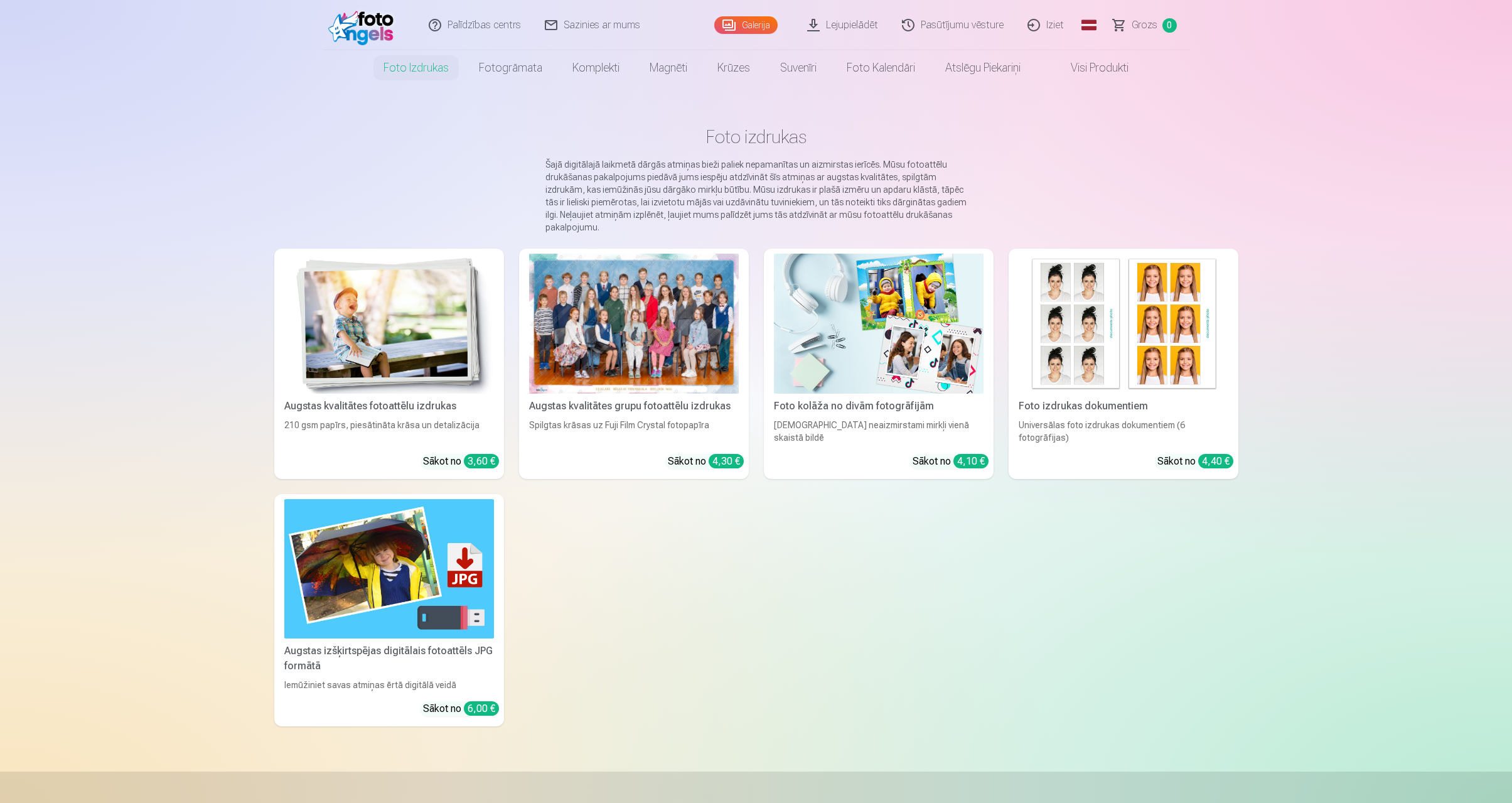
click at [671, 329] on div at bounding box center [634, 324] width 210 height 140
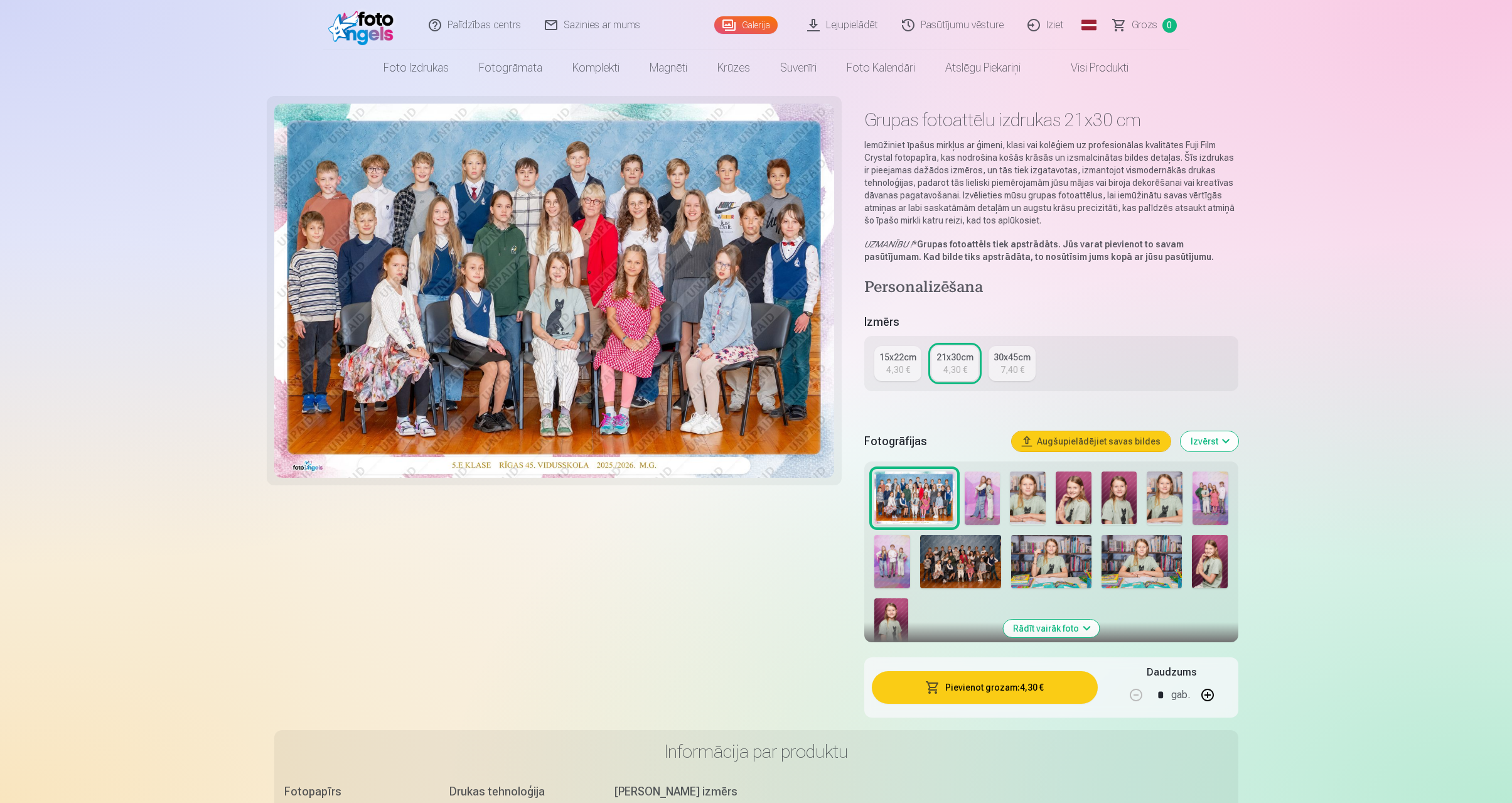
scroll to position [14, 0]
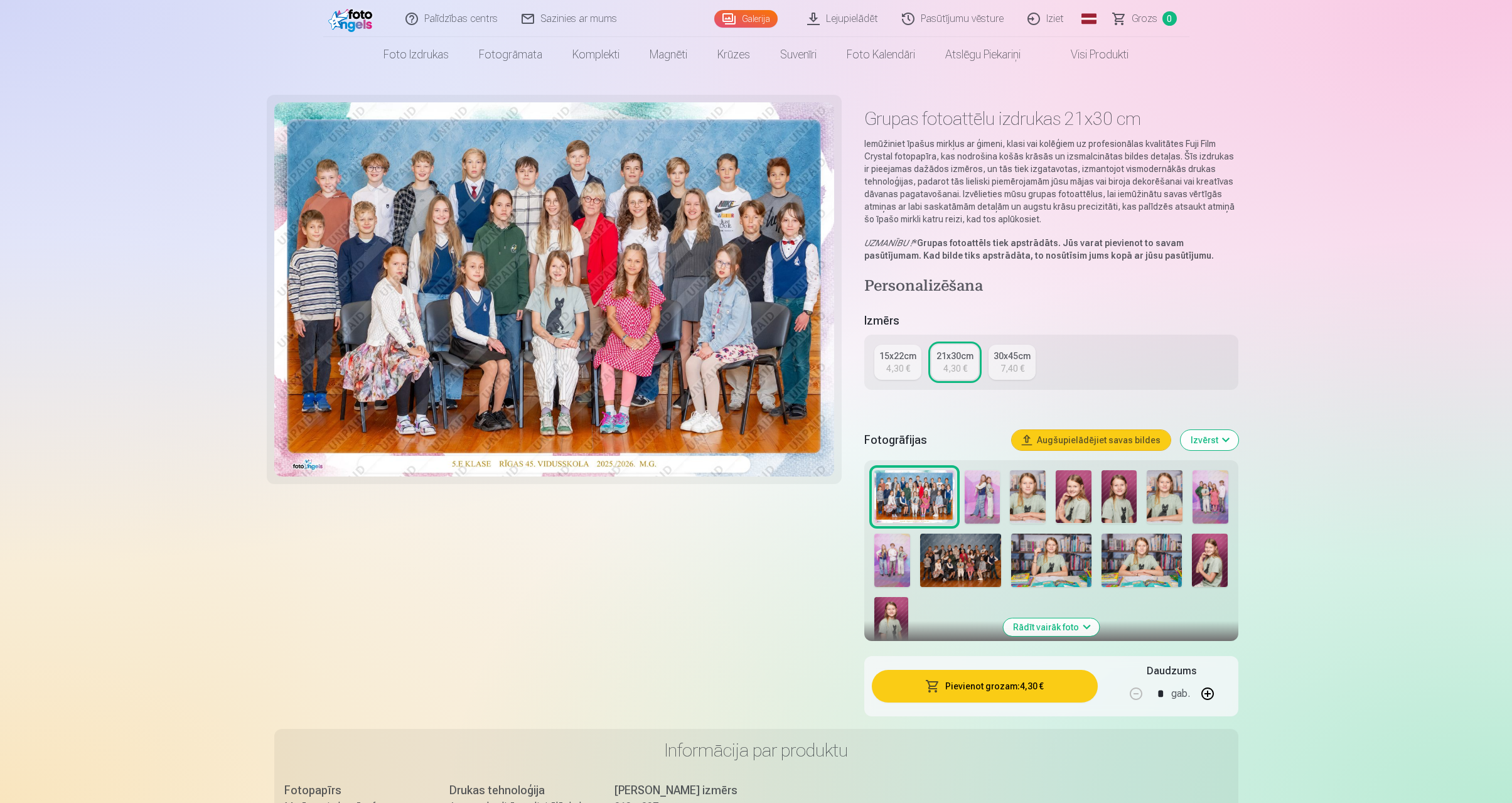
click at [1167, 496] on img at bounding box center [1165, 496] width 36 height 54
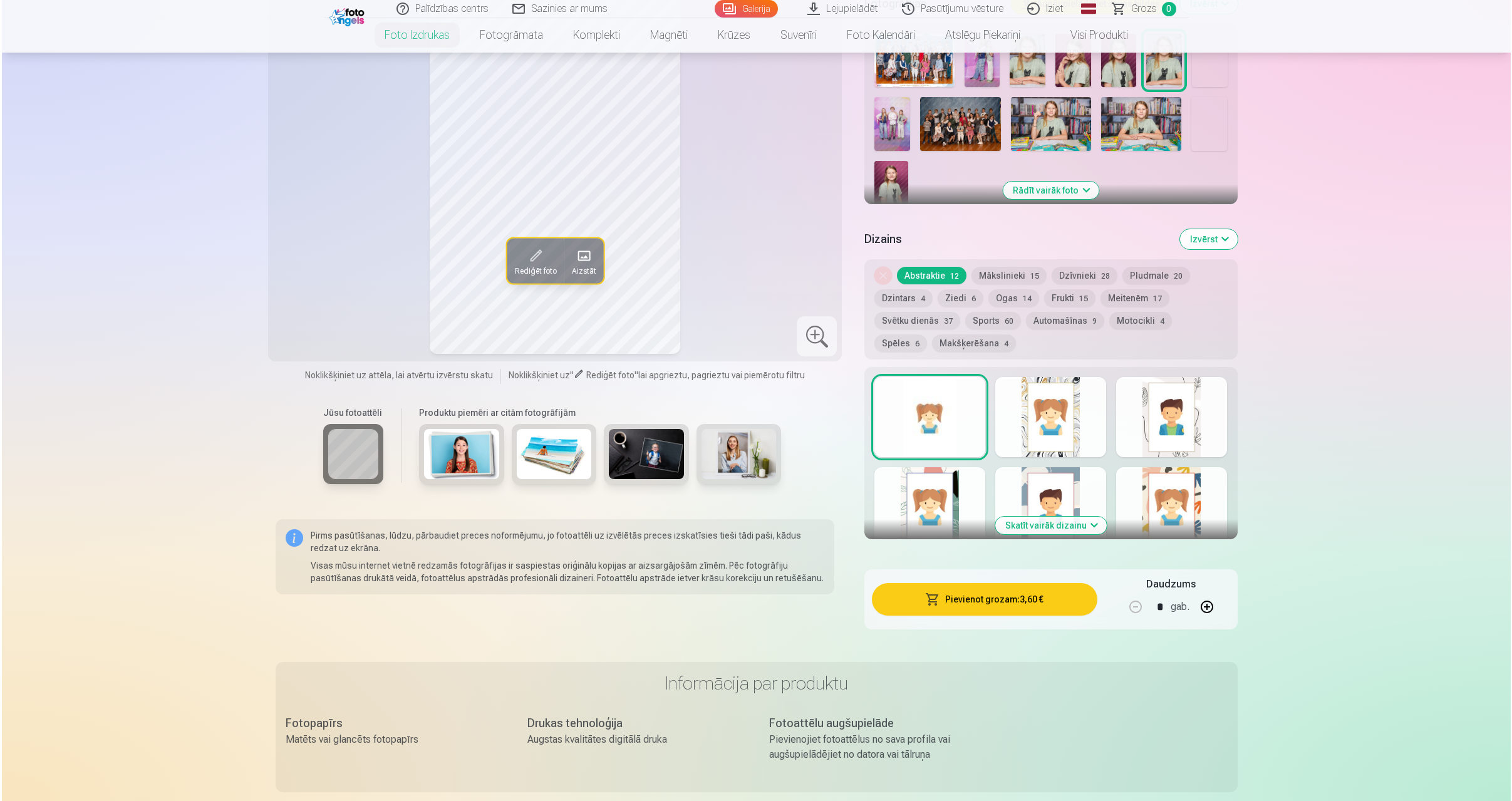
scroll to position [449, 0]
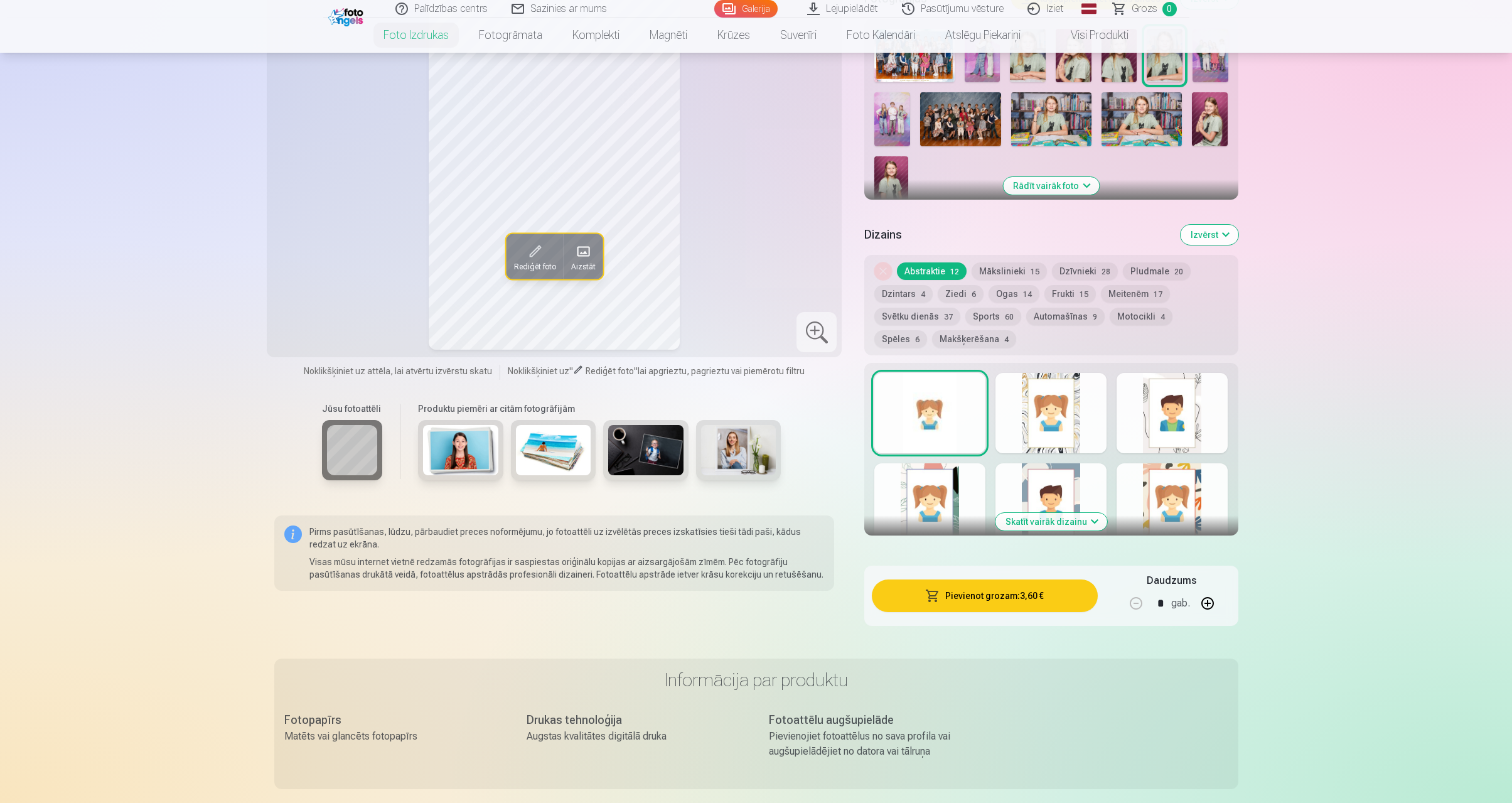
click at [1027, 601] on button "Pievienot grozam : 3,60 €" at bounding box center [985, 594] width 225 height 32
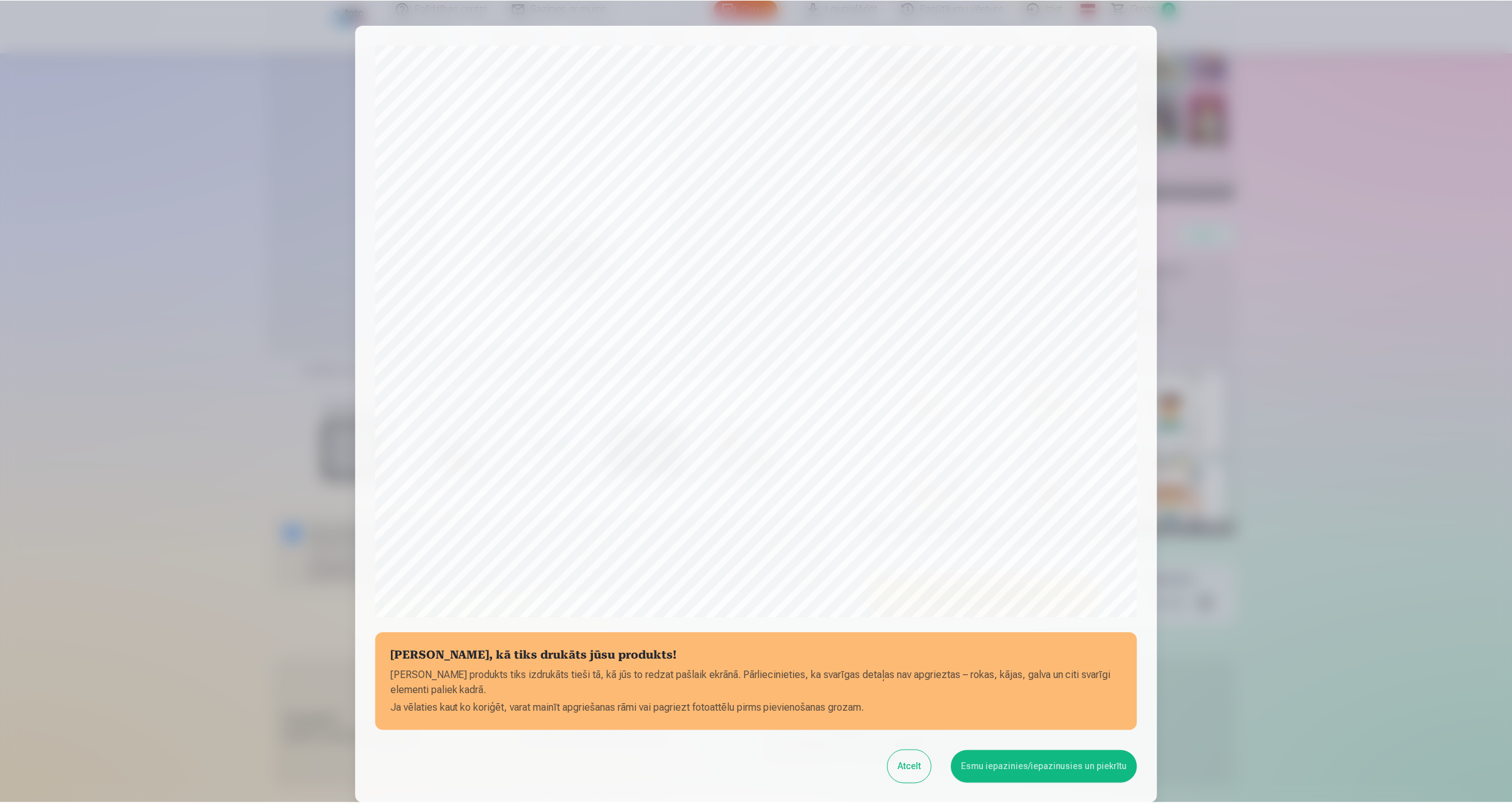
scroll to position [101, 0]
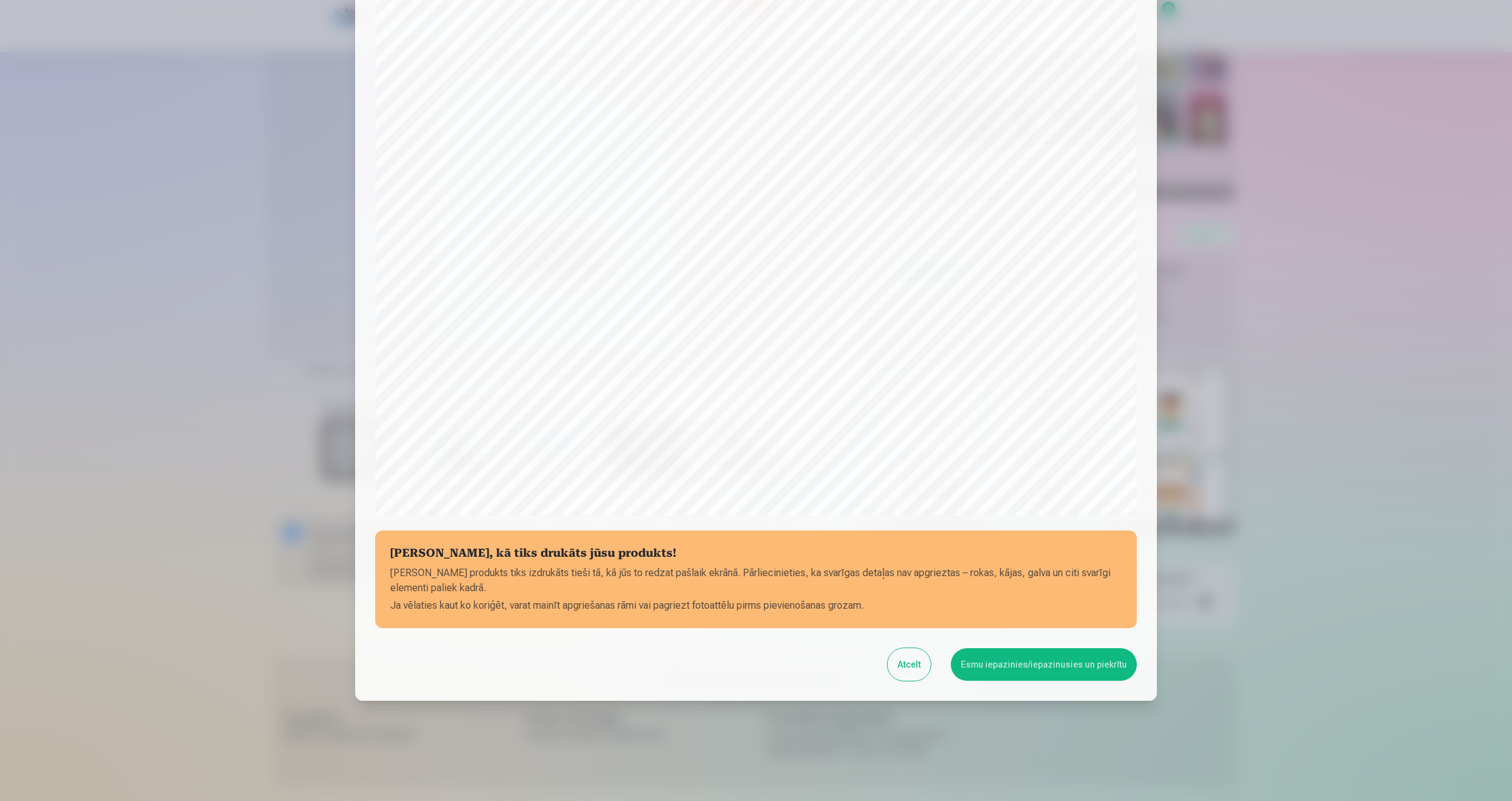
click at [1007, 664] on button "Esmu iepazinies/iepazinusies un piekrītu" at bounding box center [1043, 664] width 186 height 32
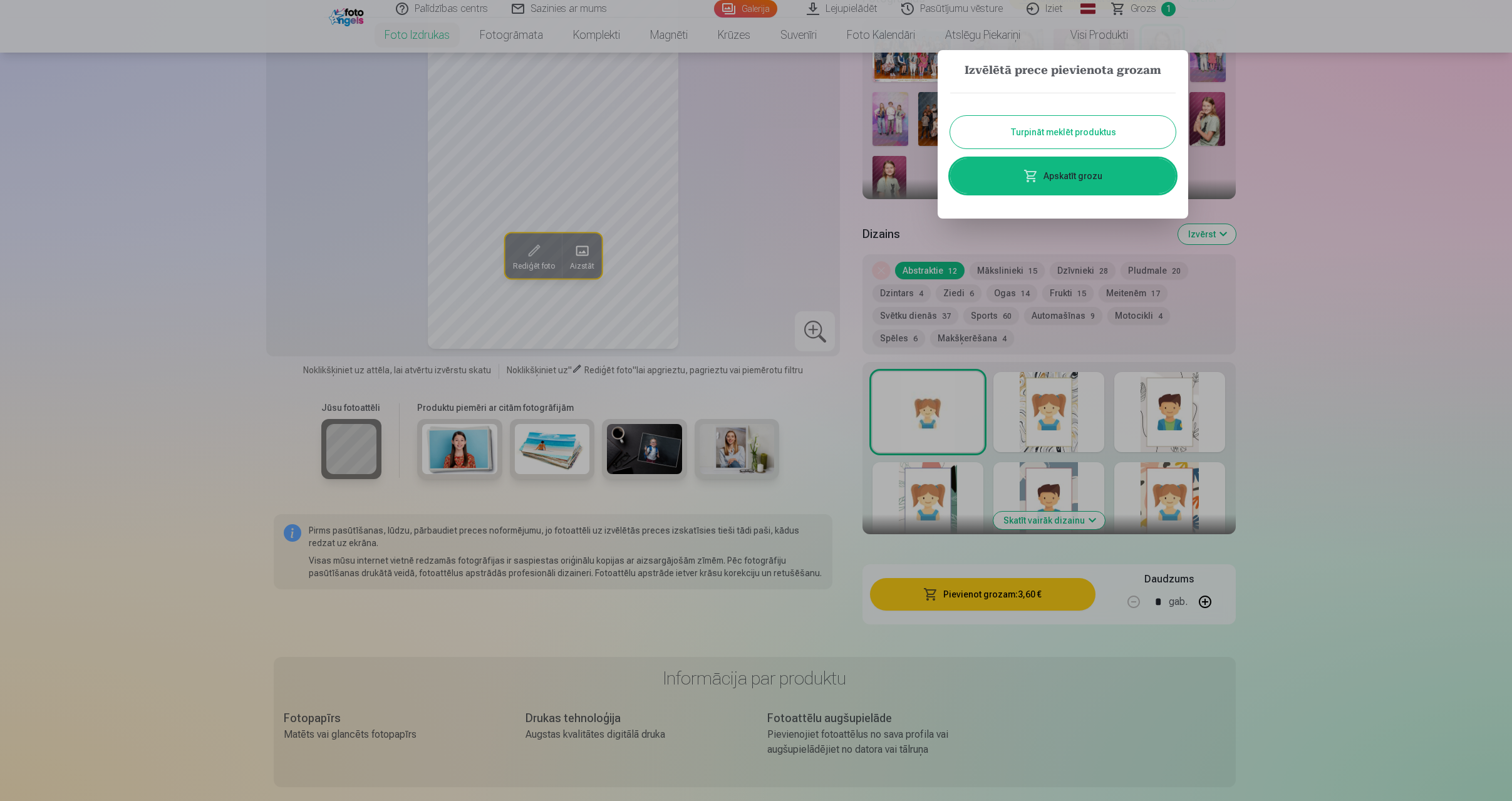
click at [771, 232] on div at bounding box center [756, 400] width 1512 height 801
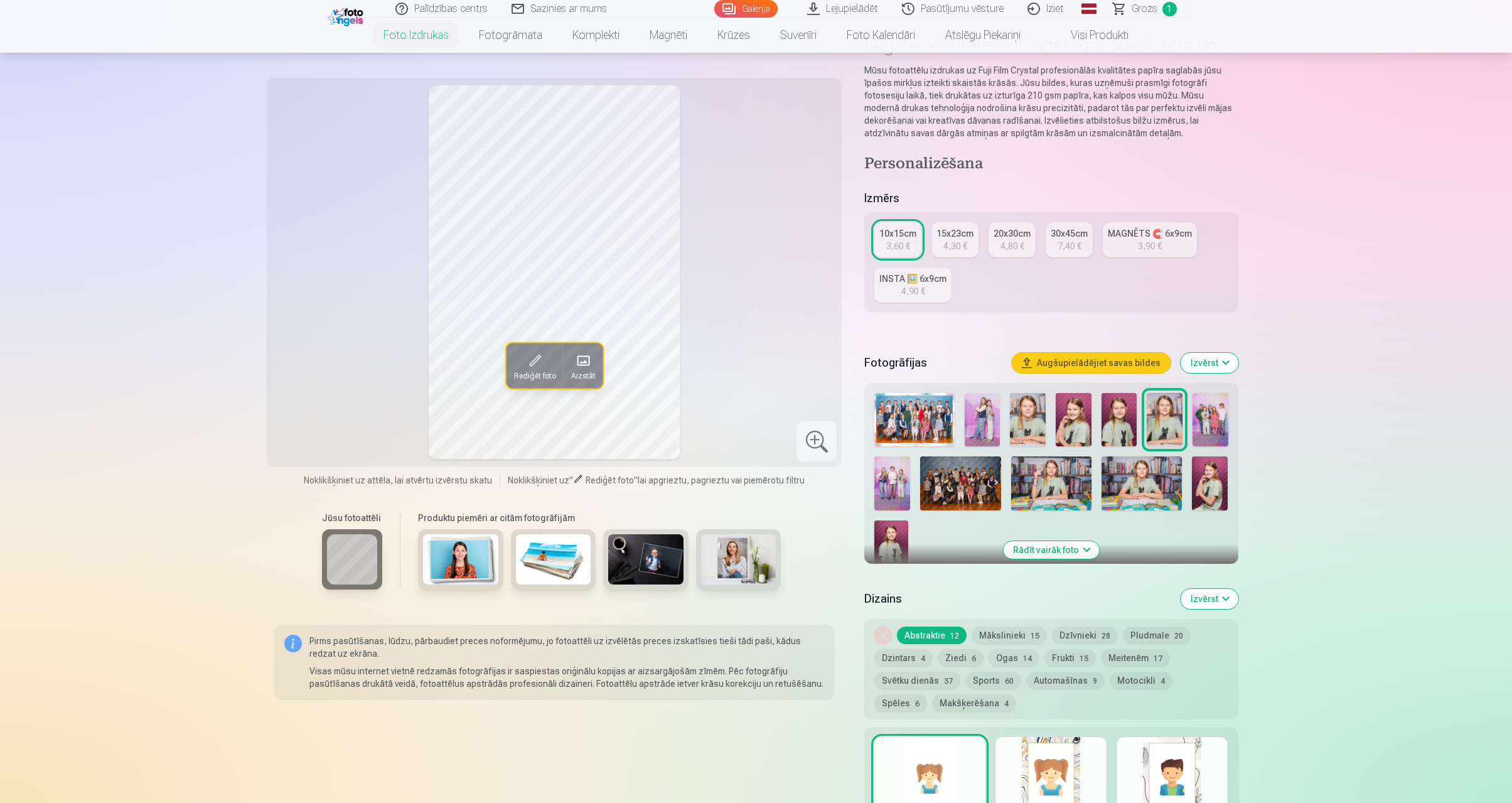
scroll to position [74, 0]
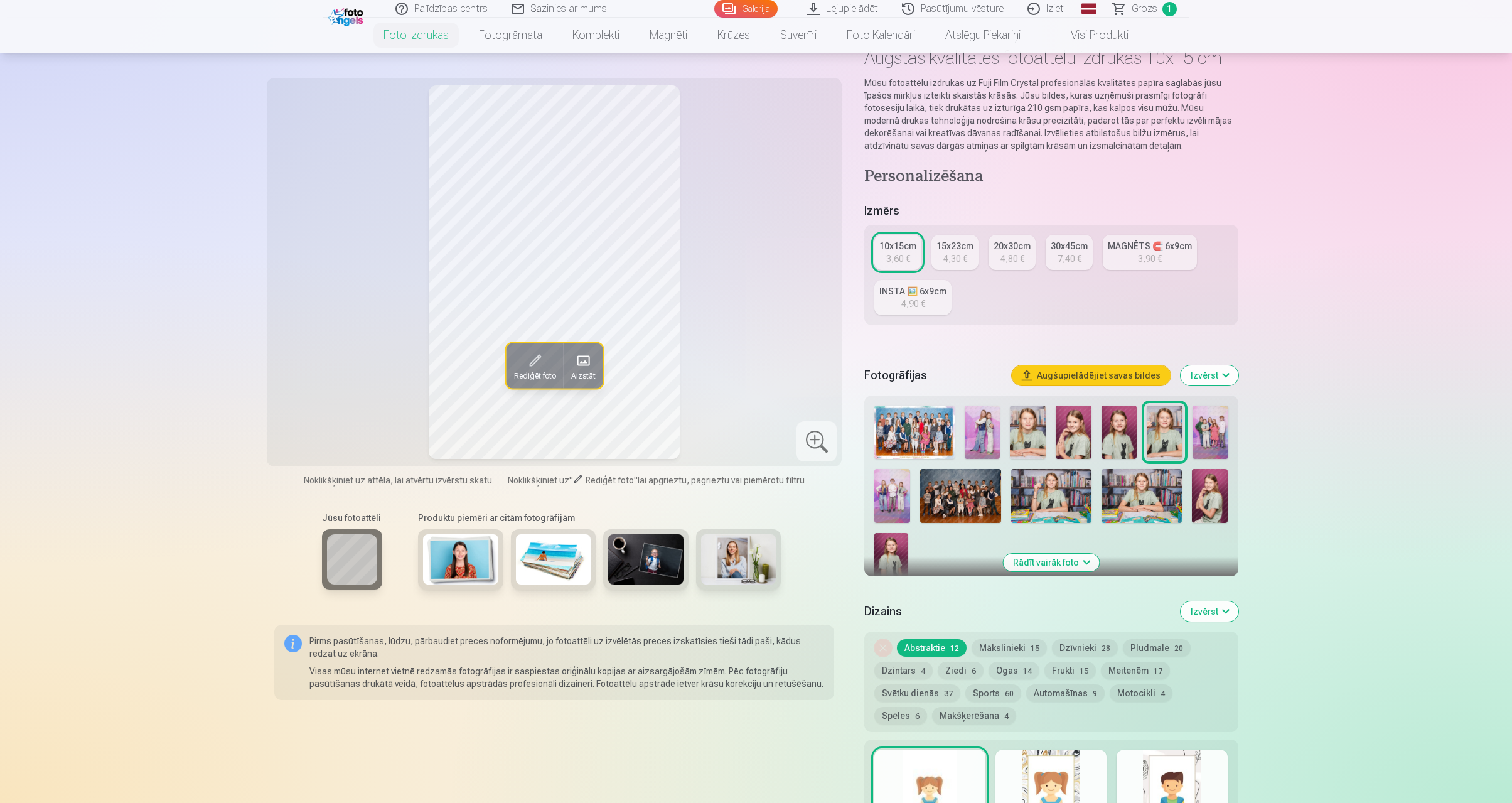
click at [1216, 428] on img at bounding box center [1211, 432] width 36 height 54
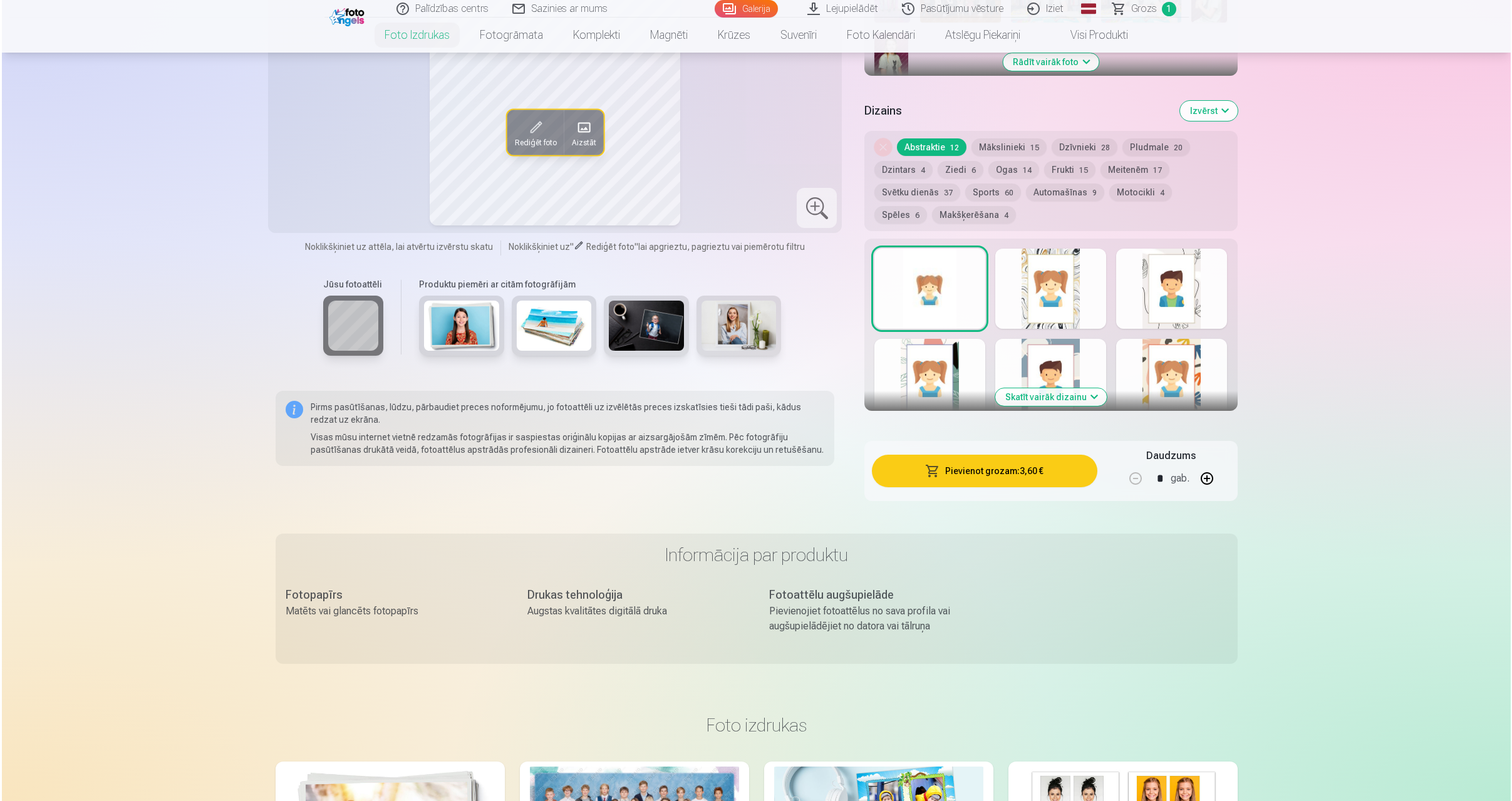
scroll to position [731, 0]
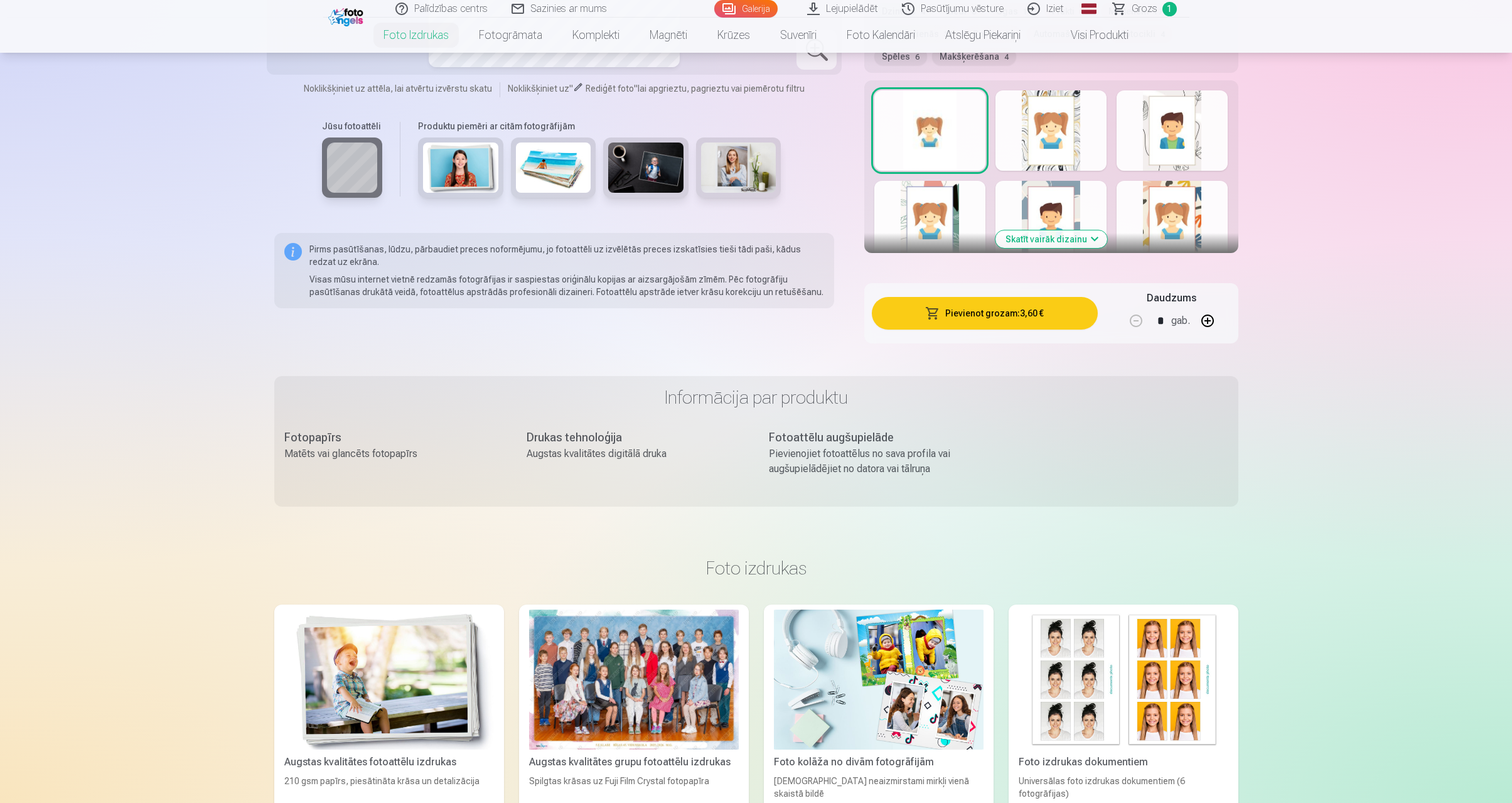
click at [992, 316] on button "Pievienot grozam : 3,60 €" at bounding box center [985, 313] width 225 height 32
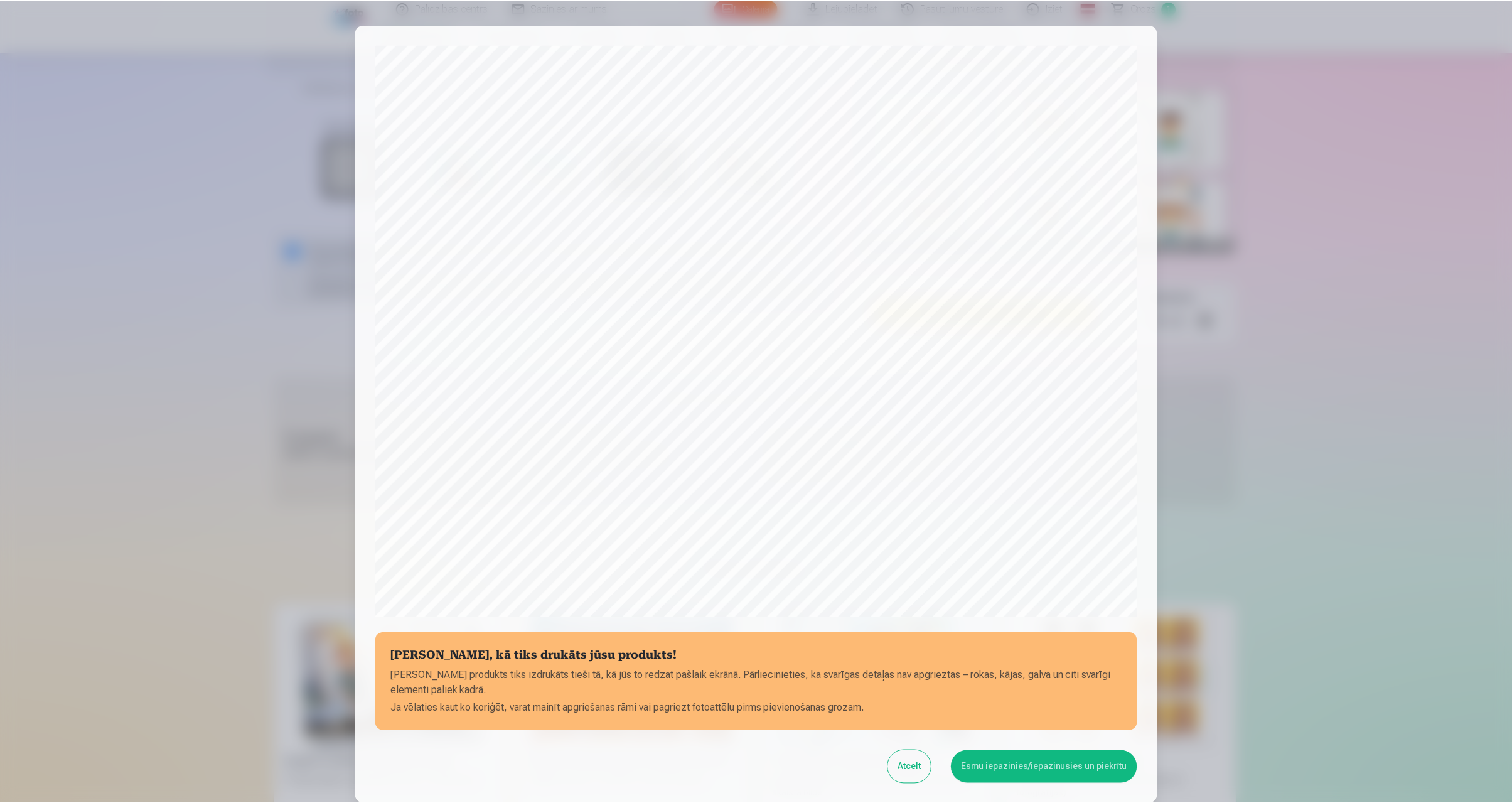
scroll to position [101, 0]
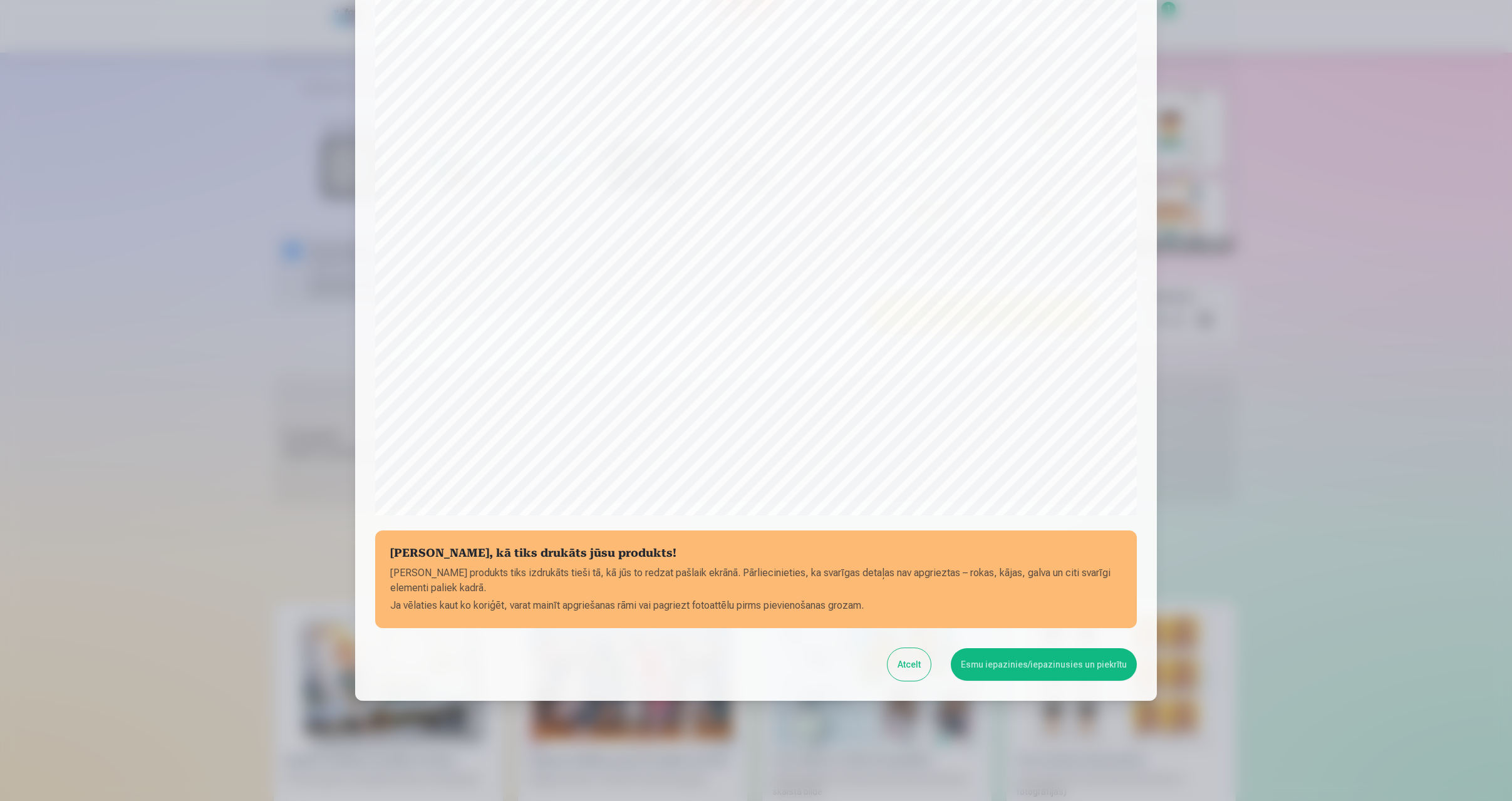
click at [1014, 664] on button "Esmu iepazinies/iepazinusies un piekrītu" at bounding box center [1043, 664] width 186 height 32
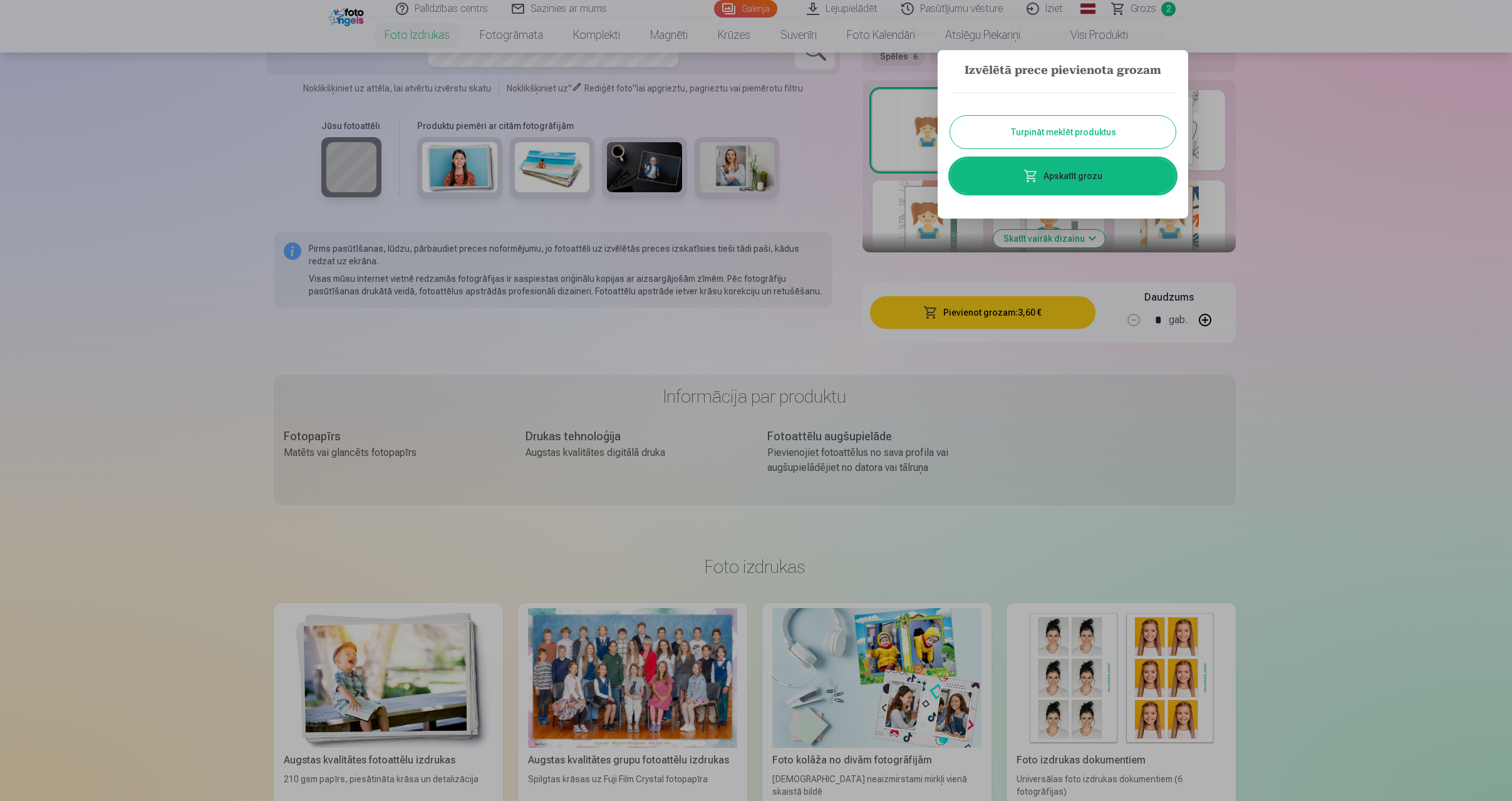
click at [1228, 221] on div at bounding box center [756, 400] width 1512 height 801
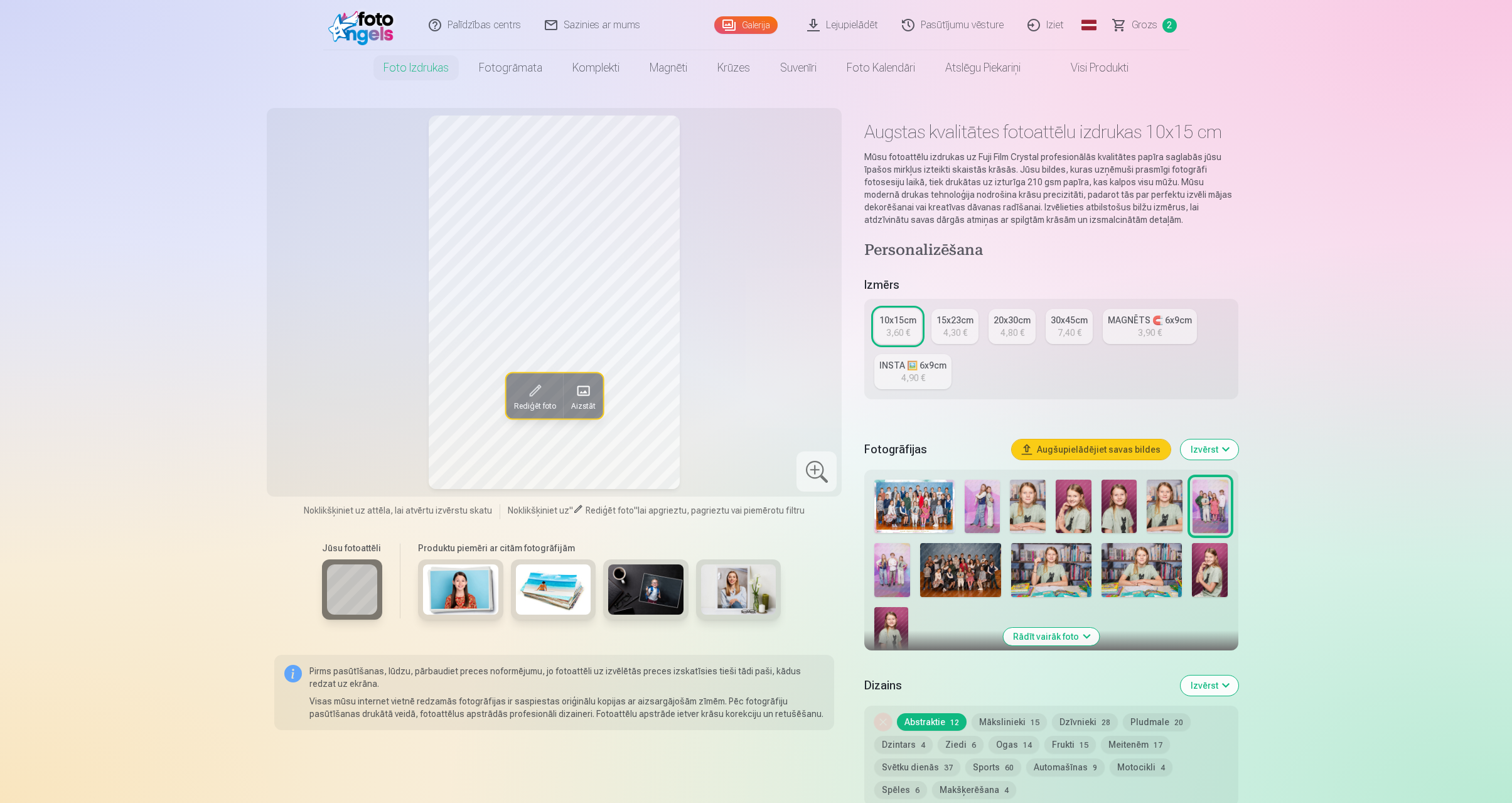
scroll to position [0, 0]
click at [897, 569] on img at bounding box center [892, 569] width 36 height 54
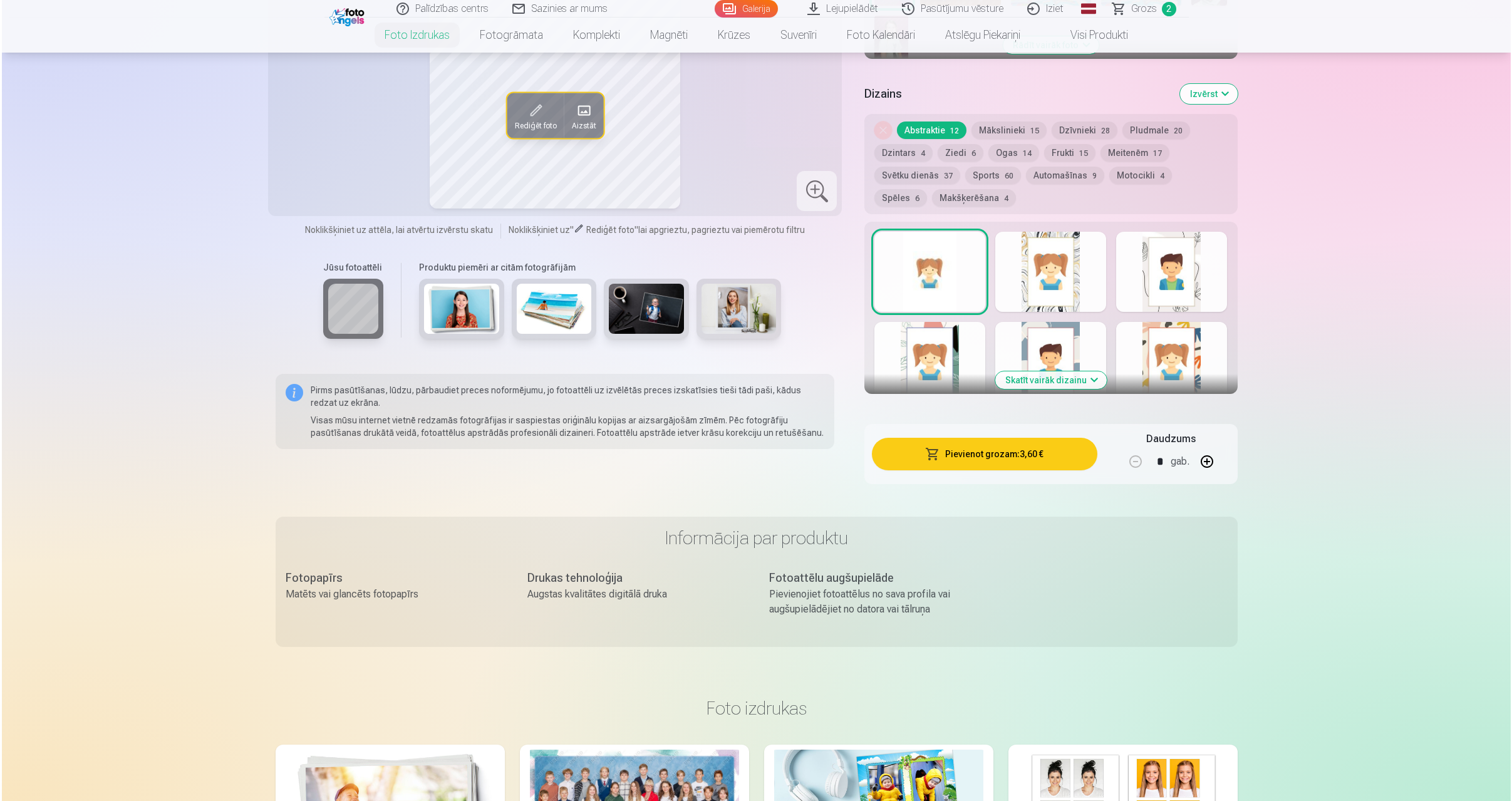
scroll to position [614, 0]
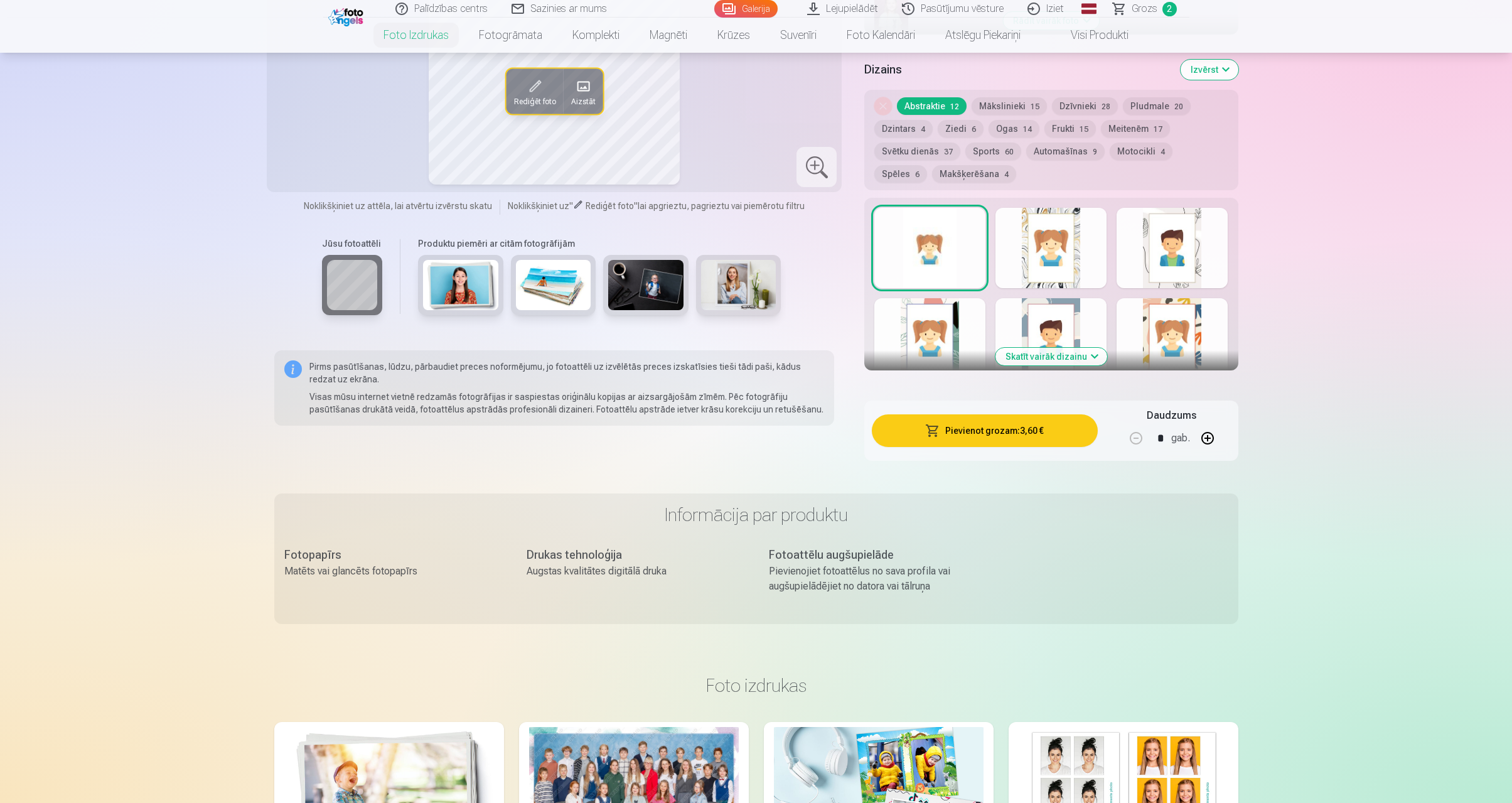
click at [1010, 431] on button "Pievienot grozam : 3,60 €" at bounding box center [985, 430] width 225 height 32
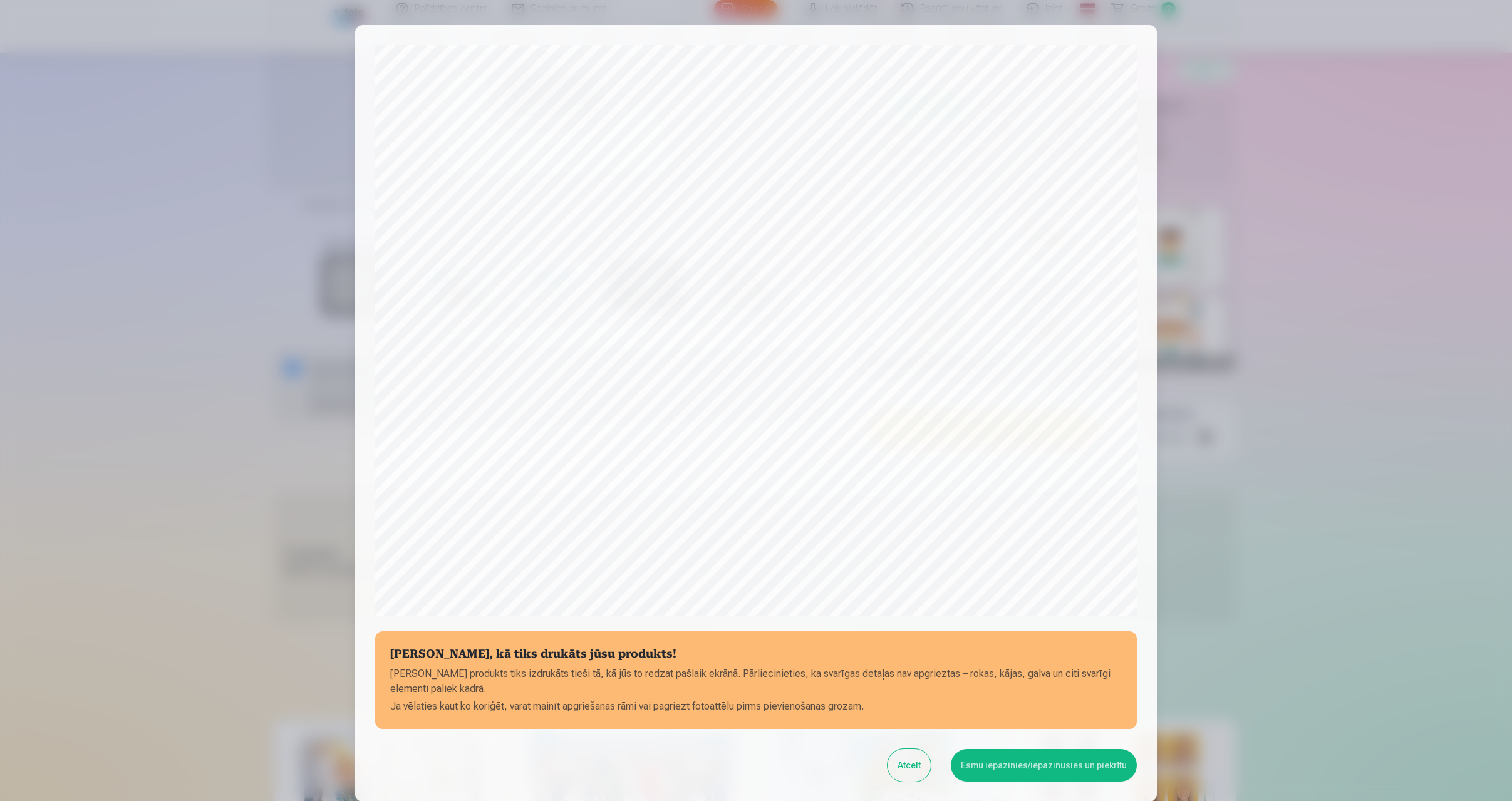
scroll to position [101, 0]
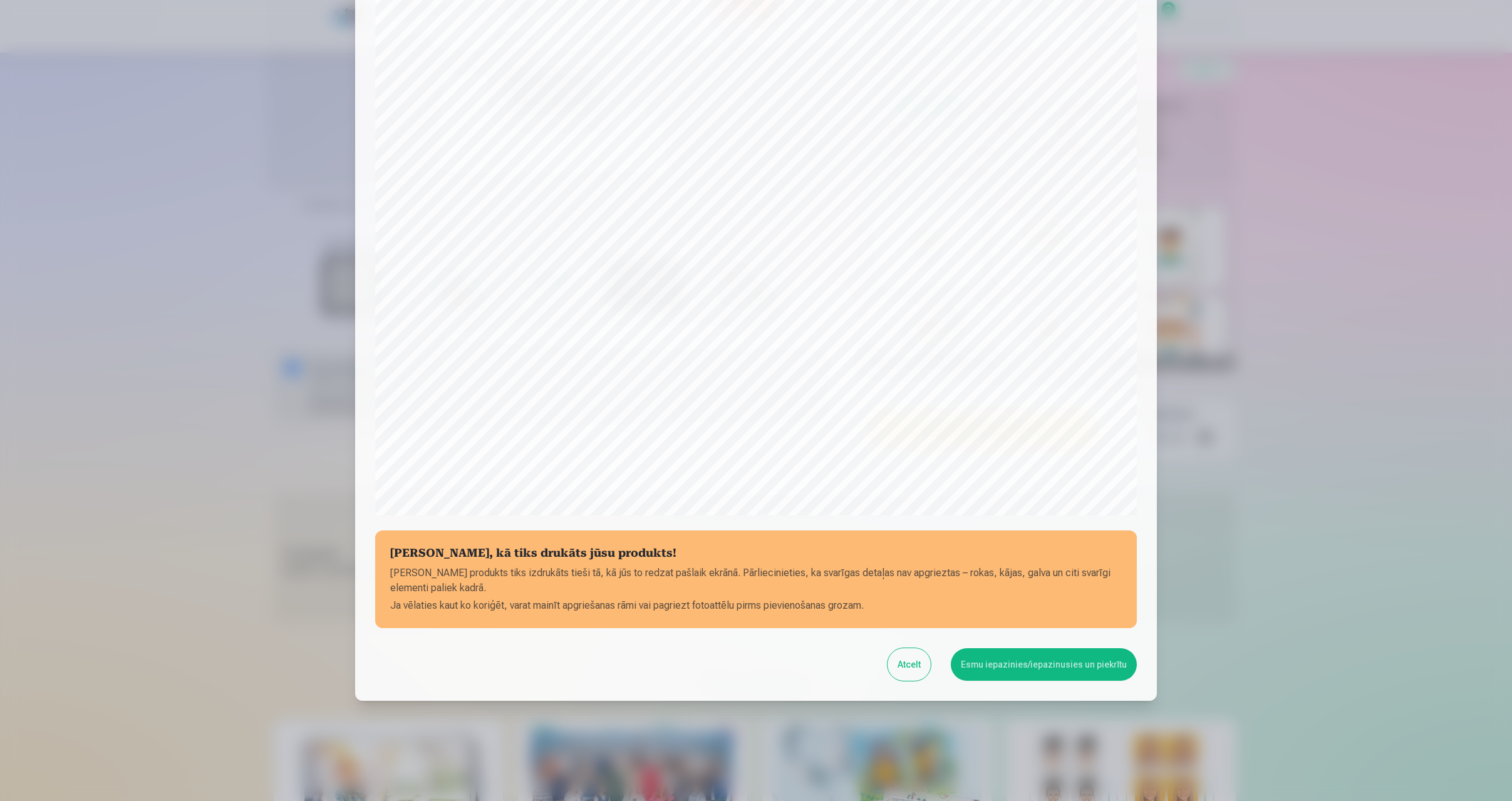
click at [1073, 669] on button "Esmu iepazinies/iepazinusies un piekrītu" at bounding box center [1043, 664] width 186 height 32
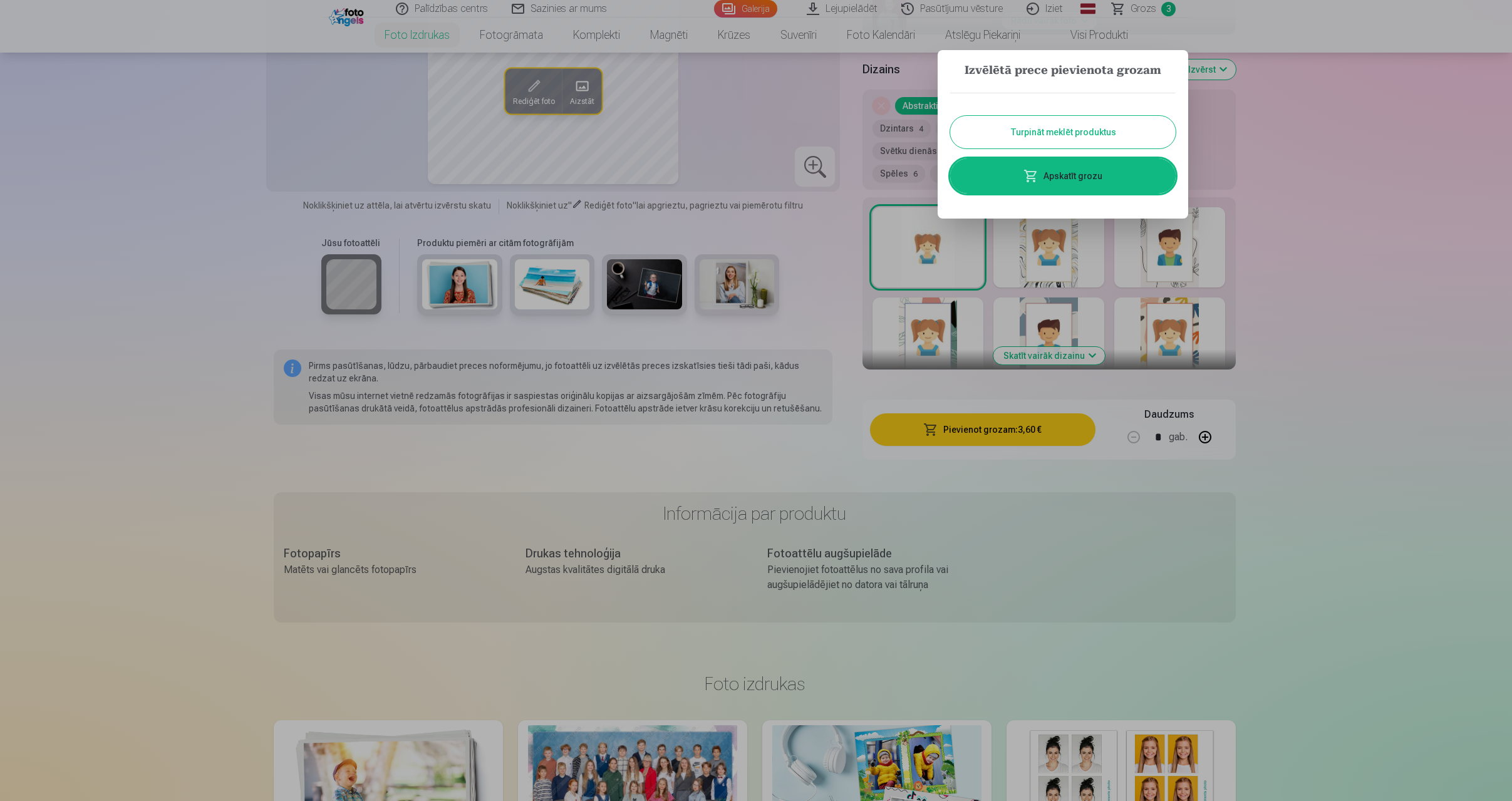
click at [1113, 173] on link "Apskatīt grozu" at bounding box center [1063, 176] width 226 height 35
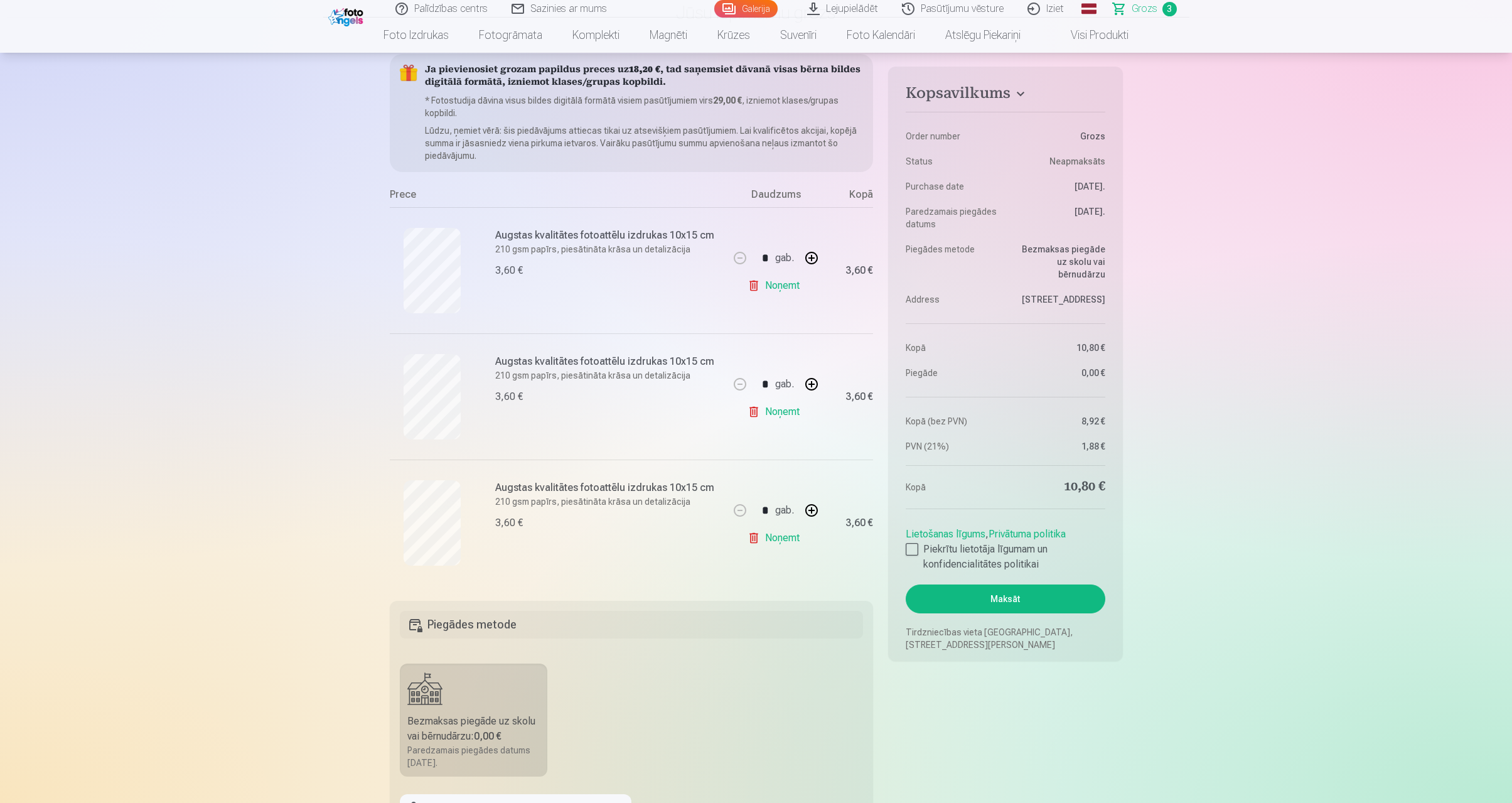
scroll to position [133, 0]
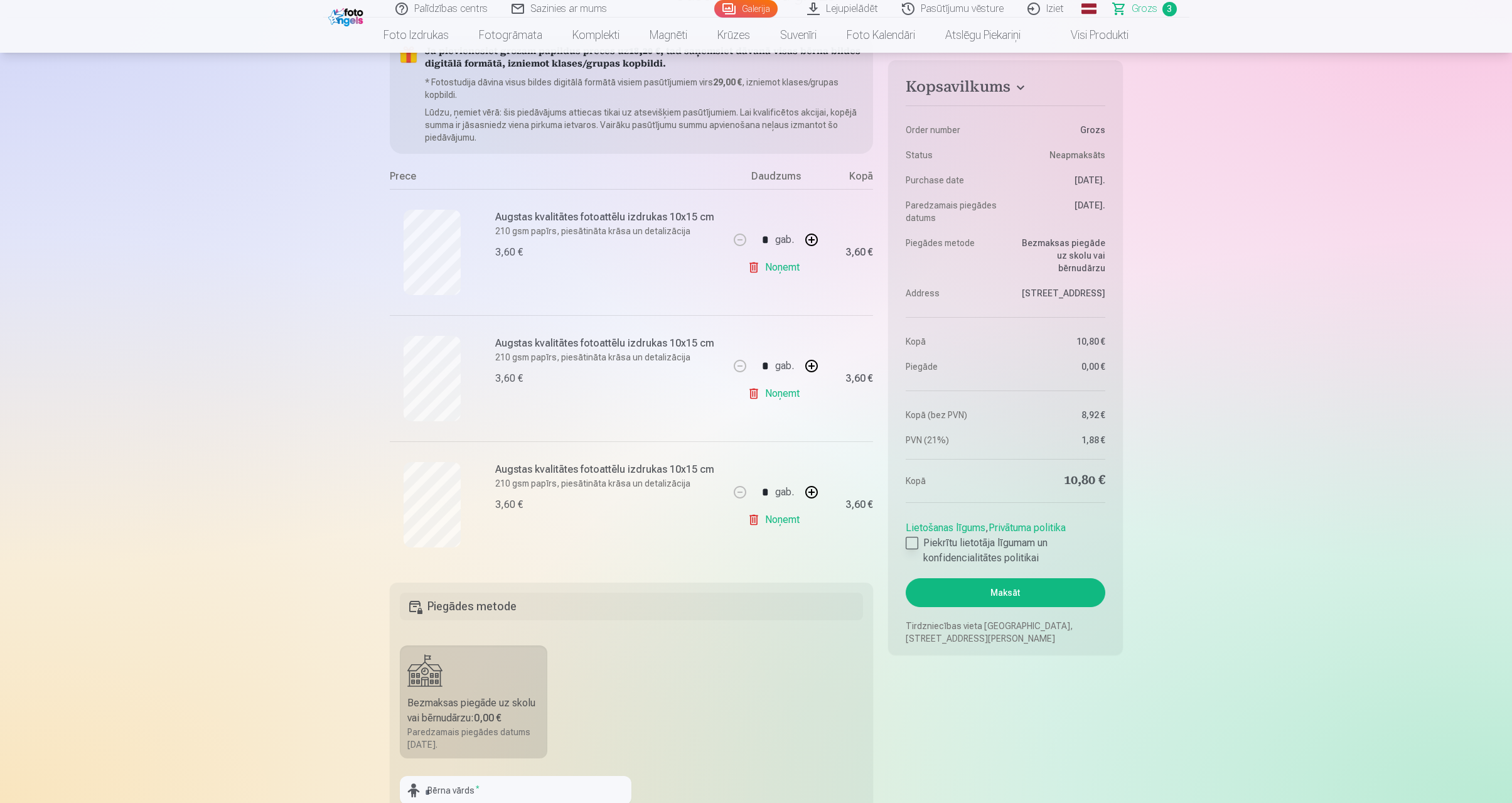
click at [911, 544] on div at bounding box center [911, 543] width 13 height 13
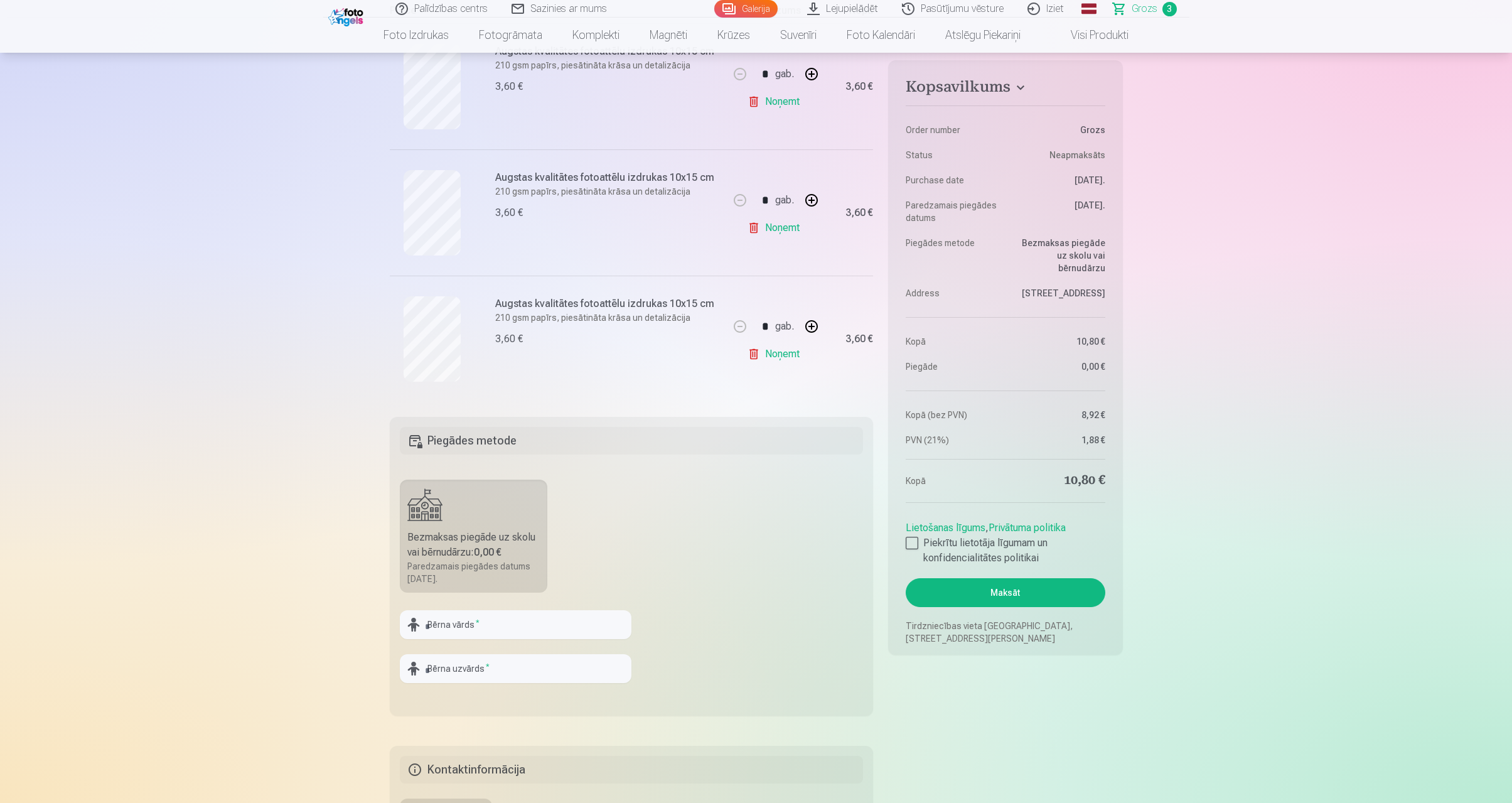
scroll to position [314, 0]
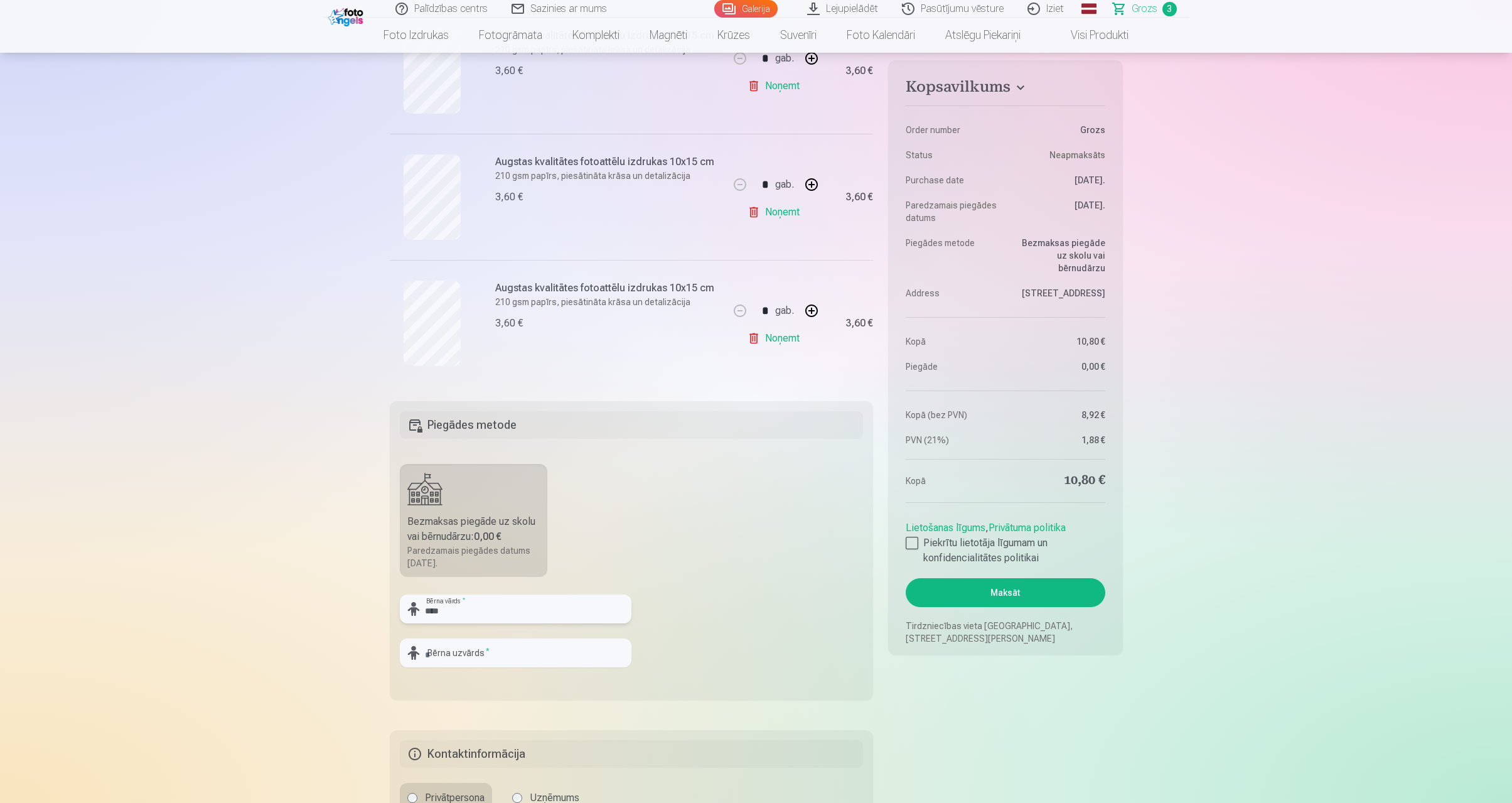
type input "****"
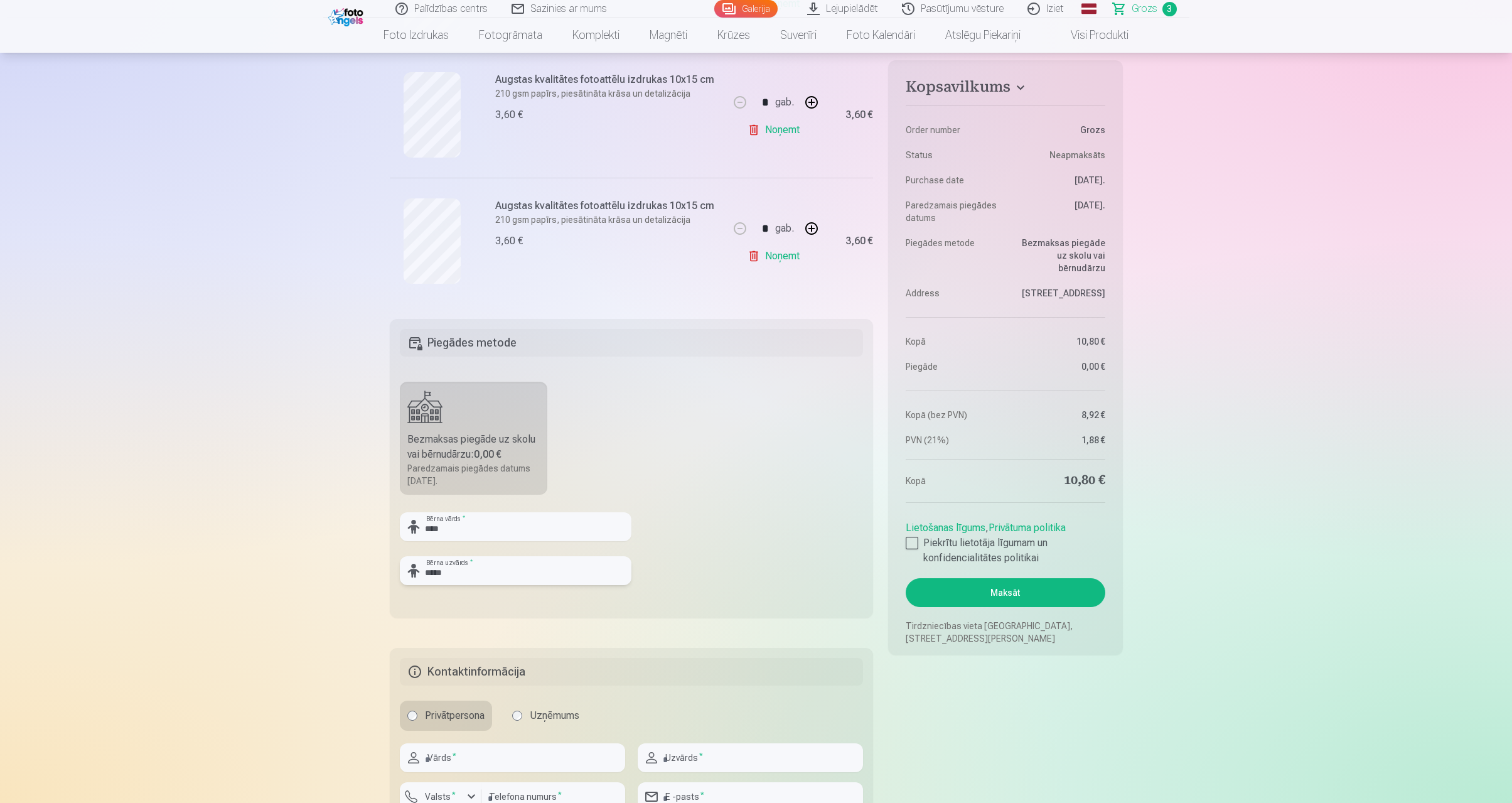
scroll to position [428, 0]
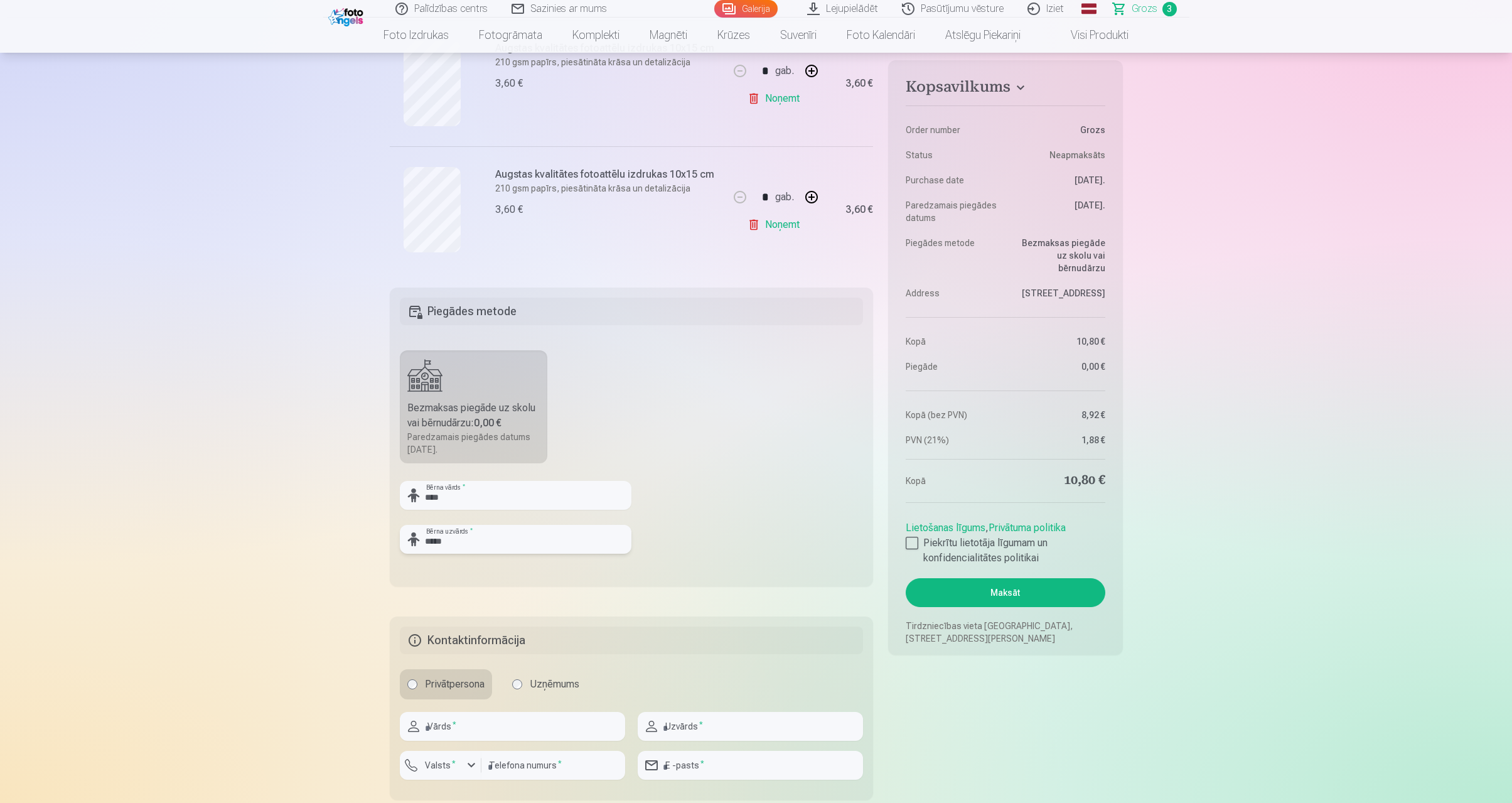
type input "*****"
type input "****"
type input "*****"
click at [588, 769] on input "number" at bounding box center [553, 765] width 143 height 29
click at [679, 687] on div "Privātpersona Uzņēmums" at bounding box center [632, 683] width 464 height 30
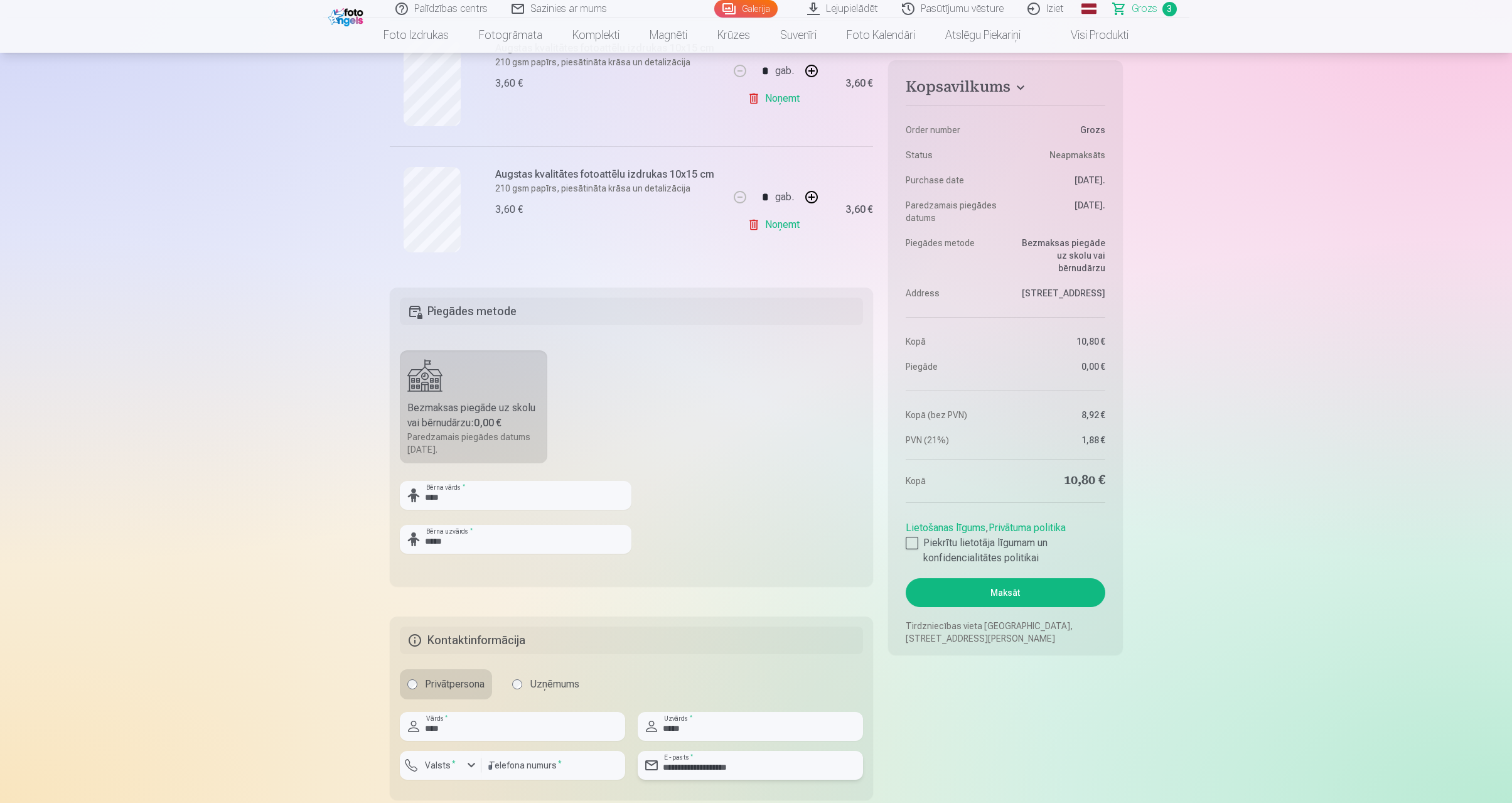
type input "**********"
click at [444, 761] on label "Valsts *" at bounding box center [441, 765] width 41 height 13
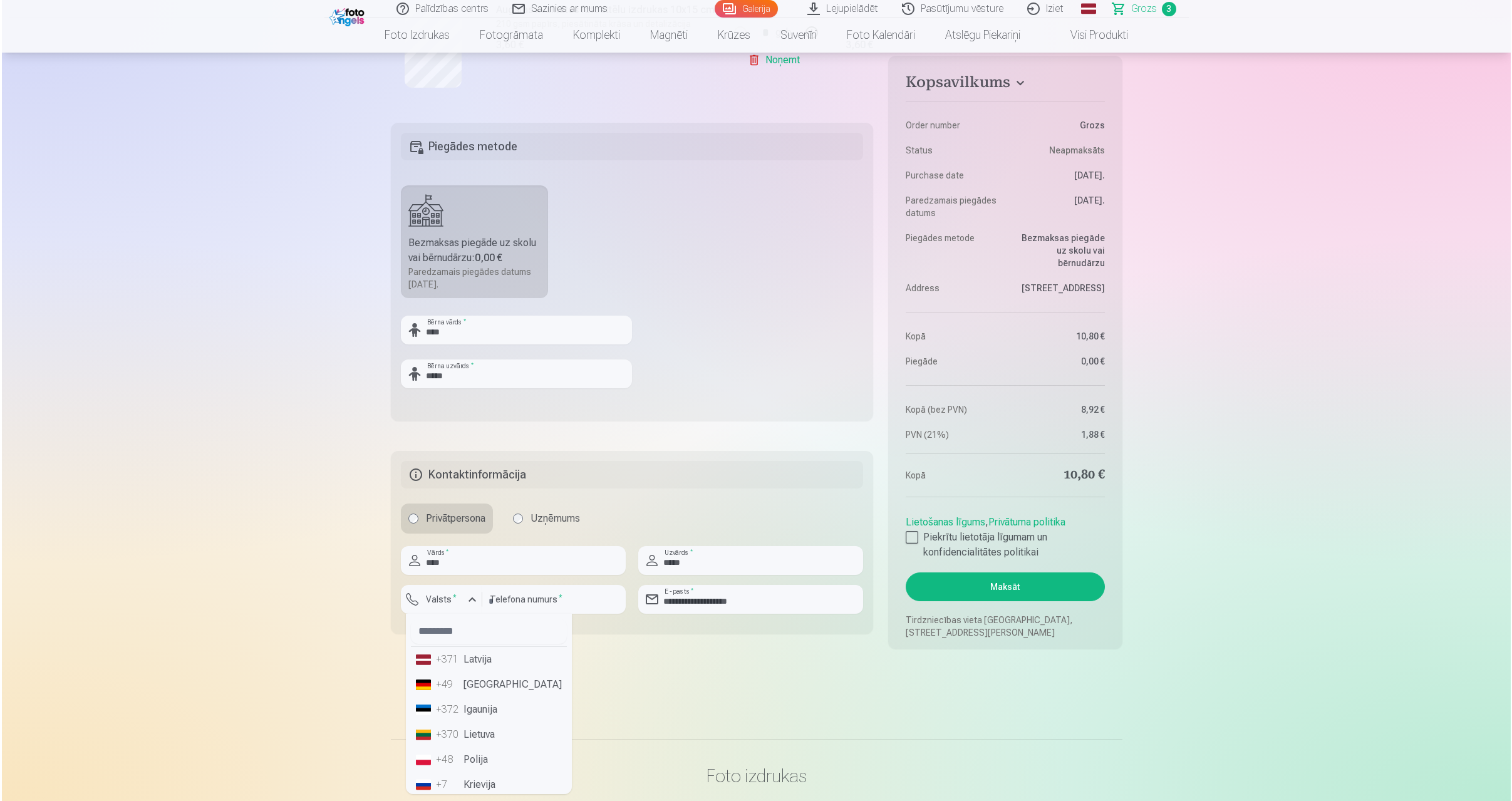
scroll to position [689, 0]
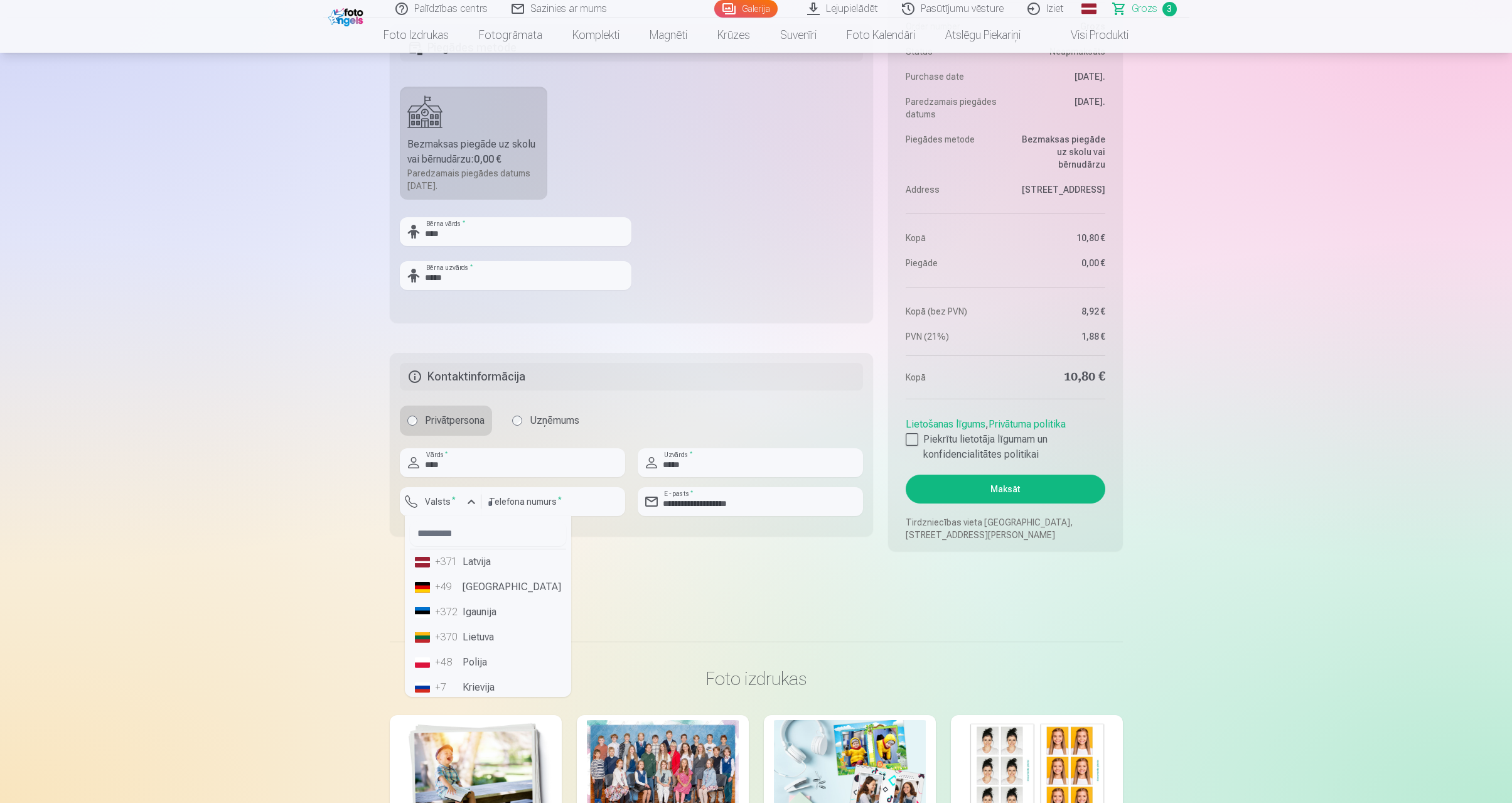
click at [664, 592] on main "Jūsu iepirkumu grozs Kopsavilkums Order number Grozs Status Neapmaksāts Purchas…" at bounding box center [756, 3] width 733 height 1217
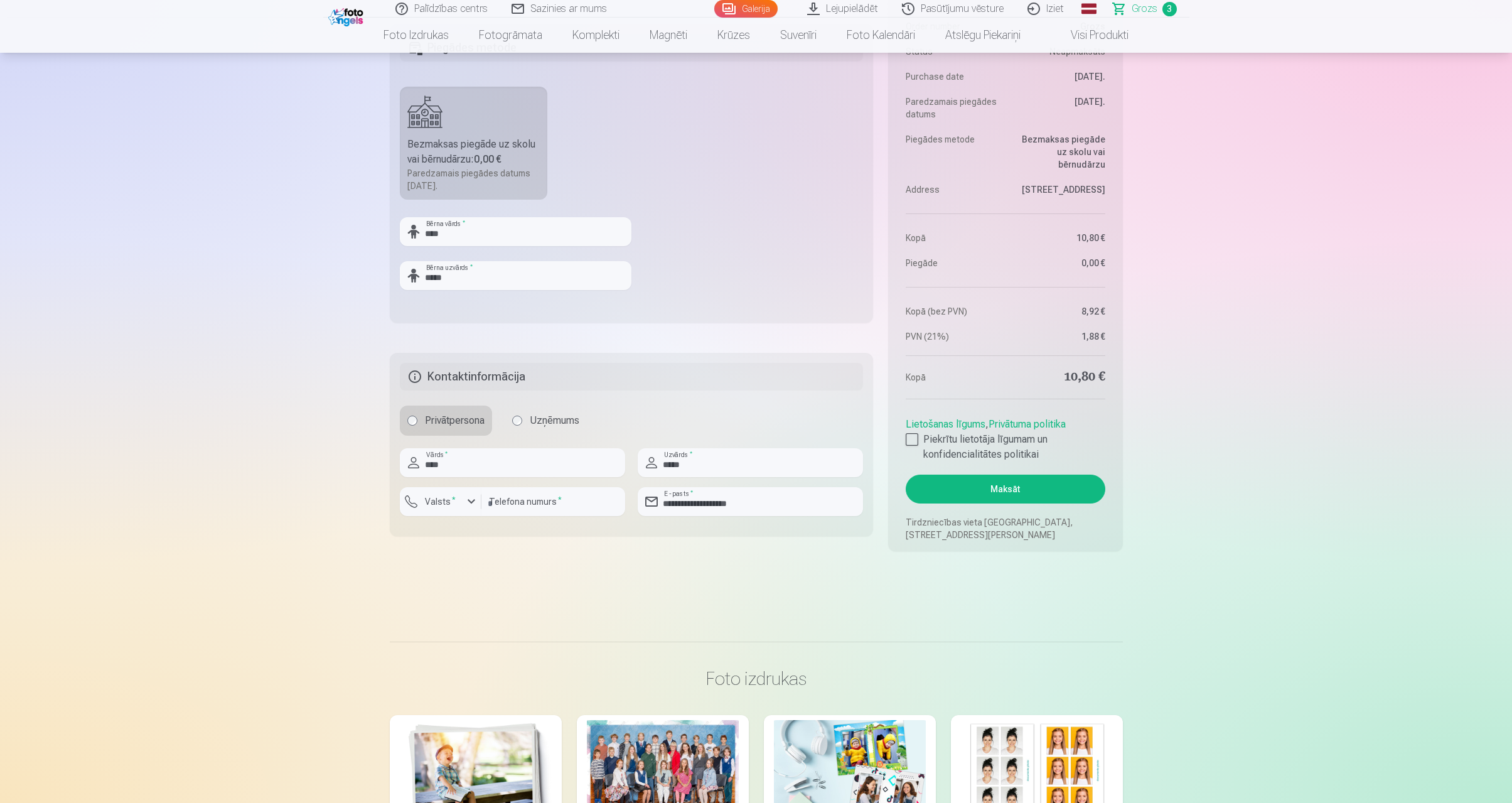
click at [983, 487] on button "Maksāt" at bounding box center [1005, 489] width 199 height 29
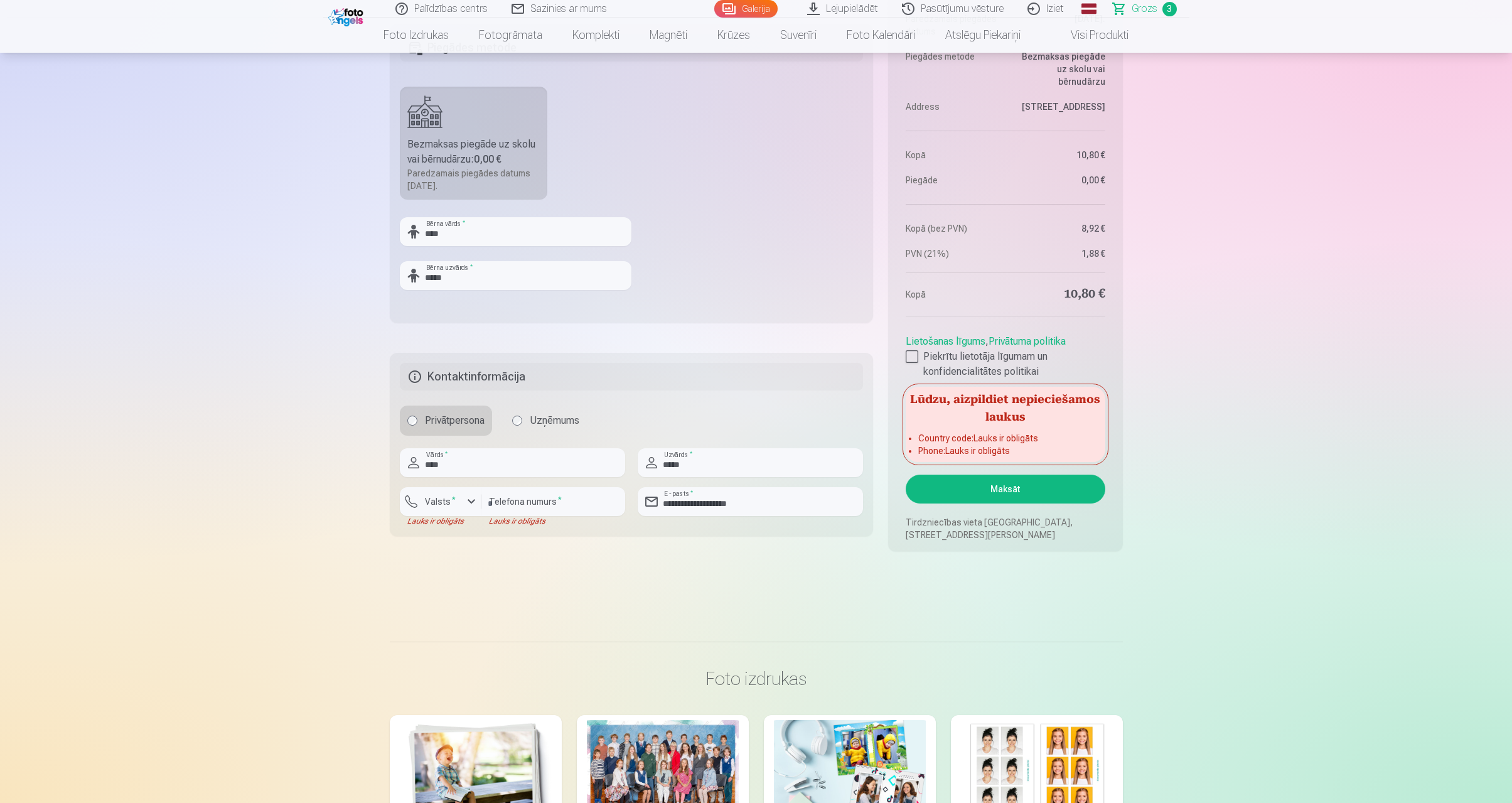
click at [456, 495] on label "Valsts *" at bounding box center [441, 501] width 41 height 13
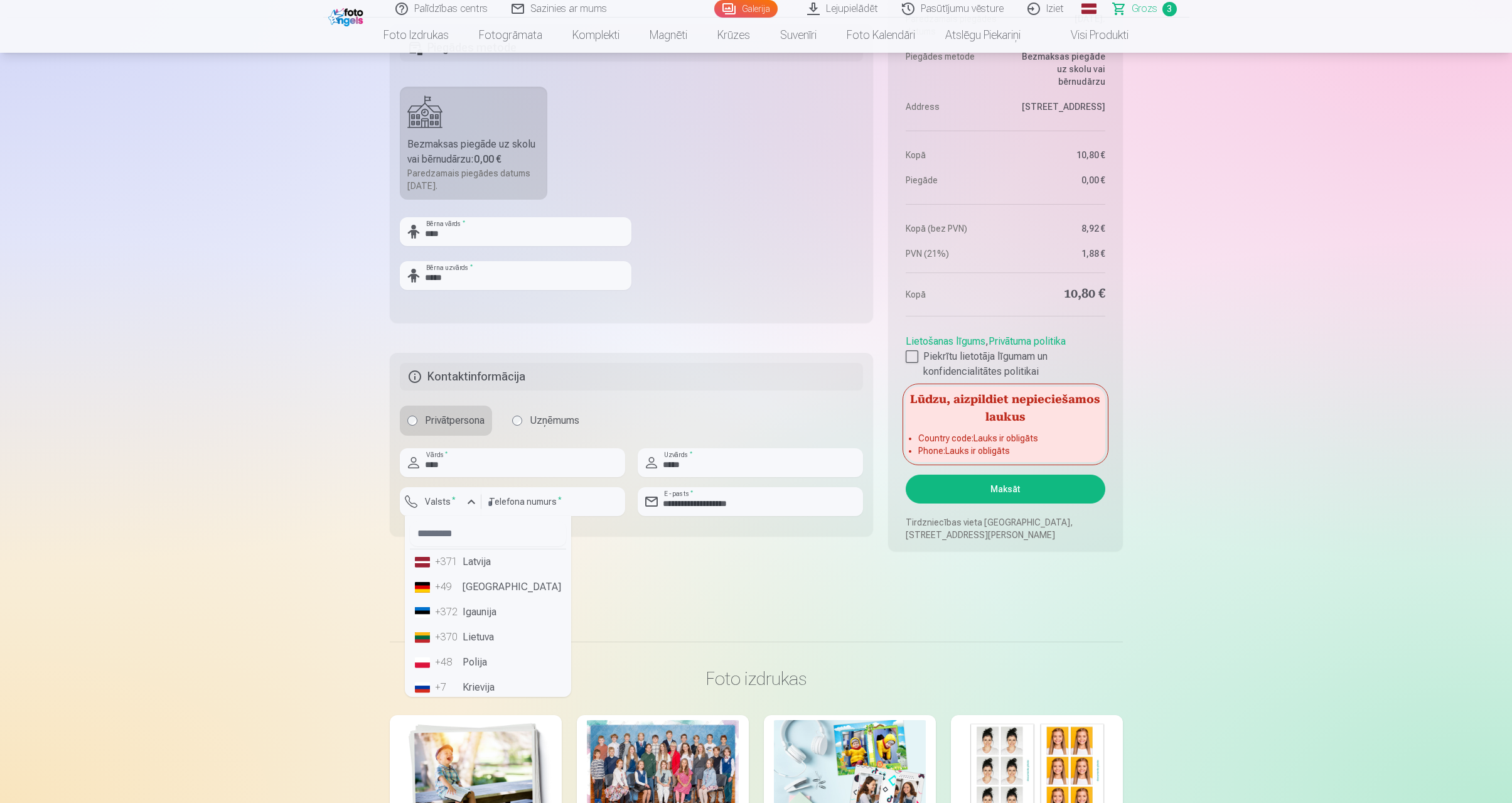
click at [461, 564] on li "+371 Latvija" at bounding box center [488, 561] width 156 height 25
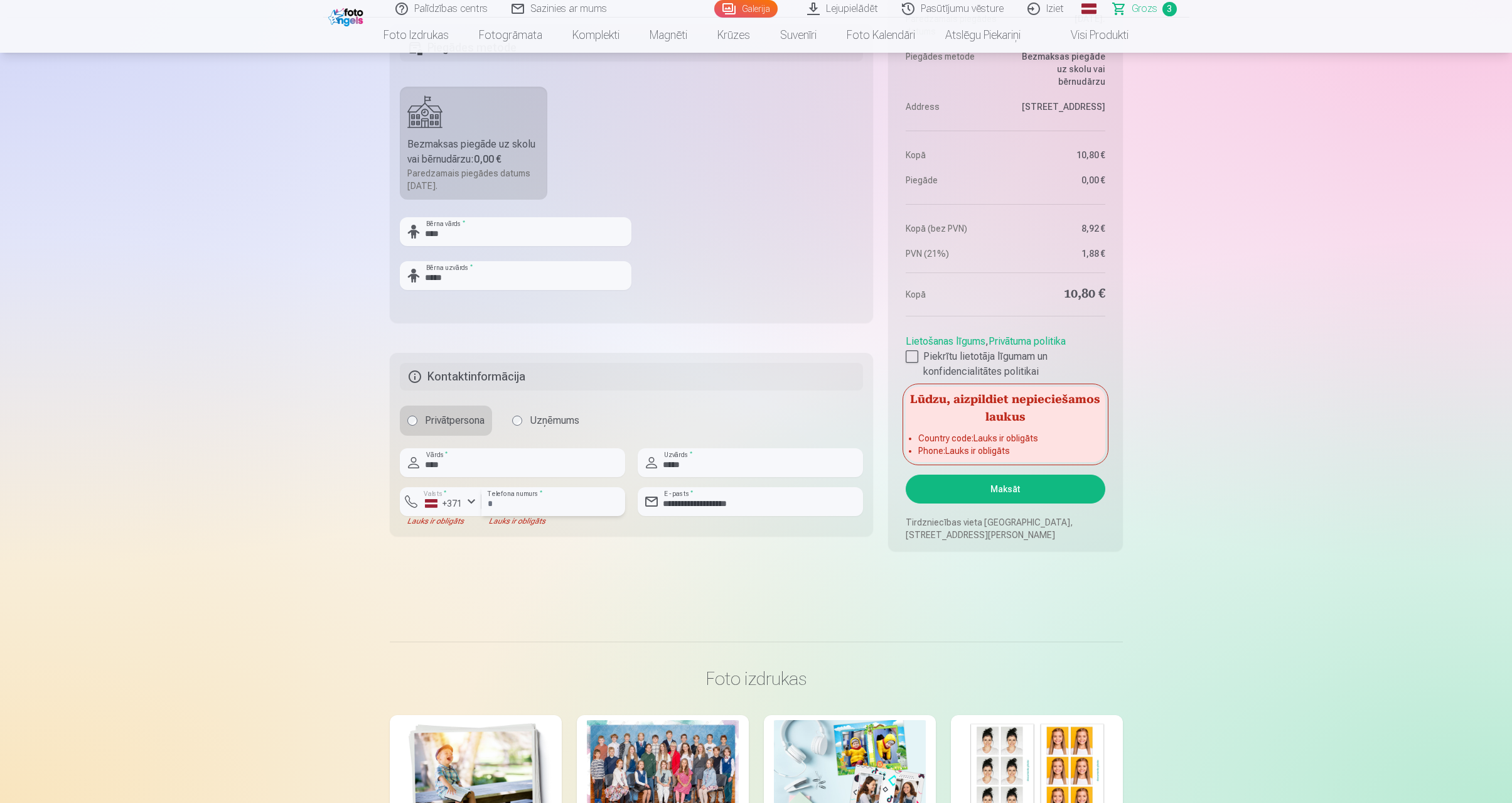
click at [539, 506] on input "number" at bounding box center [553, 502] width 143 height 29
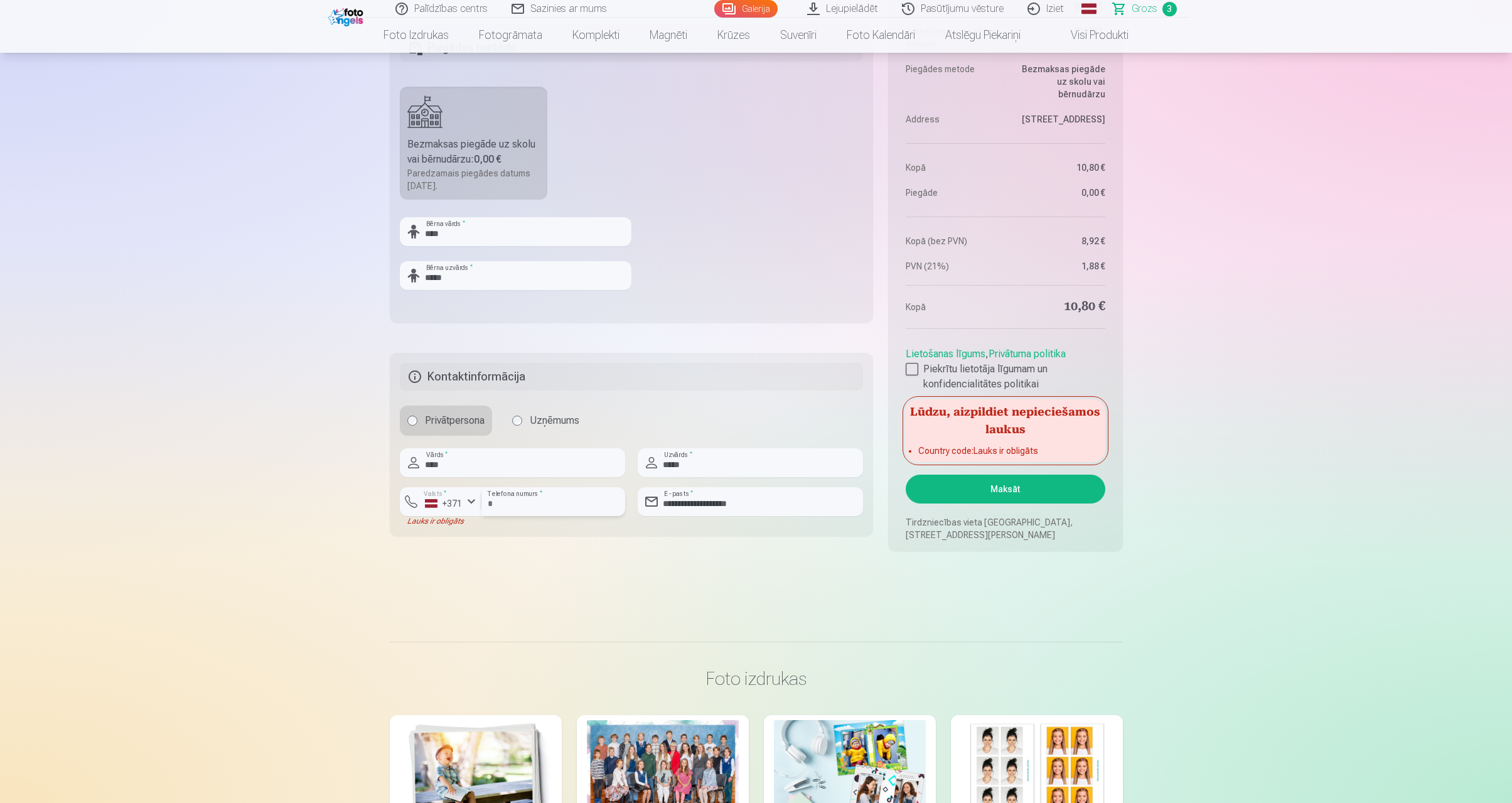
type input "********"
click at [1049, 489] on button "Maksāt" at bounding box center [1005, 489] width 199 height 29
